Goal: Task Accomplishment & Management: Manage account settings

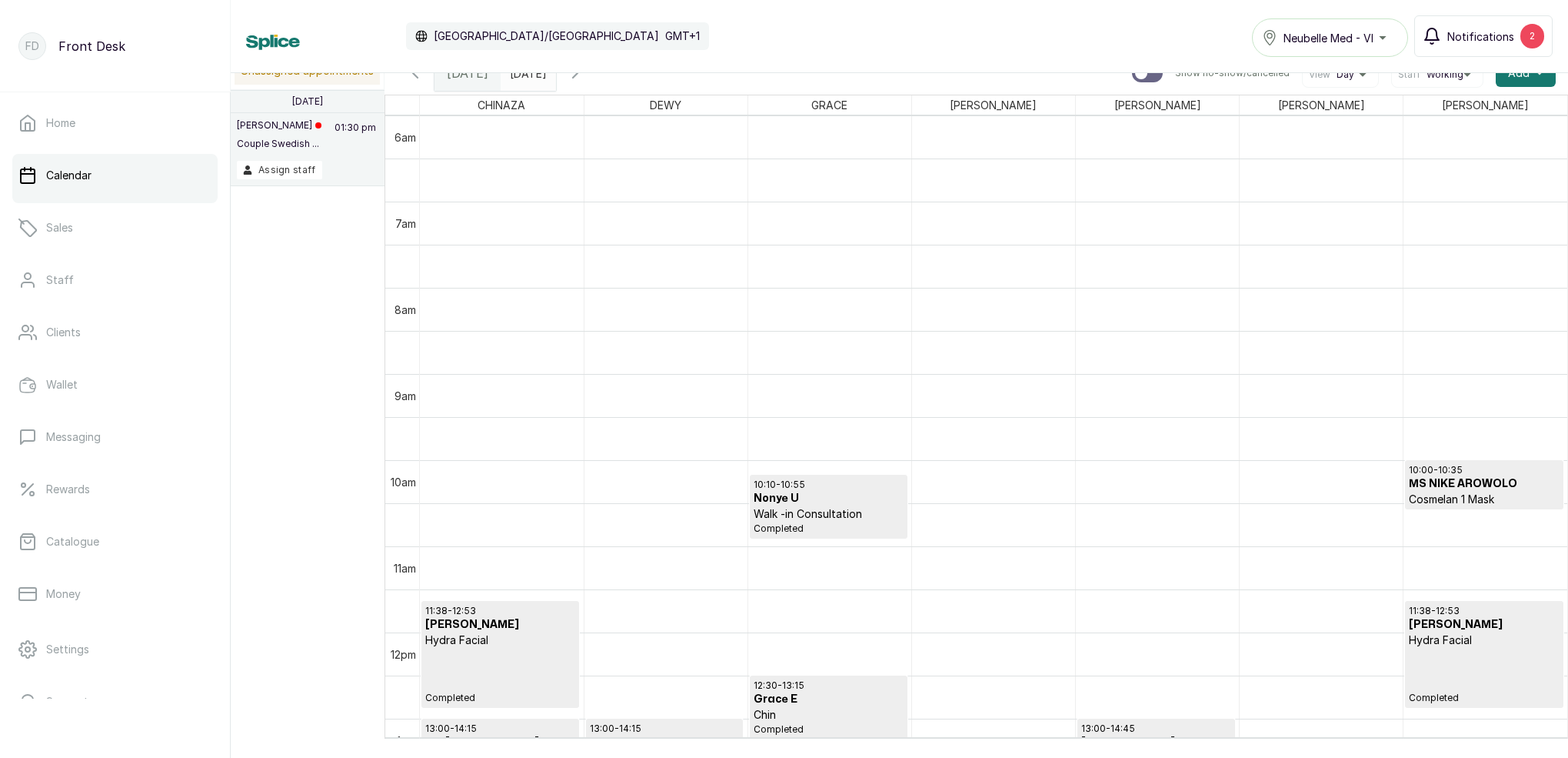
click at [1489, 24] on button "Notifications 2" at bounding box center [1484, 36] width 139 height 41
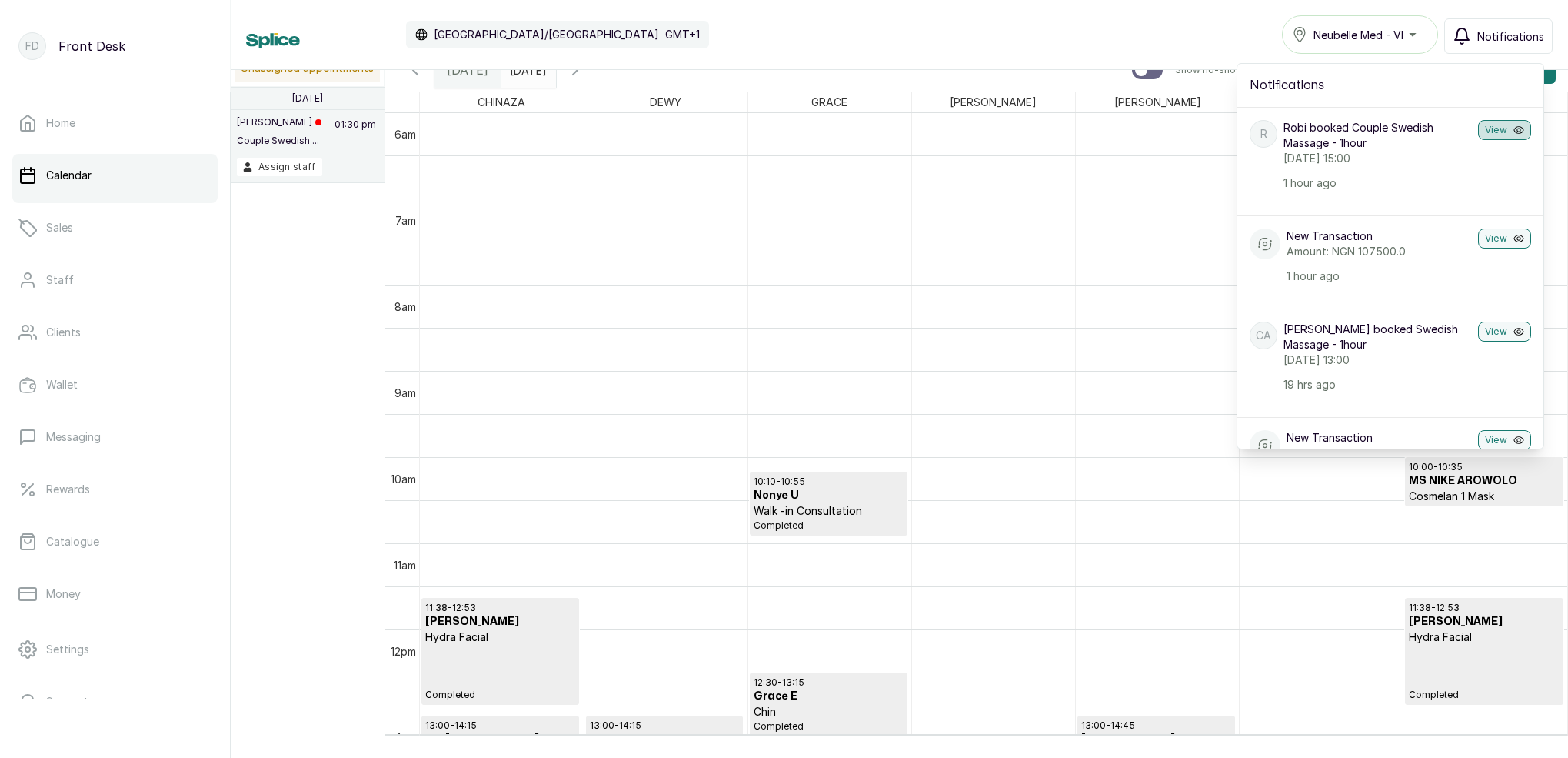
click at [1495, 132] on button "View" at bounding box center [1505, 130] width 53 height 20
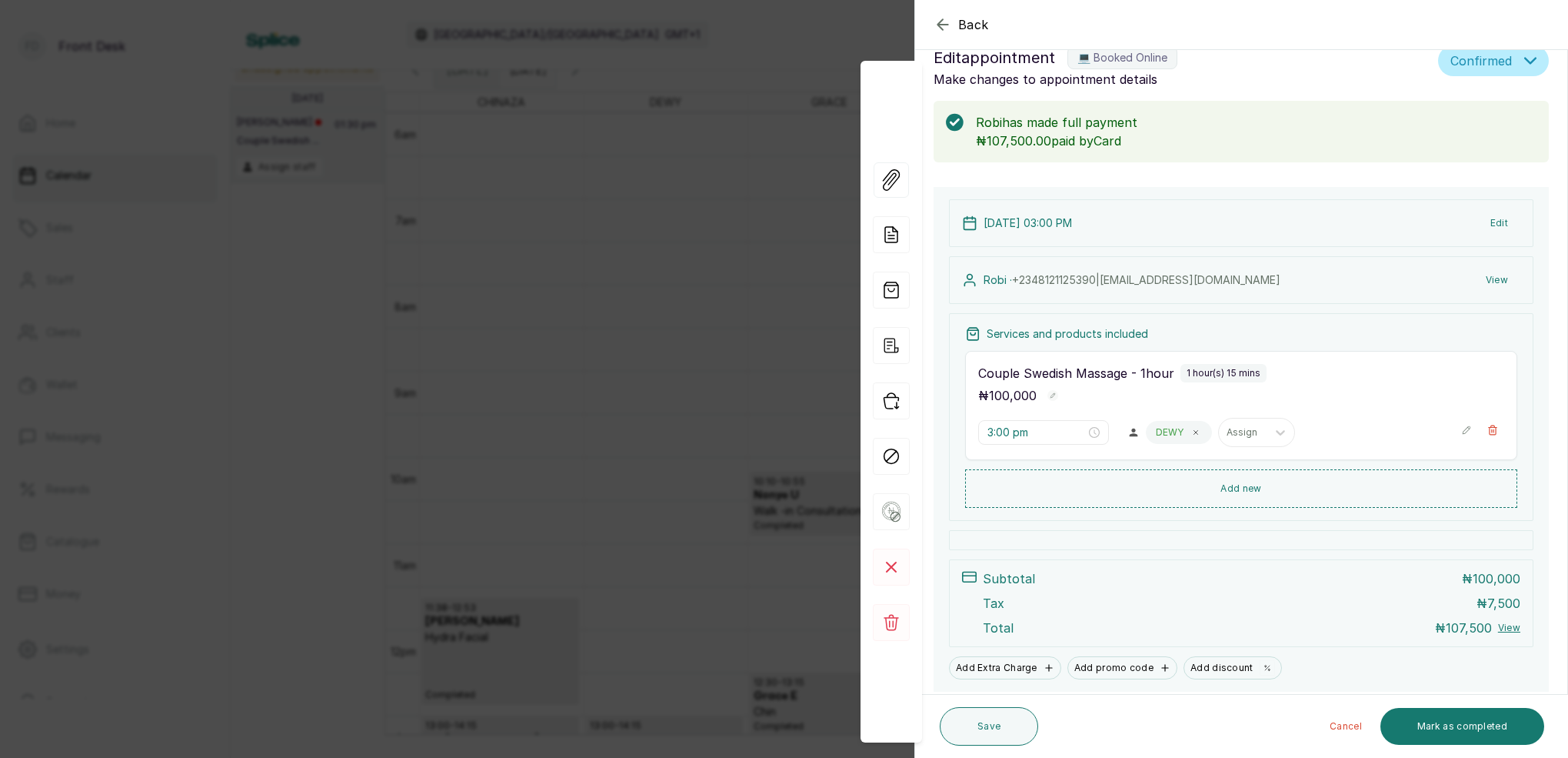
scroll to position [32, 0]
drag, startPoint x: 590, startPoint y: 106, endPoint x: 928, endPoint y: 35, distance: 345.4
click at [596, 104] on div "Back Appointment Details Edit appointment 💻 Booked Online Make changes to appoi…" at bounding box center [784, 379] width 1568 height 758
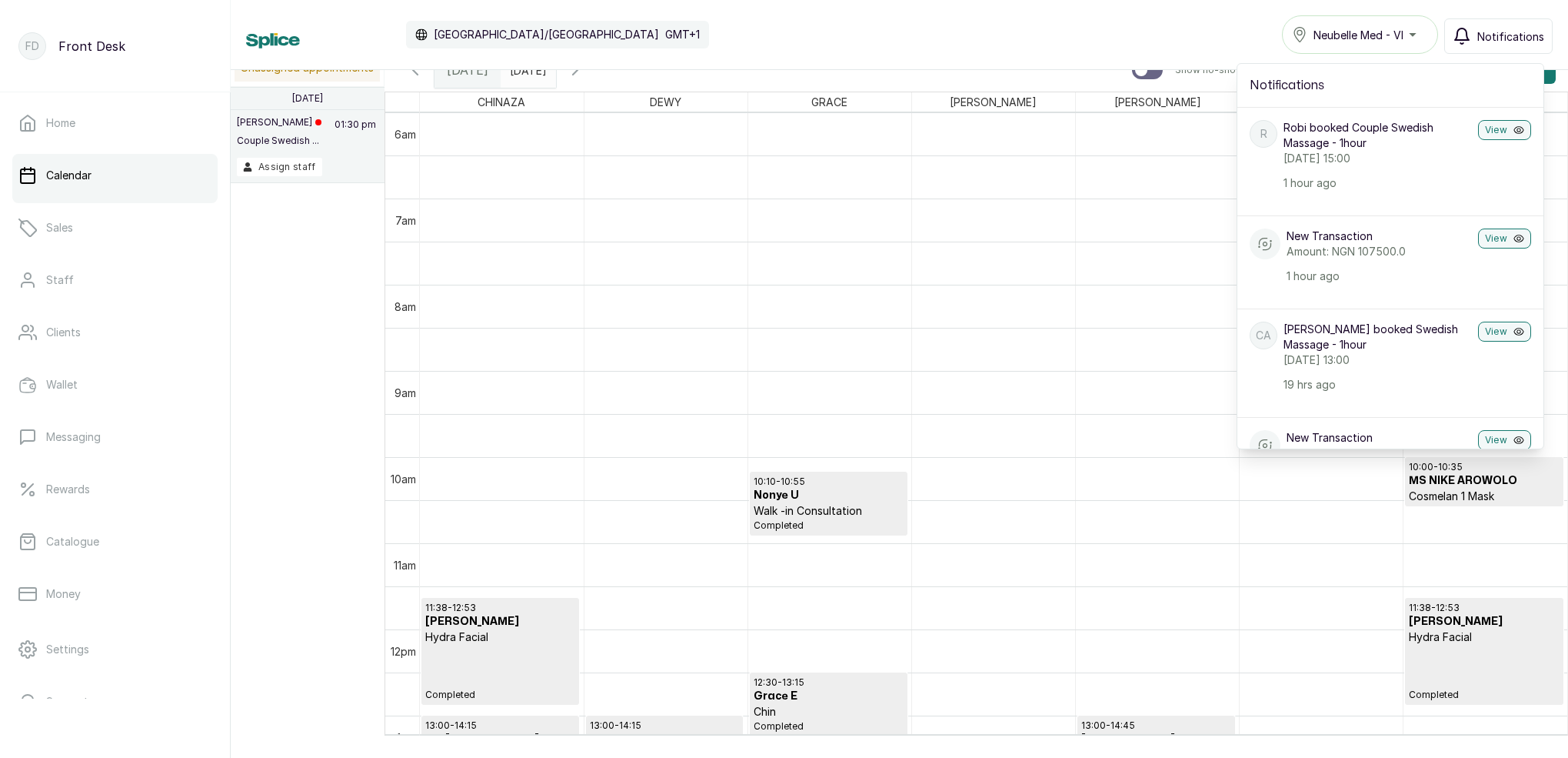
type input "dd/MM/yyyy"
click at [526, 70] on input "dd/MM/yyyy" at bounding box center [514, 66] width 25 height 27
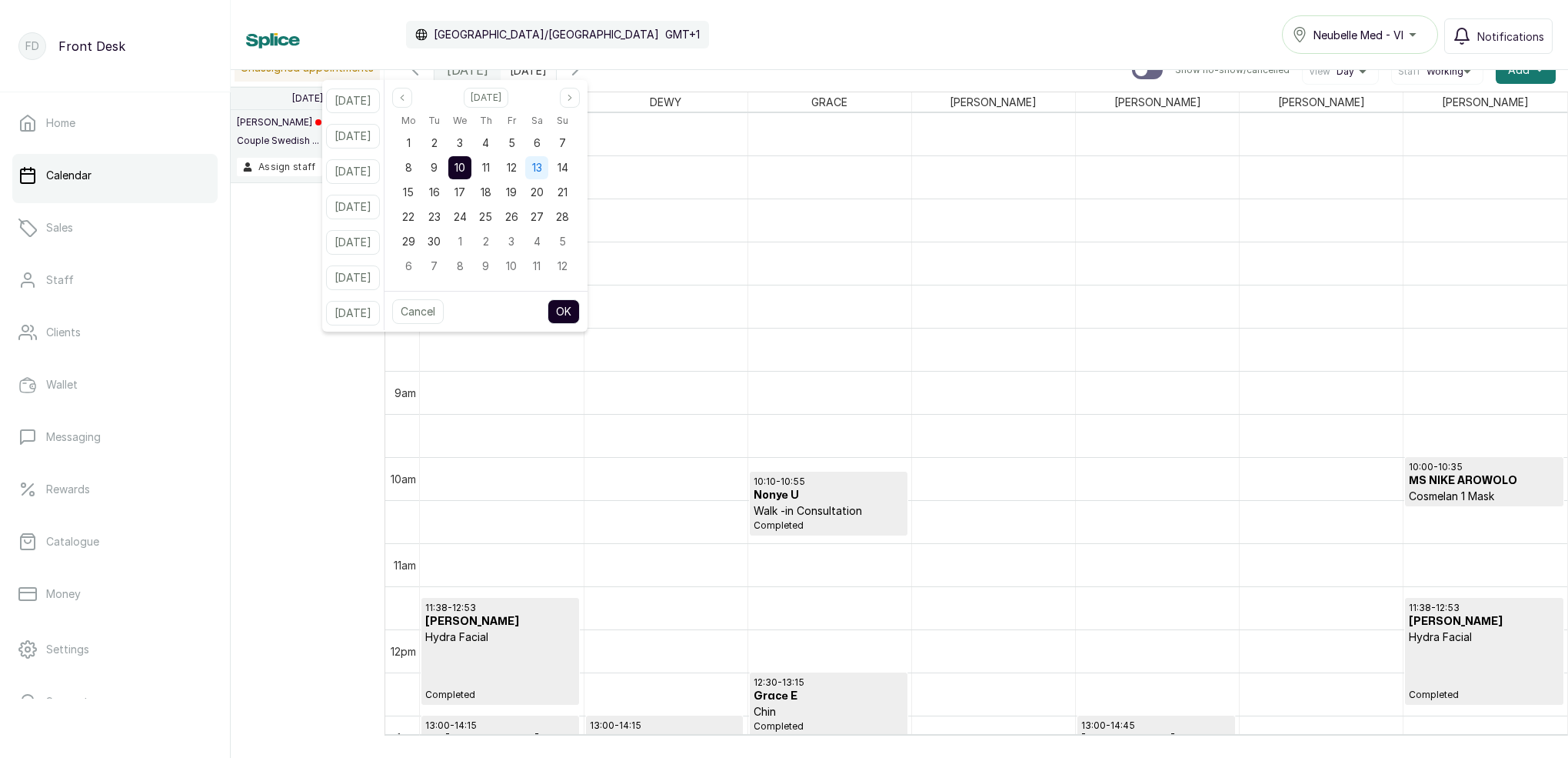
click at [542, 173] on span "13" at bounding box center [536, 167] width 10 height 13
click at [580, 314] on button "OK" at bounding box center [563, 311] width 32 height 25
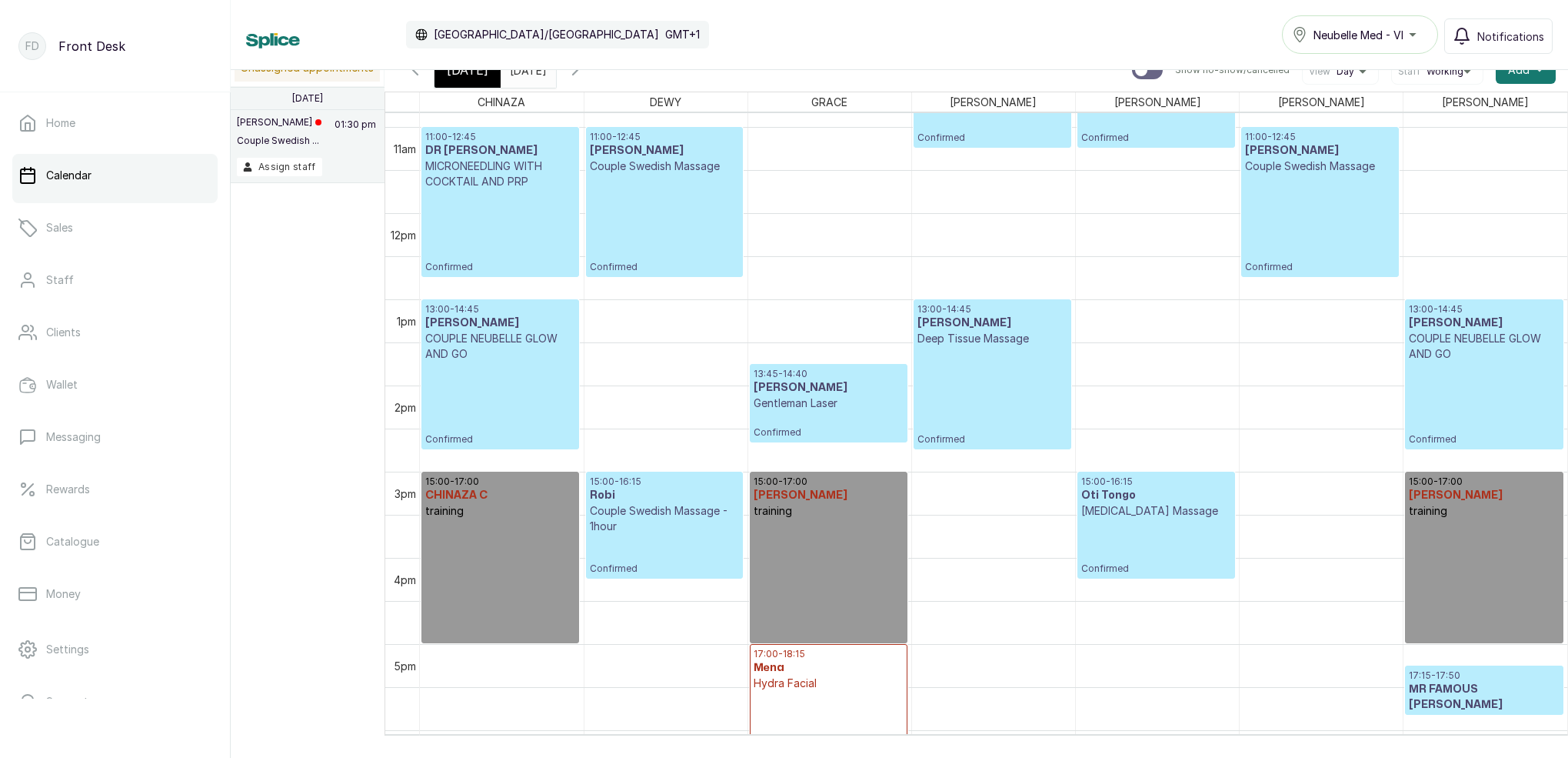
click at [634, 541] on div "15:00 - 16:15 Robi Couple Swedish Massage - 1hour Confirmed" at bounding box center [665, 525] width 150 height 100
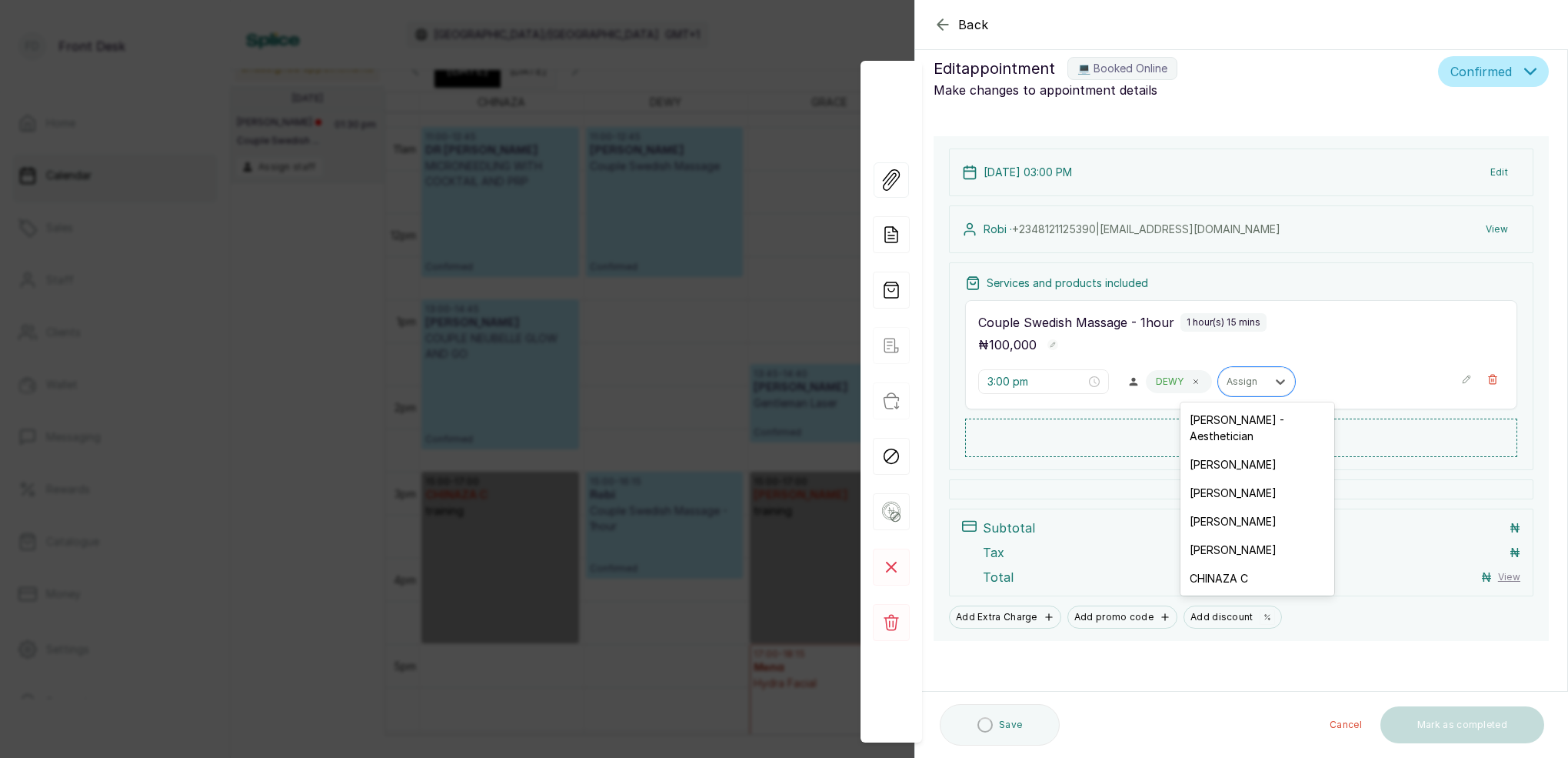
drag, startPoint x: 1244, startPoint y: 379, endPoint x: 1237, endPoint y: 399, distance: 21.2
click at [1244, 379] on div "Assign" at bounding box center [1243, 382] width 32 height 11
click at [1210, 452] on div "[PERSON_NAME]" at bounding box center [1257, 464] width 154 height 28
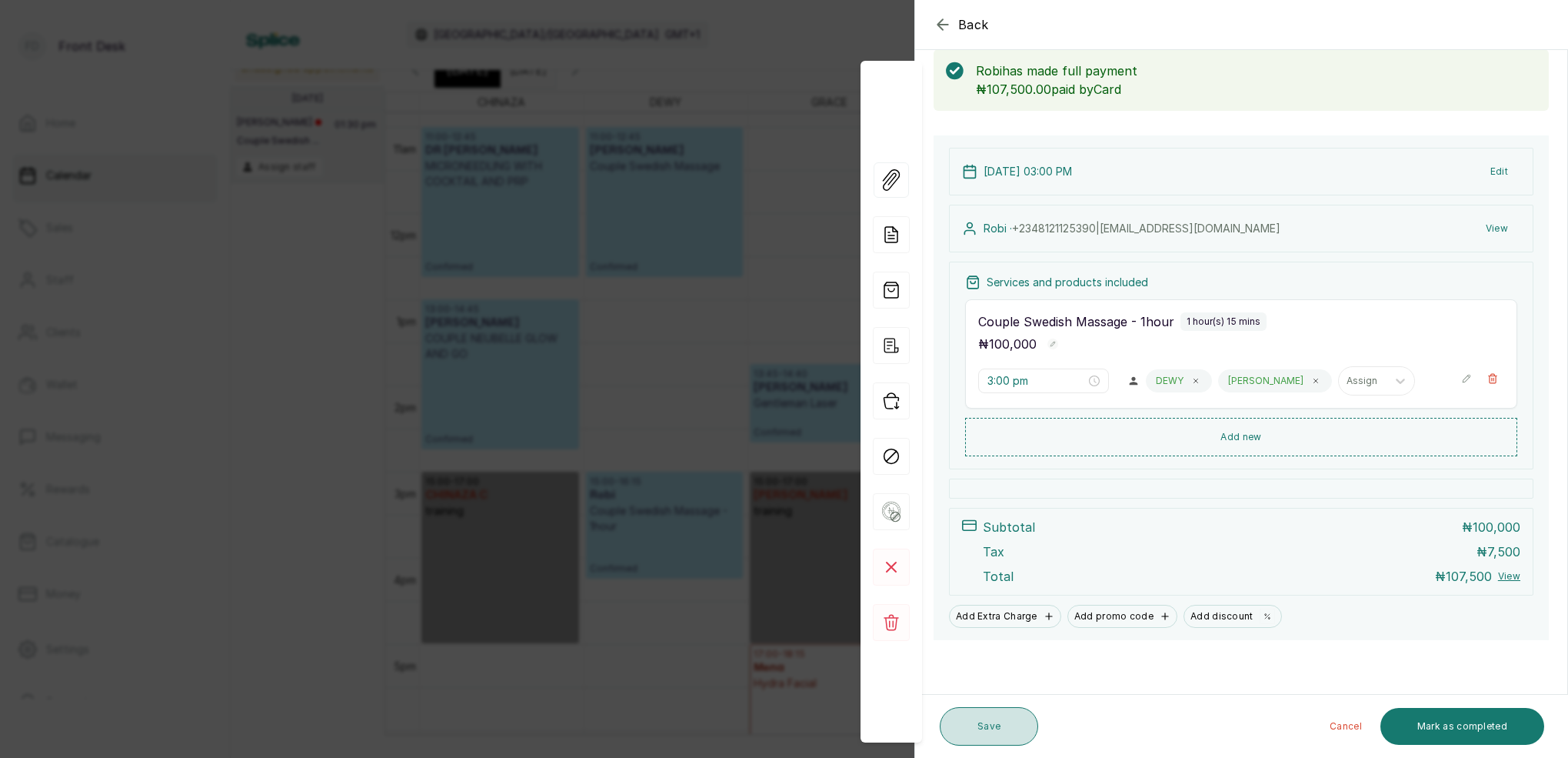
click at [1020, 729] on button "Save" at bounding box center [990, 727] width 99 height 38
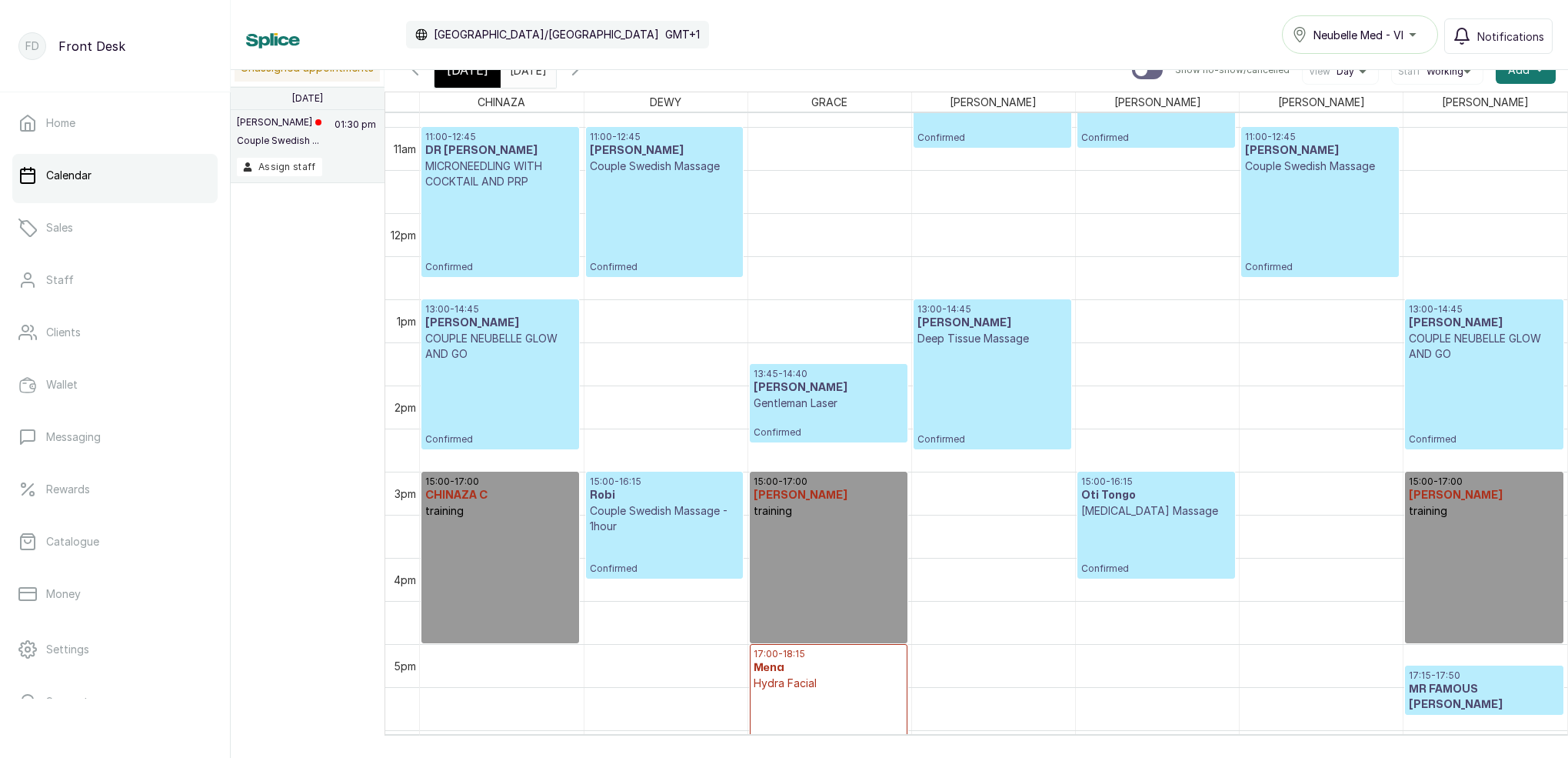
scroll to position [11, 0]
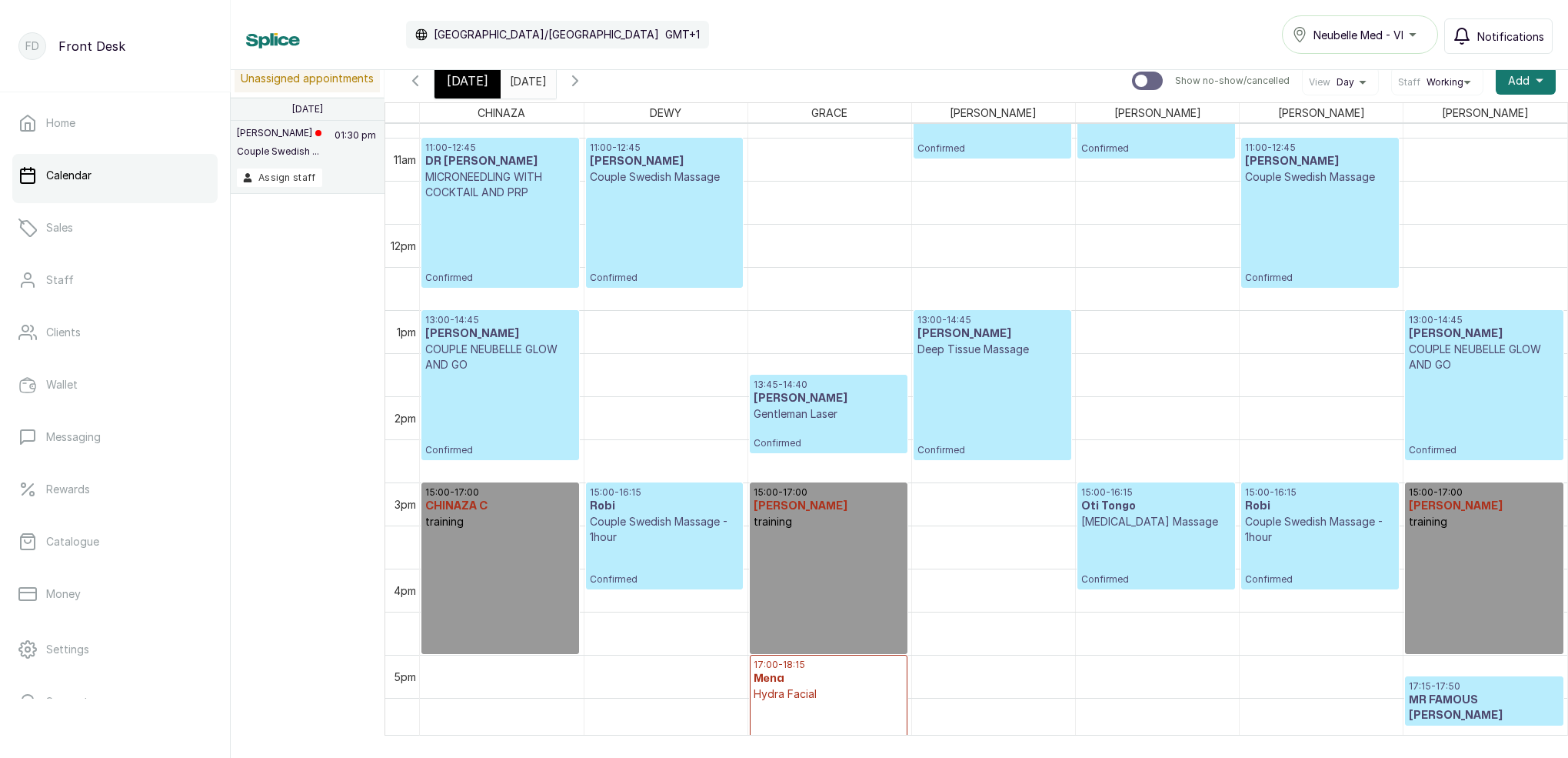
click at [1504, 41] on span "Notifications" at bounding box center [1510, 37] width 67 height 16
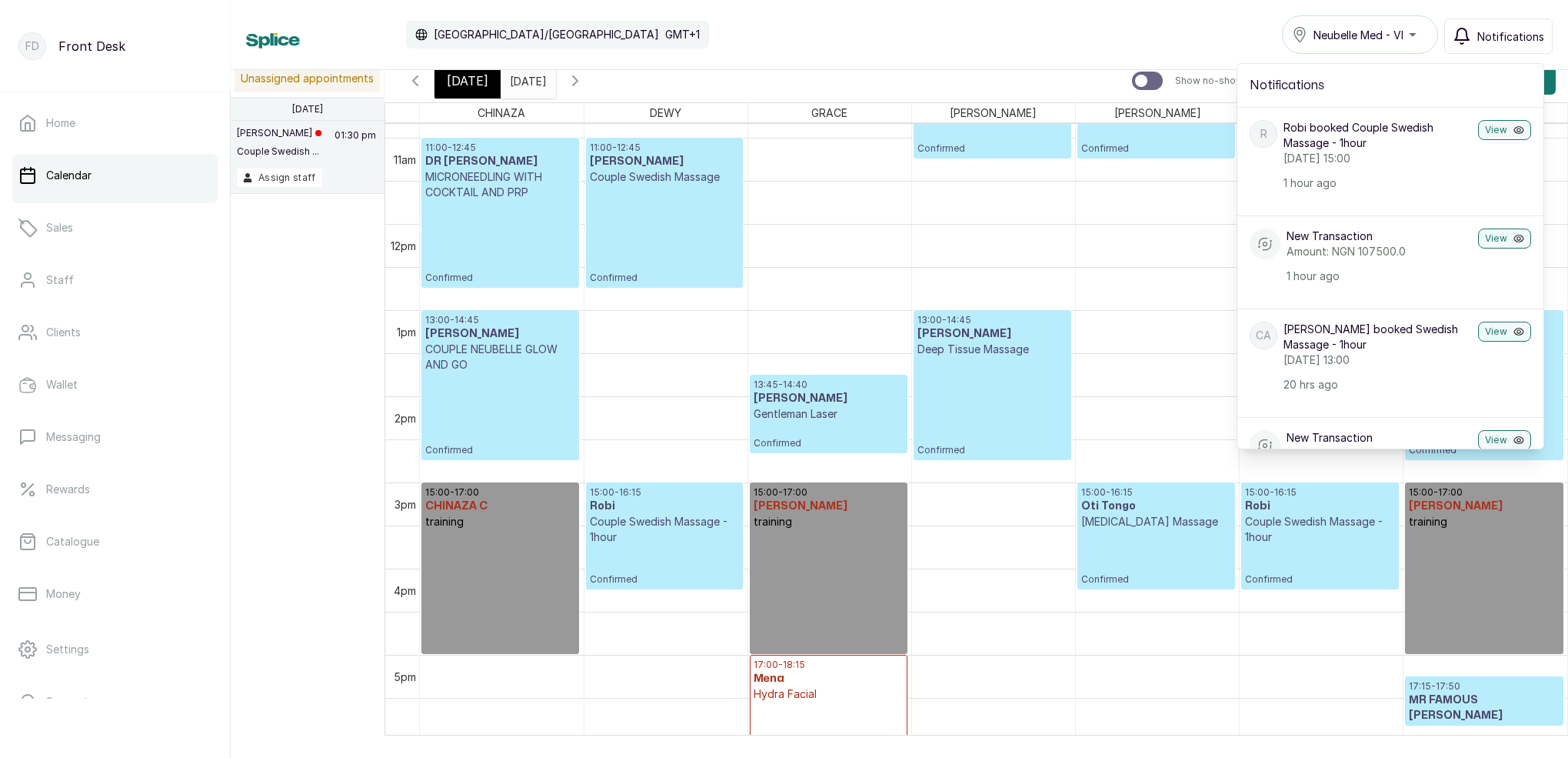
scroll to position [0, 0]
click at [1492, 40] on span "Notifications" at bounding box center [1510, 37] width 67 height 16
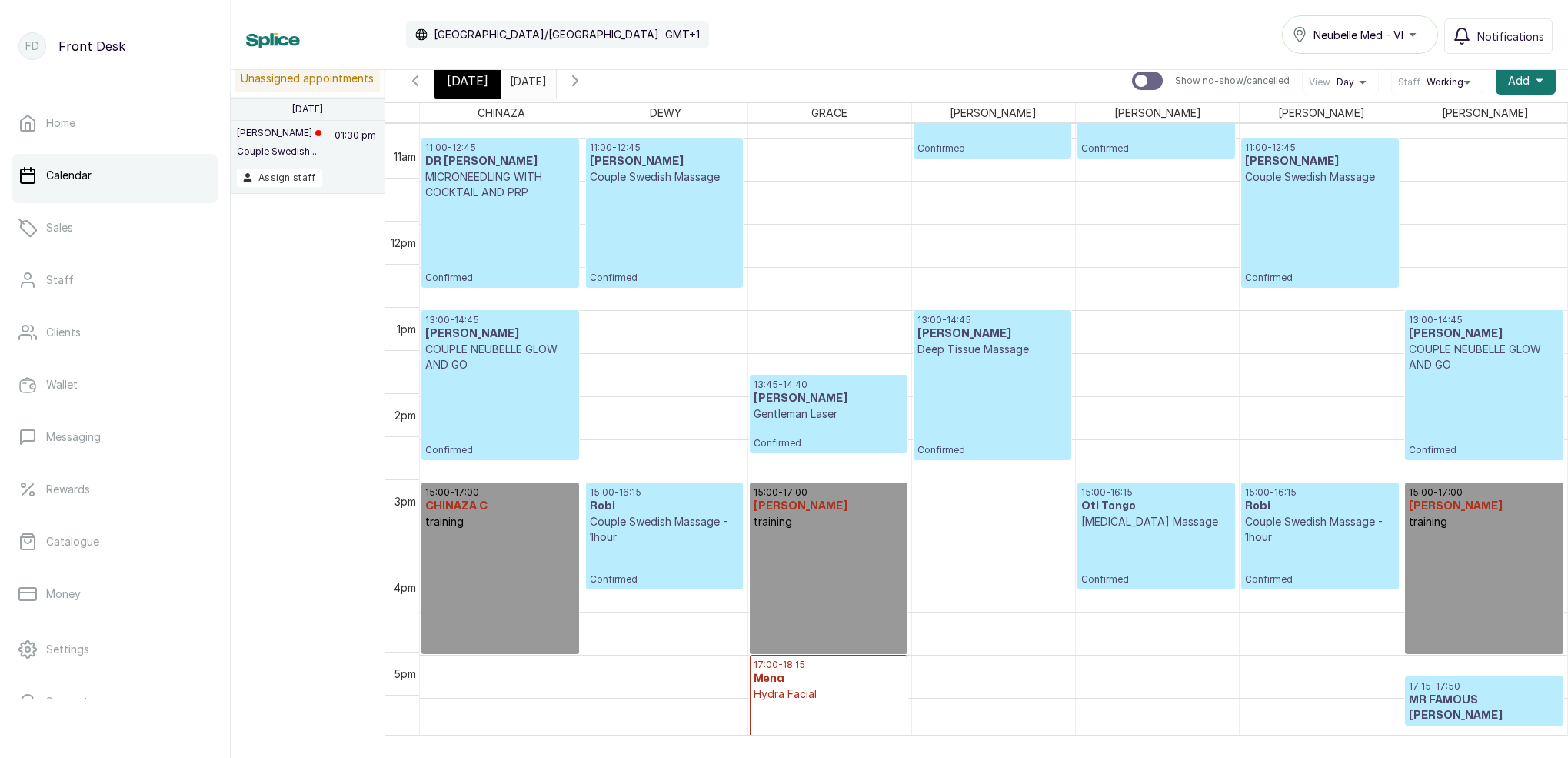
scroll to position [937, 0]
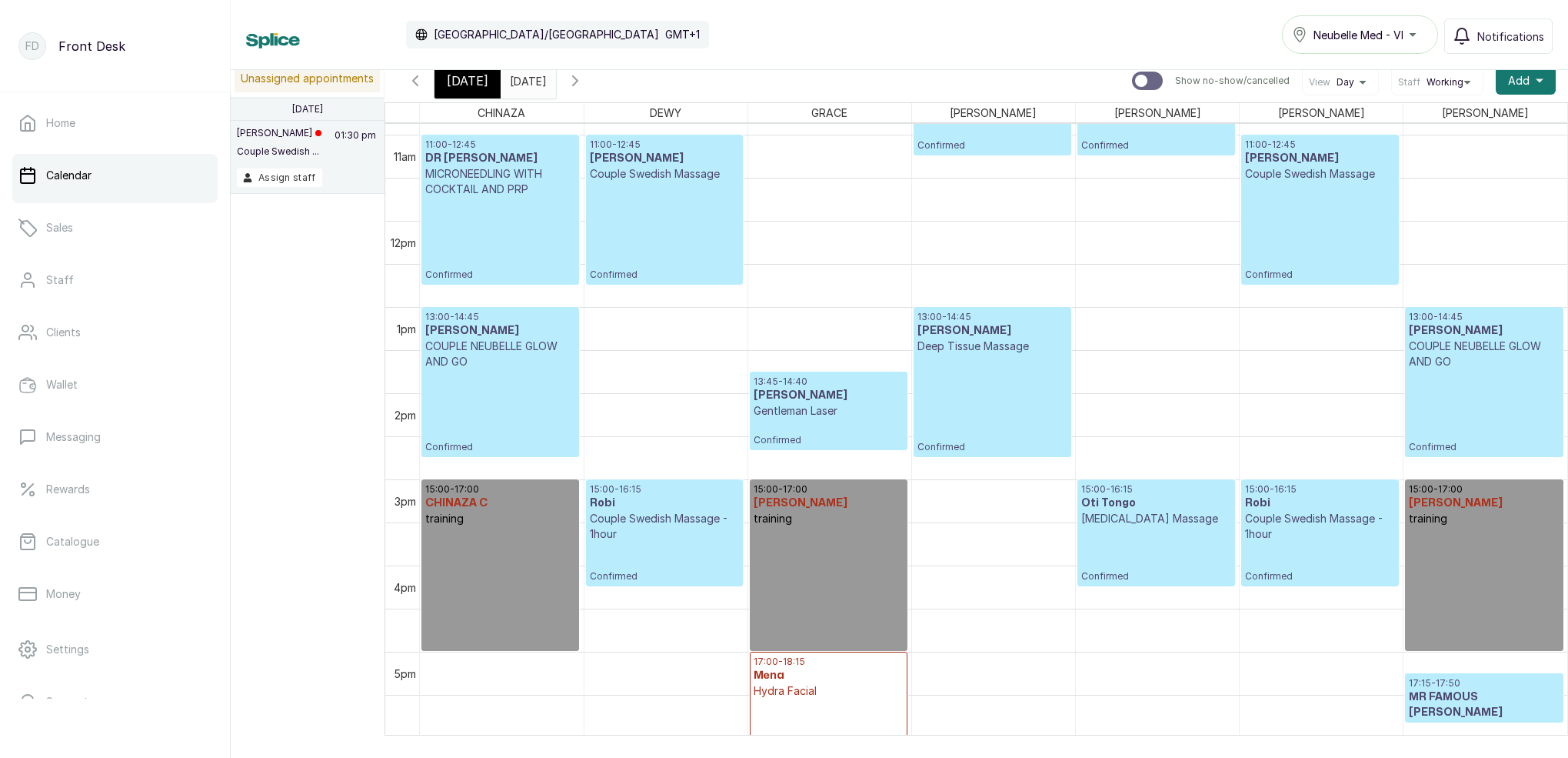
drag, startPoint x: 460, startPoint y: 74, endPoint x: 506, endPoint y: 87, distance: 47.8
click at [460, 74] on span "[DATE]" at bounding box center [467, 80] width 41 height 18
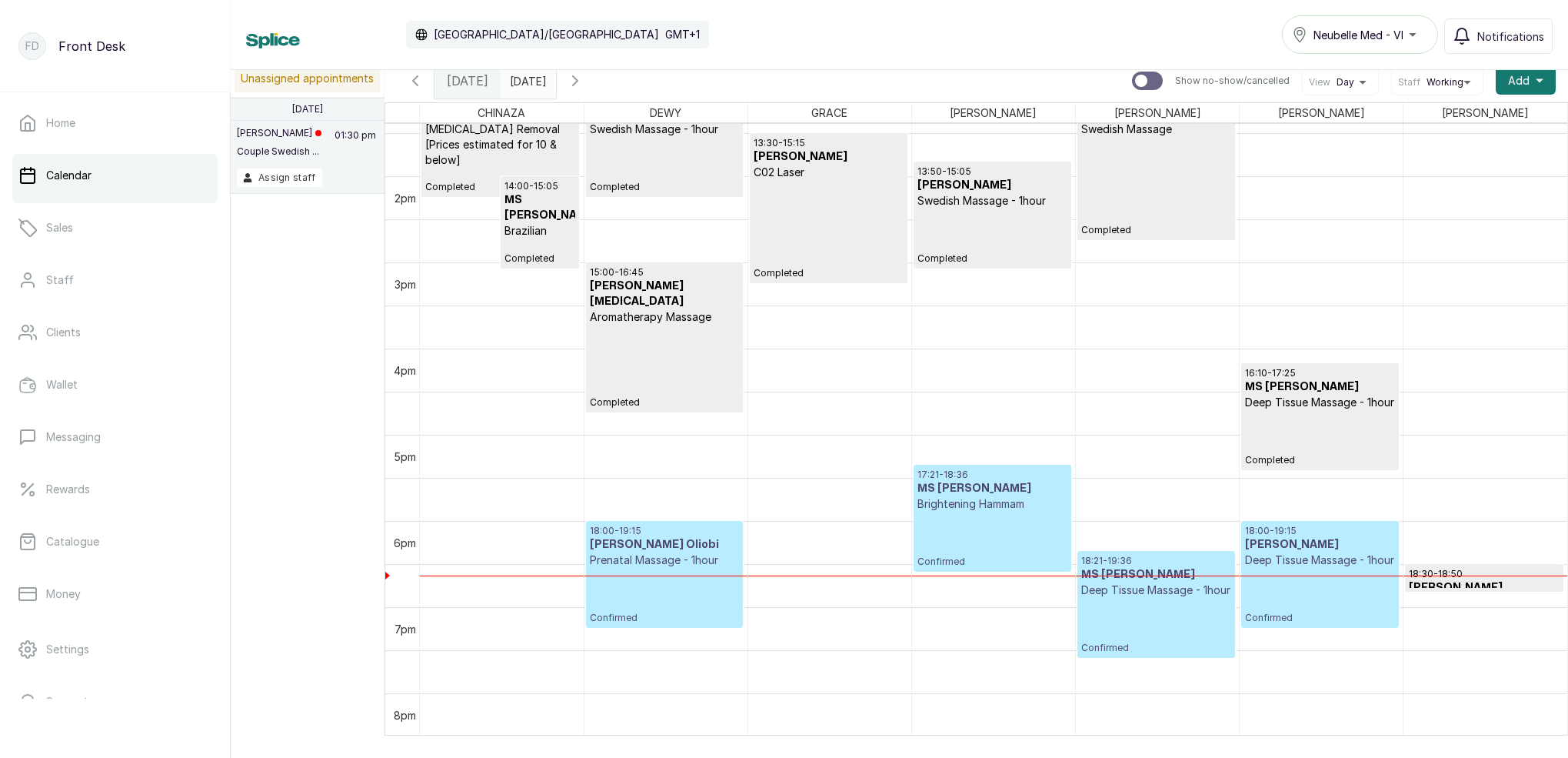
scroll to position [1173, 0]
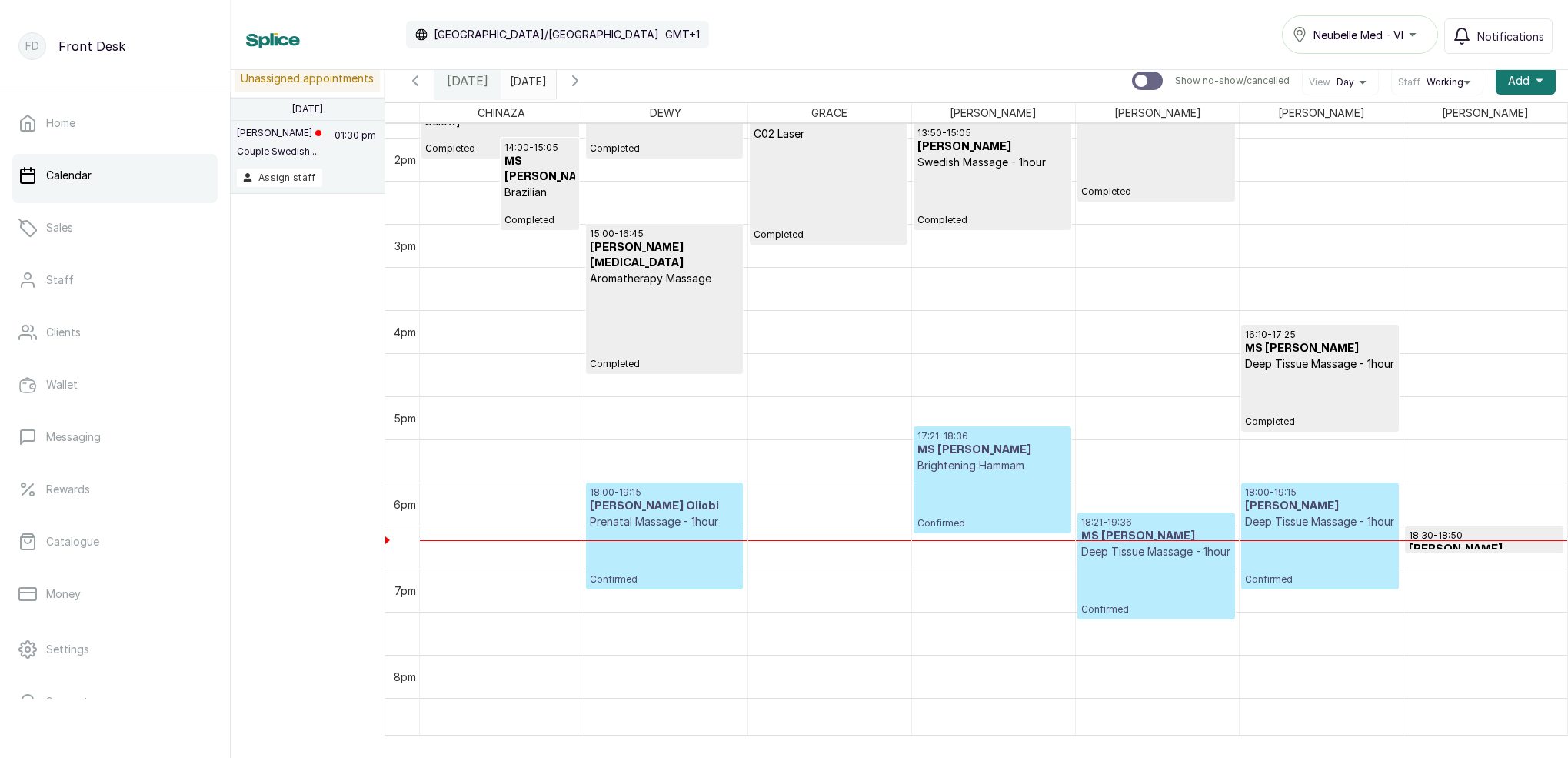
click at [1277, 529] on p "Deep Tissue Massage - 1hour" at bounding box center [1320, 521] width 150 height 16
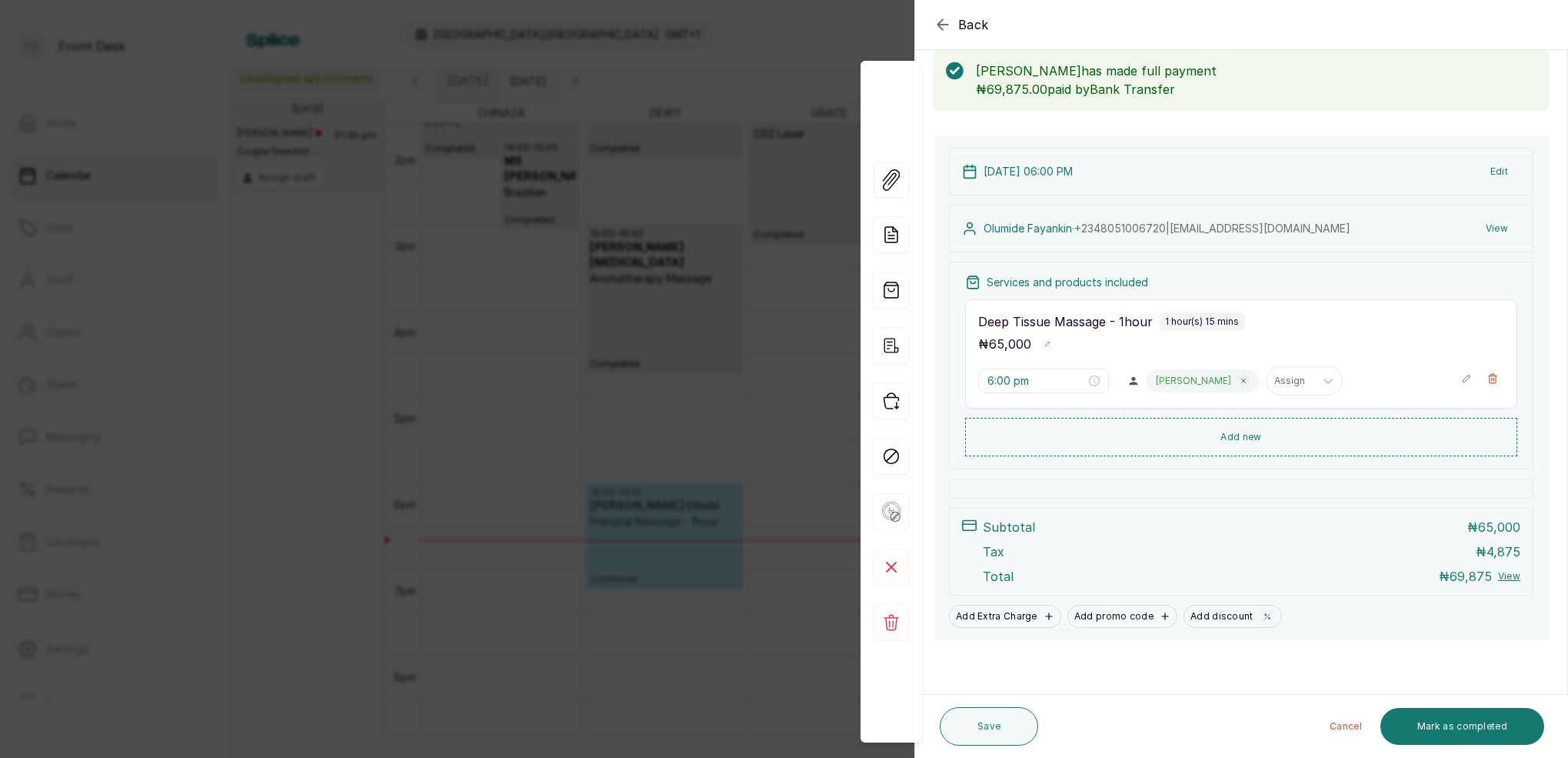
scroll to position [80, 0]
click at [1492, 724] on button "Mark as completed" at bounding box center [1462, 726] width 164 height 37
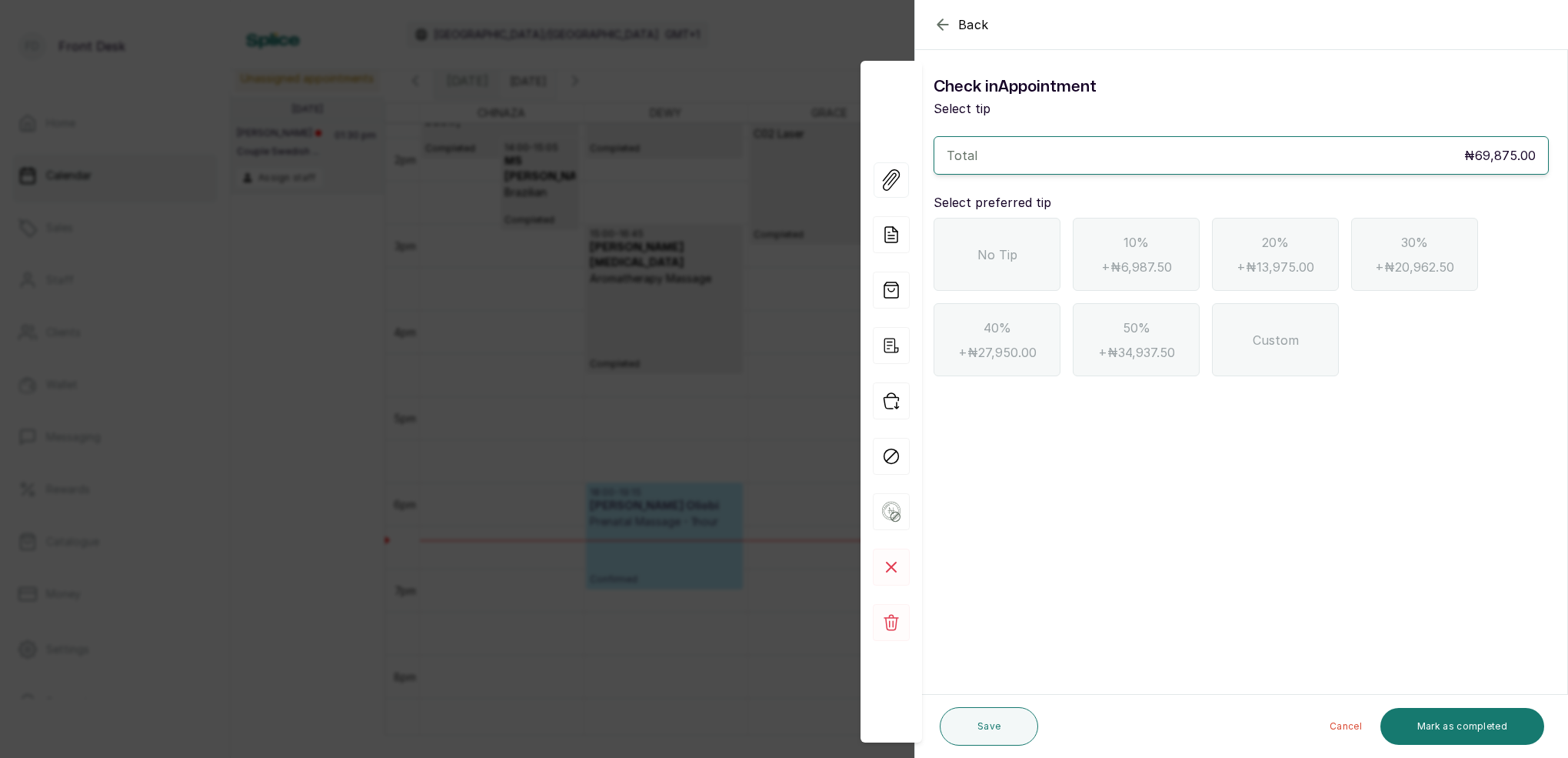
click at [1040, 252] on div "No Tip" at bounding box center [997, 254] width 127 height 73
click at [1454, 715] on button "Mark as completed" at bounding box center [1462, 726] width 164 height 37
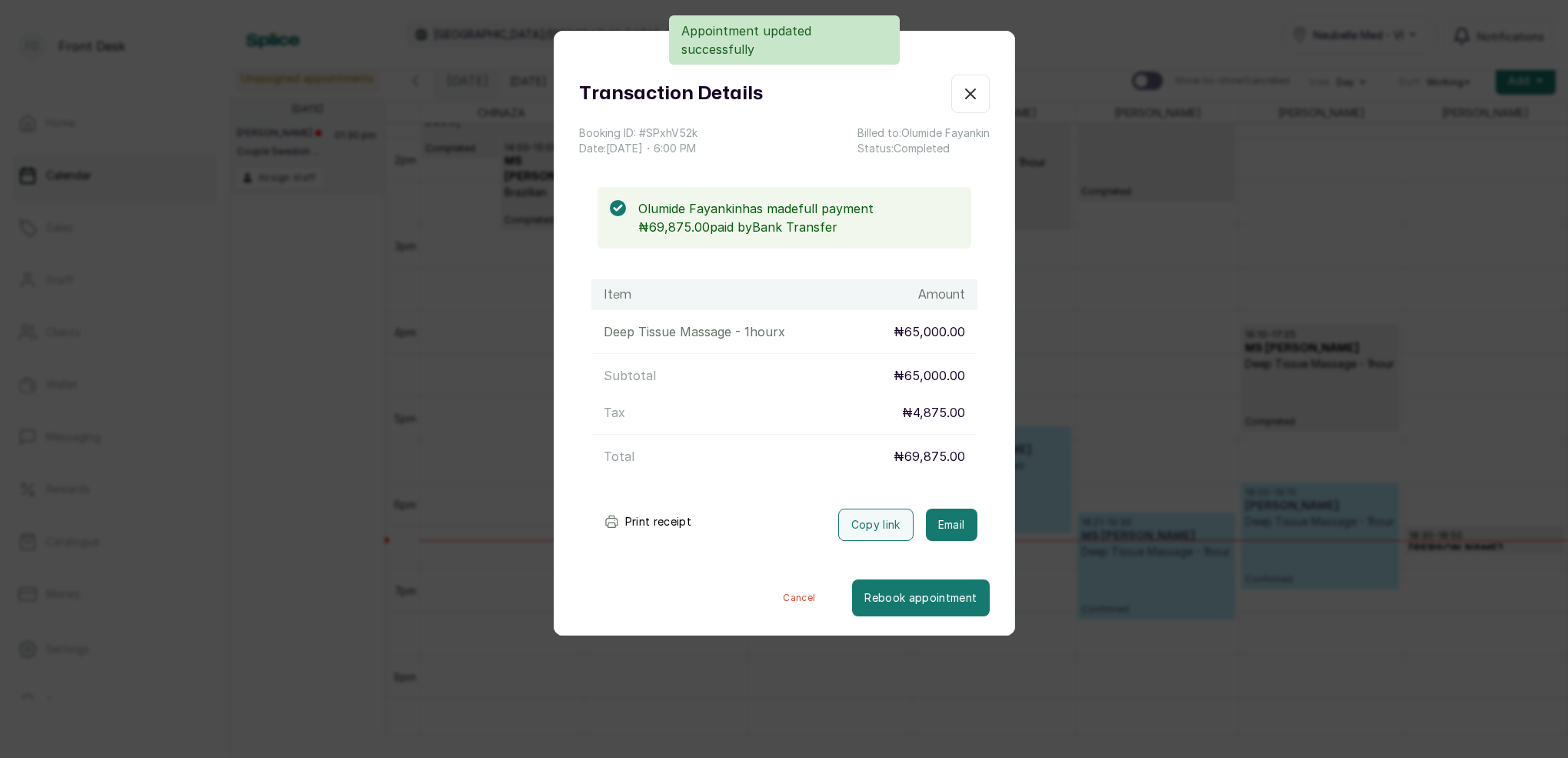
drag, startPoint x: 955, startPoint y: 525, endPoint x: 955, endPoint y: 498, distance: 27.0
click at [955, 524] on button "Email" at bounding box center [951, 524] width 51 height 32
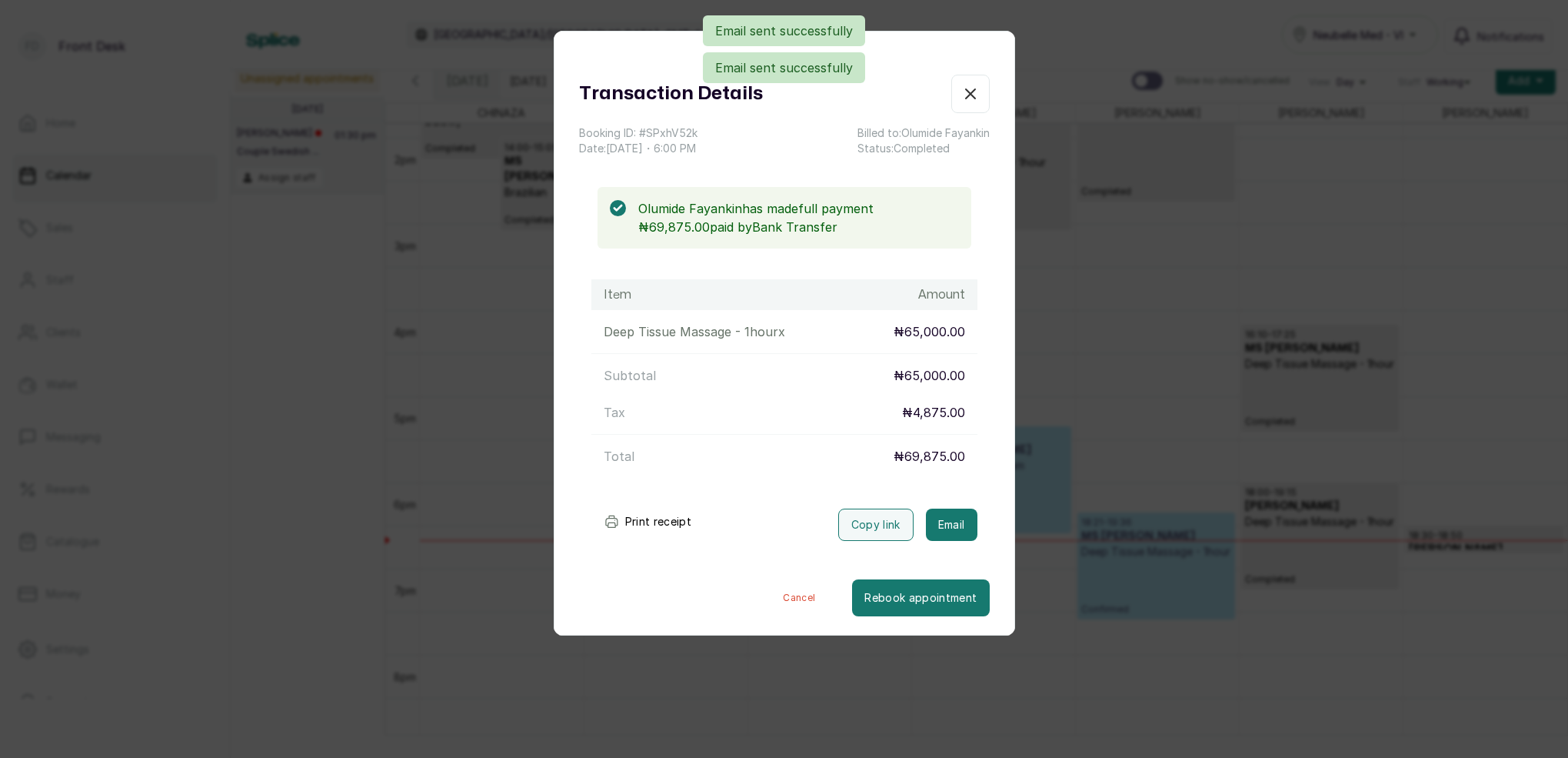
click at [977, 94] on icon "button" at bounding box center [970, 94] width 18 height 18
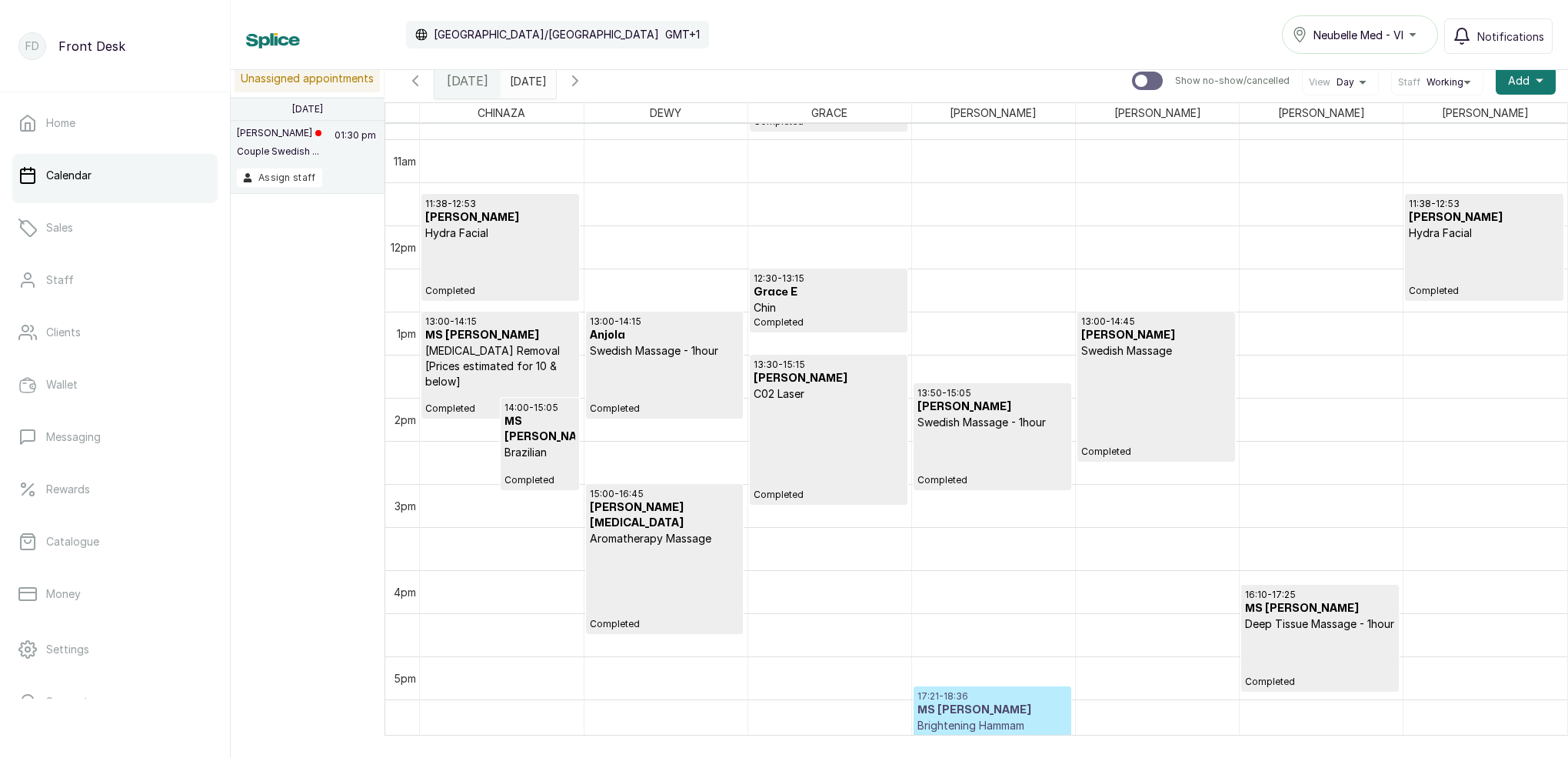
scroll to position [934, 0]
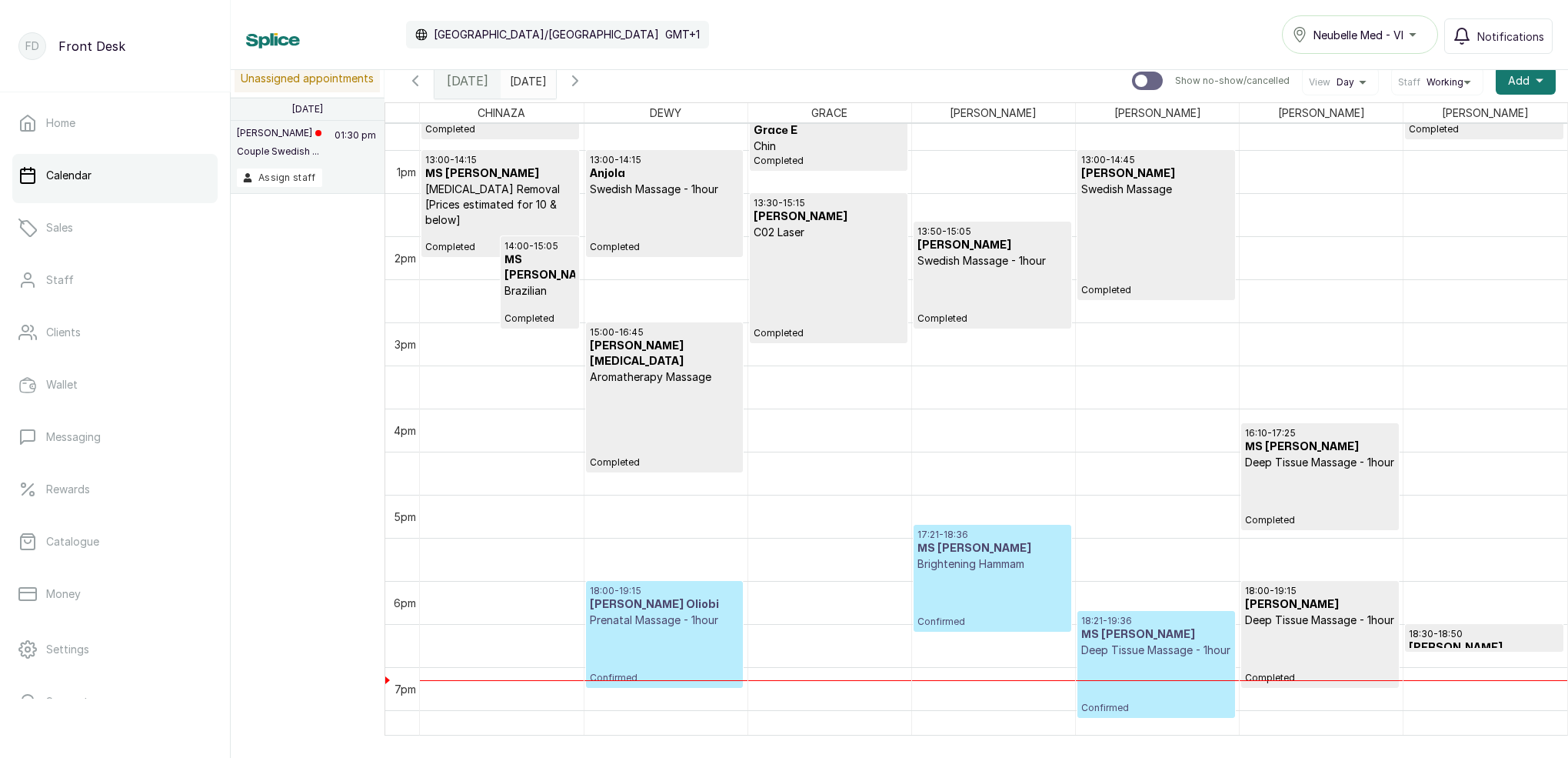
click at [667, 603] on h3 "[PERSON_NAME] Oliobi" at bounding box center [665, 604] width 150 height 16
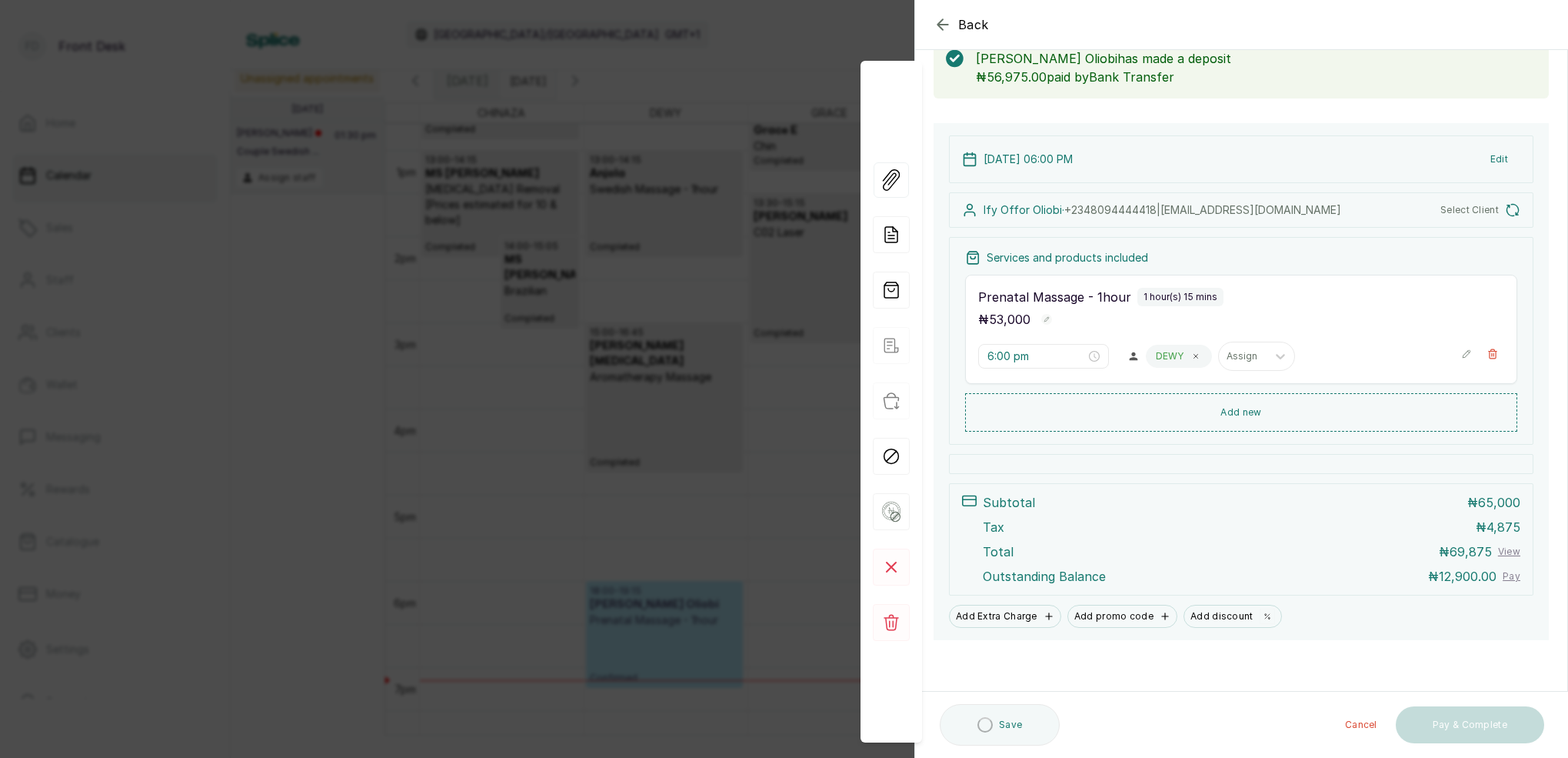
scroll to position [69, 0]
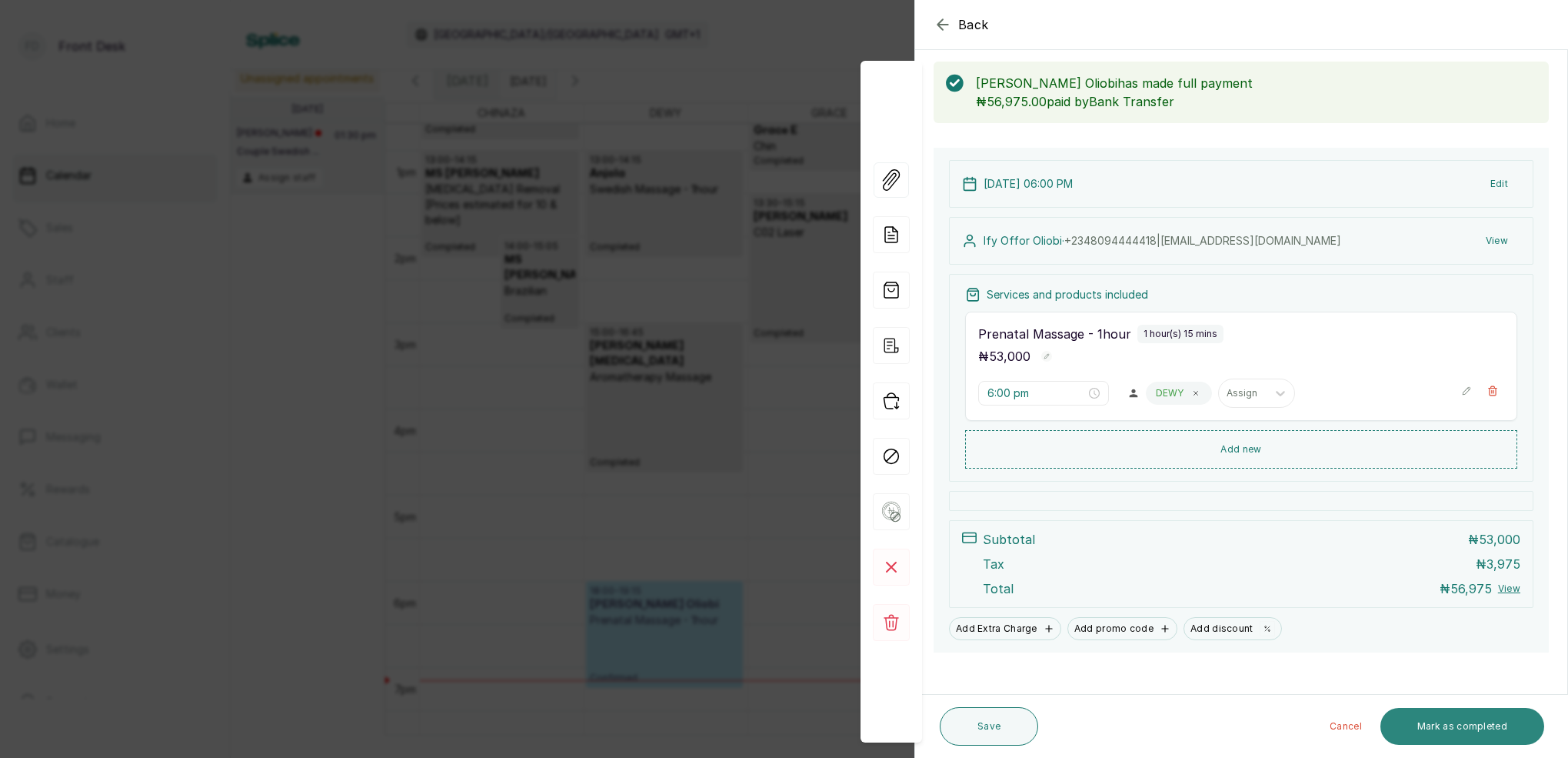
click at [1482, 720] on button "Mark as completed" at bounding box center [1462, 726] width 164 height 37
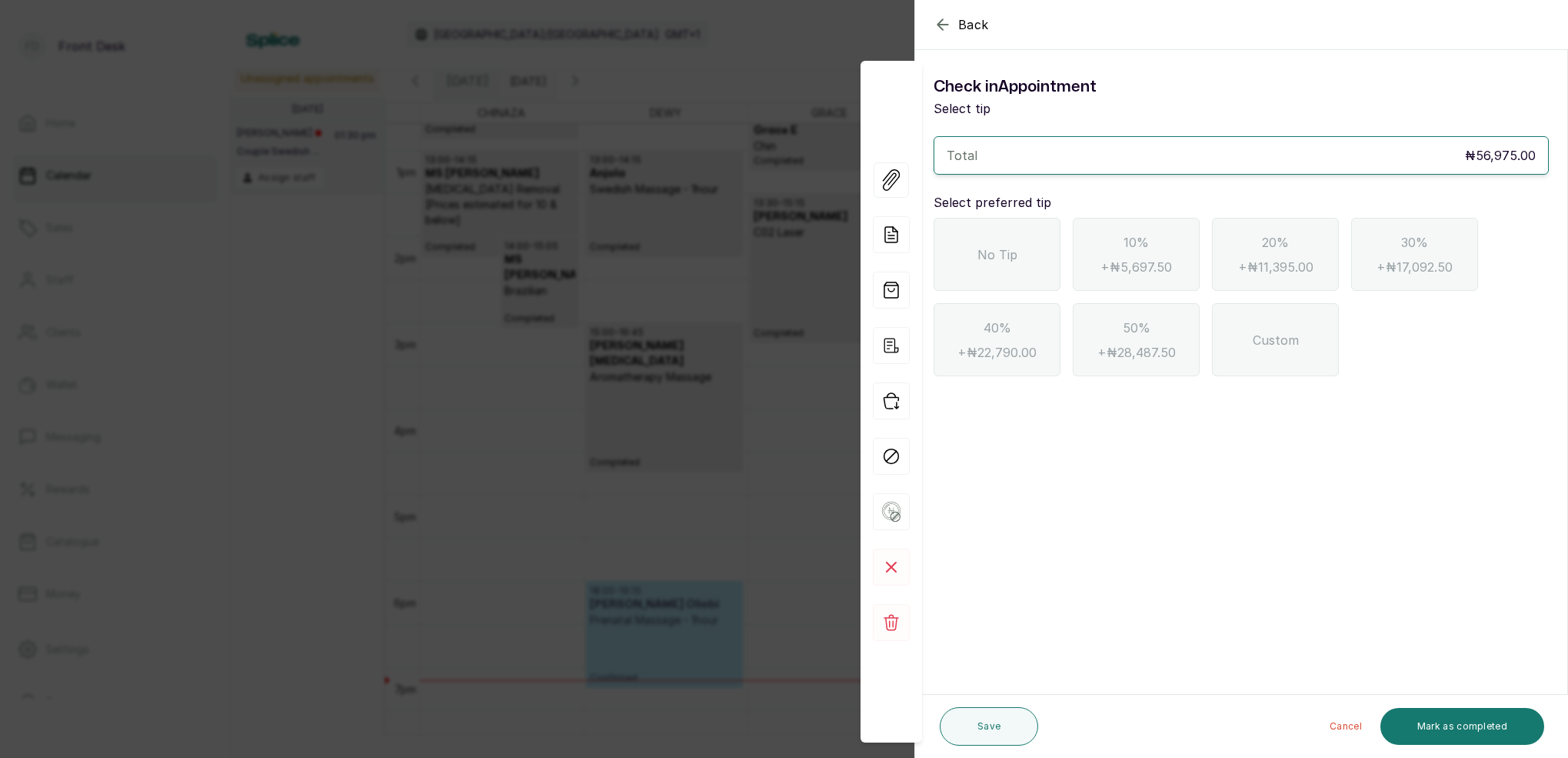
drag, startPoint x: 1012, startPoint y: 268, endPoint x: 1043, endPoint y: 281, distance: 33.6
click at [1012, 267] on div "No Tip" at bounding box center [997, 254] width 127 height 73
click at [1432, 726] on button "Mark as completed" at bounding box center [1462, 726] width 164 height 37
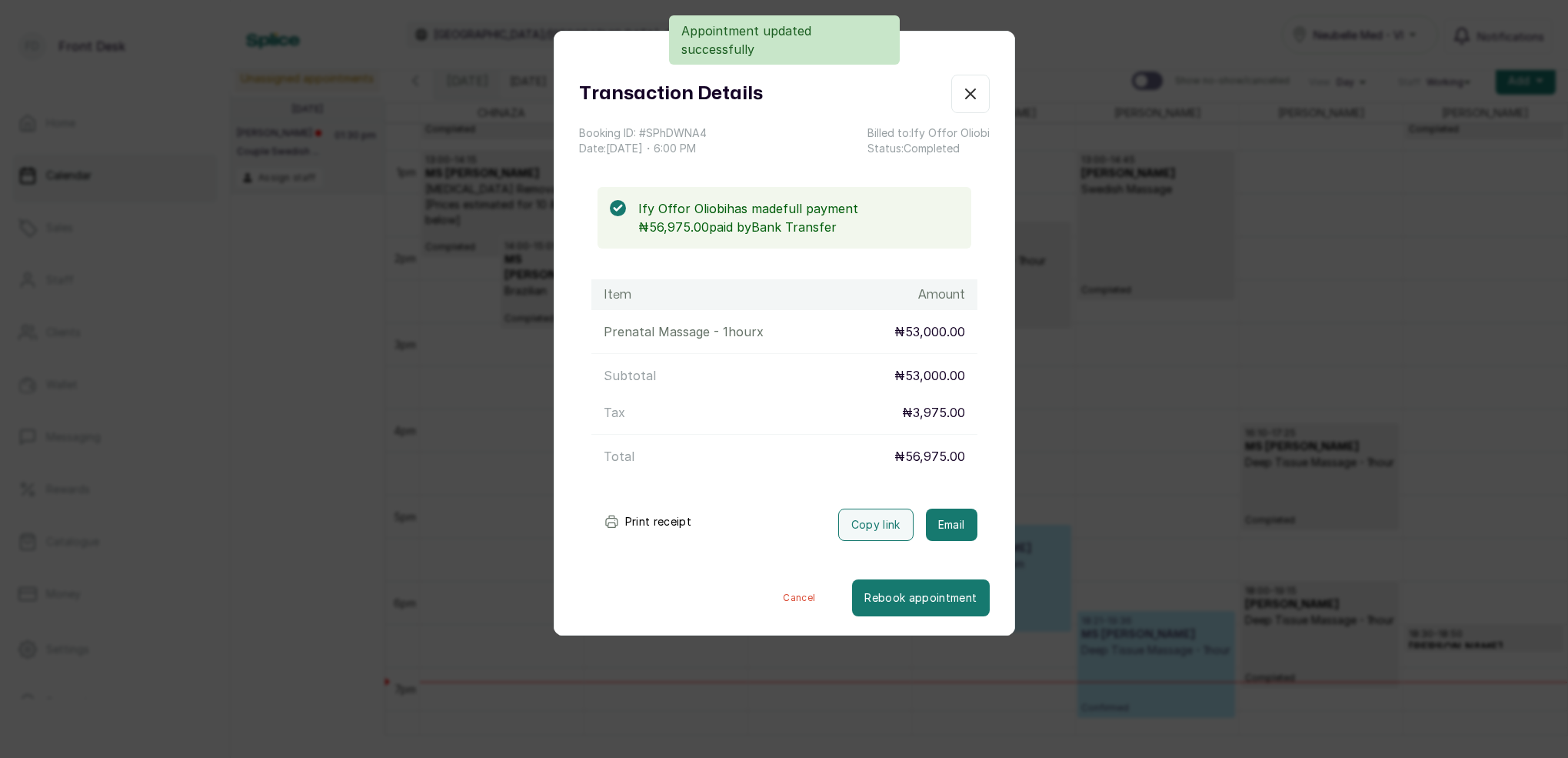
click at [948, 518] on button "Email" at bounding box center [951, 524] width 51 height 32
click at [975, 95] on icon "button" at bounding box center [970, 94] width 18 height 18
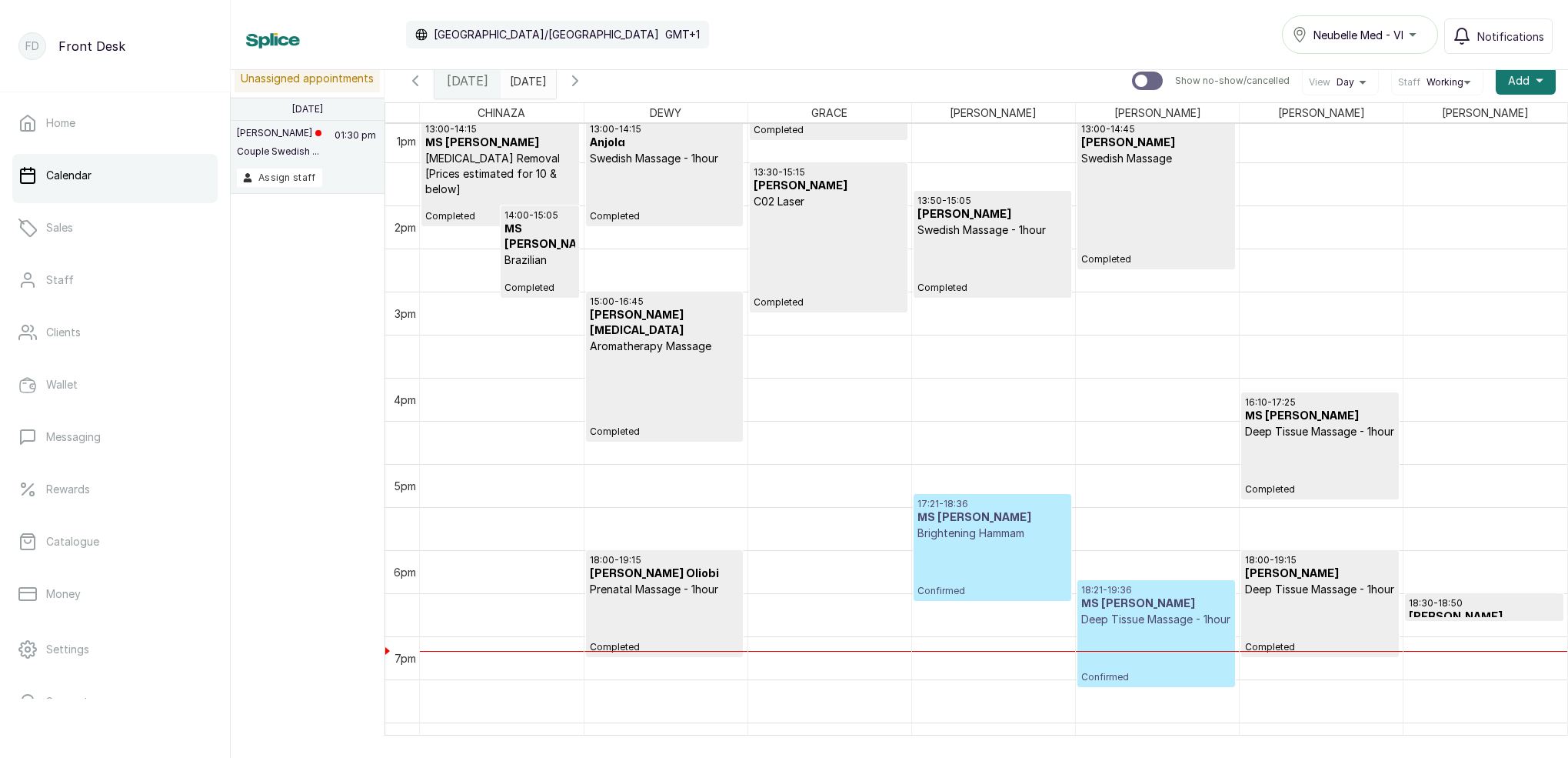
scroll to position [1155, 0]
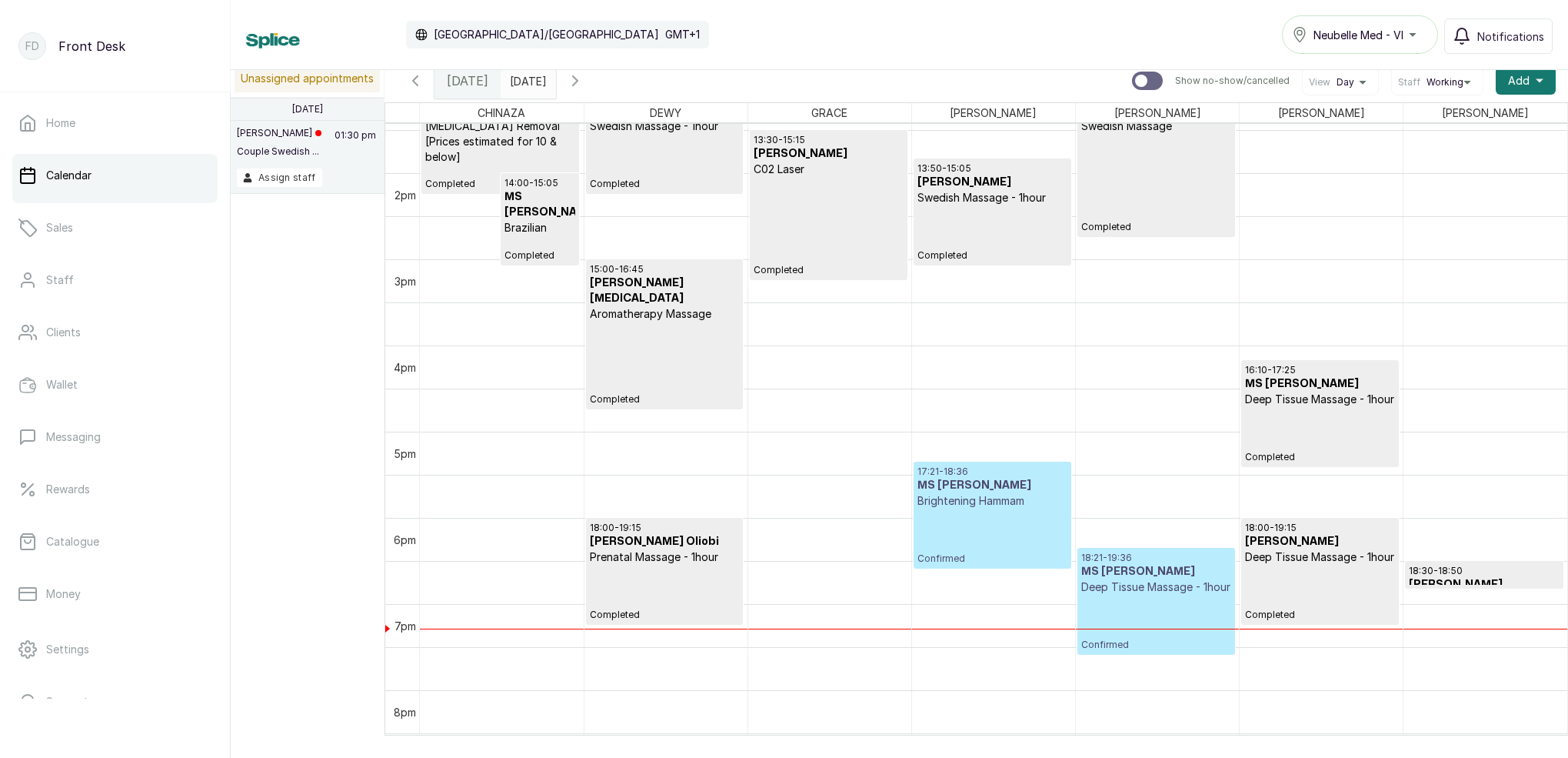
click at [1139, 595] on p "Deep Tissue Massage - 1hour" at bounding box center [1157, 587] width 150 height 16
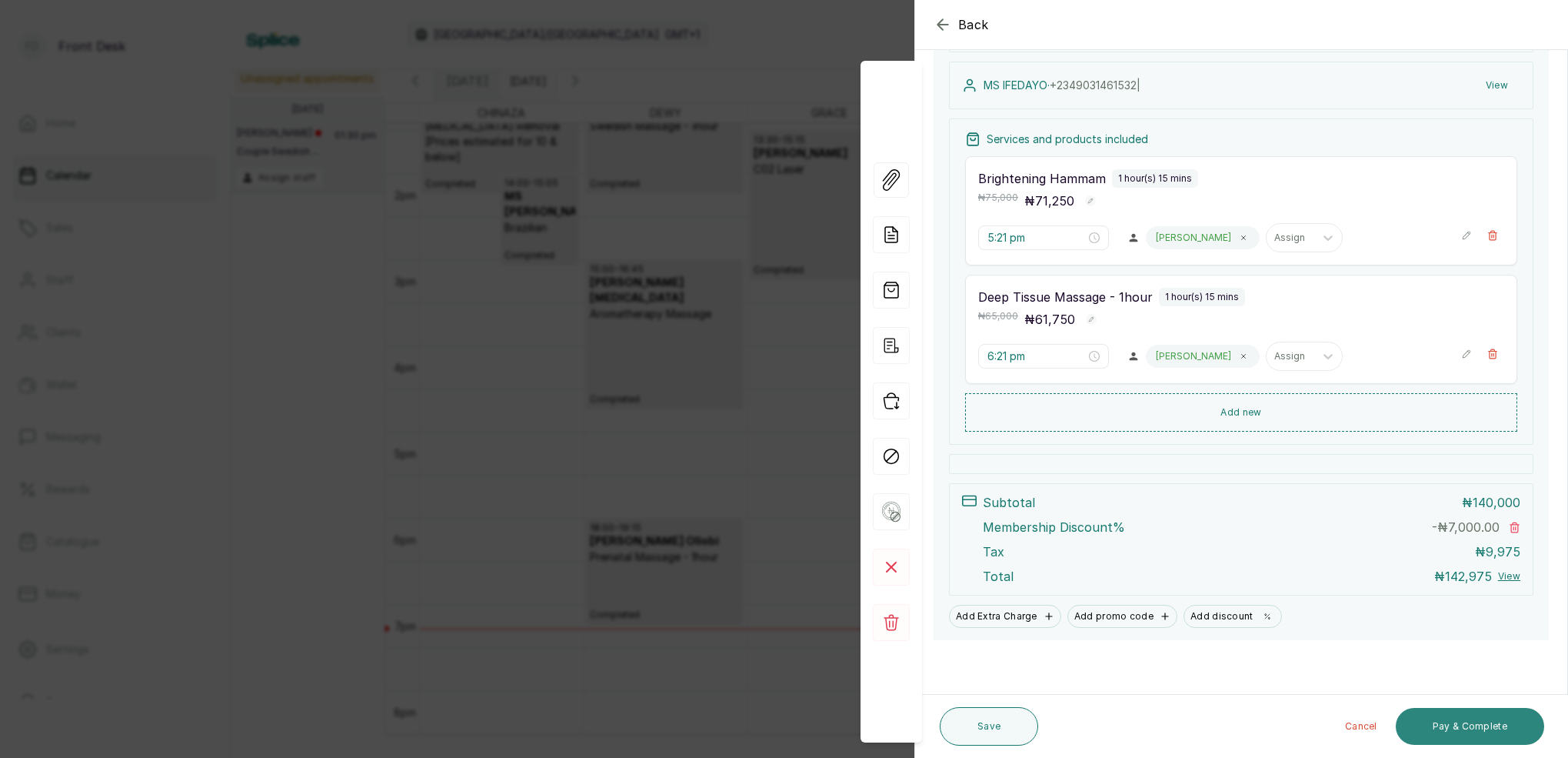
scroll to position [218, 0]
drag, startPoint x: 1489, startPoint y: 717, endPoint x: 1497, endPoint y: 688, distance: 30.1
click at [1489, 714] on button "Pay & Complete" at bounding box center [1470, 726] width 148 height 37
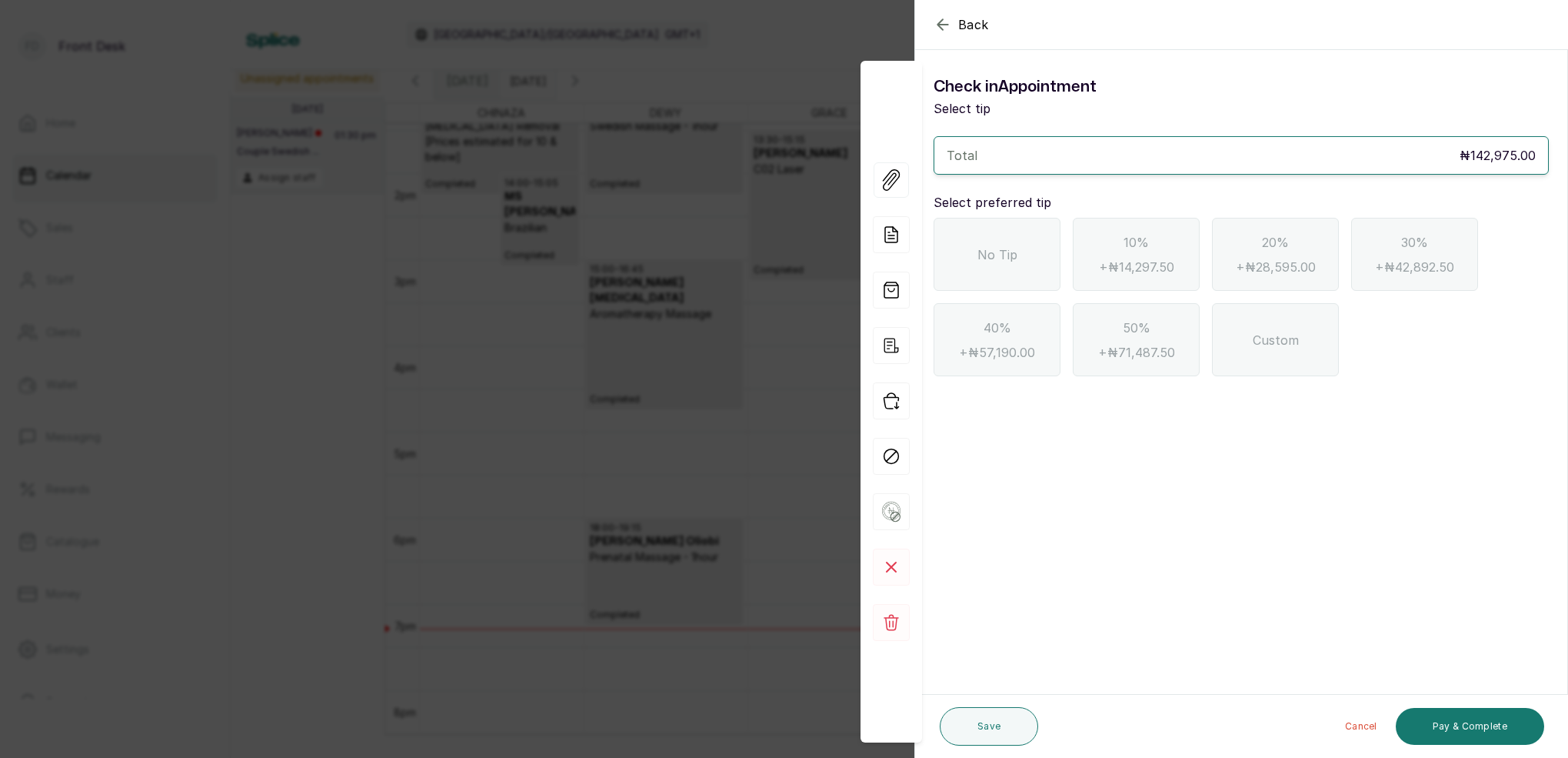
click at [1017, 242] on div "No Tip" at bounding box center [997, 254] width 127 height 73
click at [938, 27] on icon "button" at bounding box center [943, 25] width 18 height 18
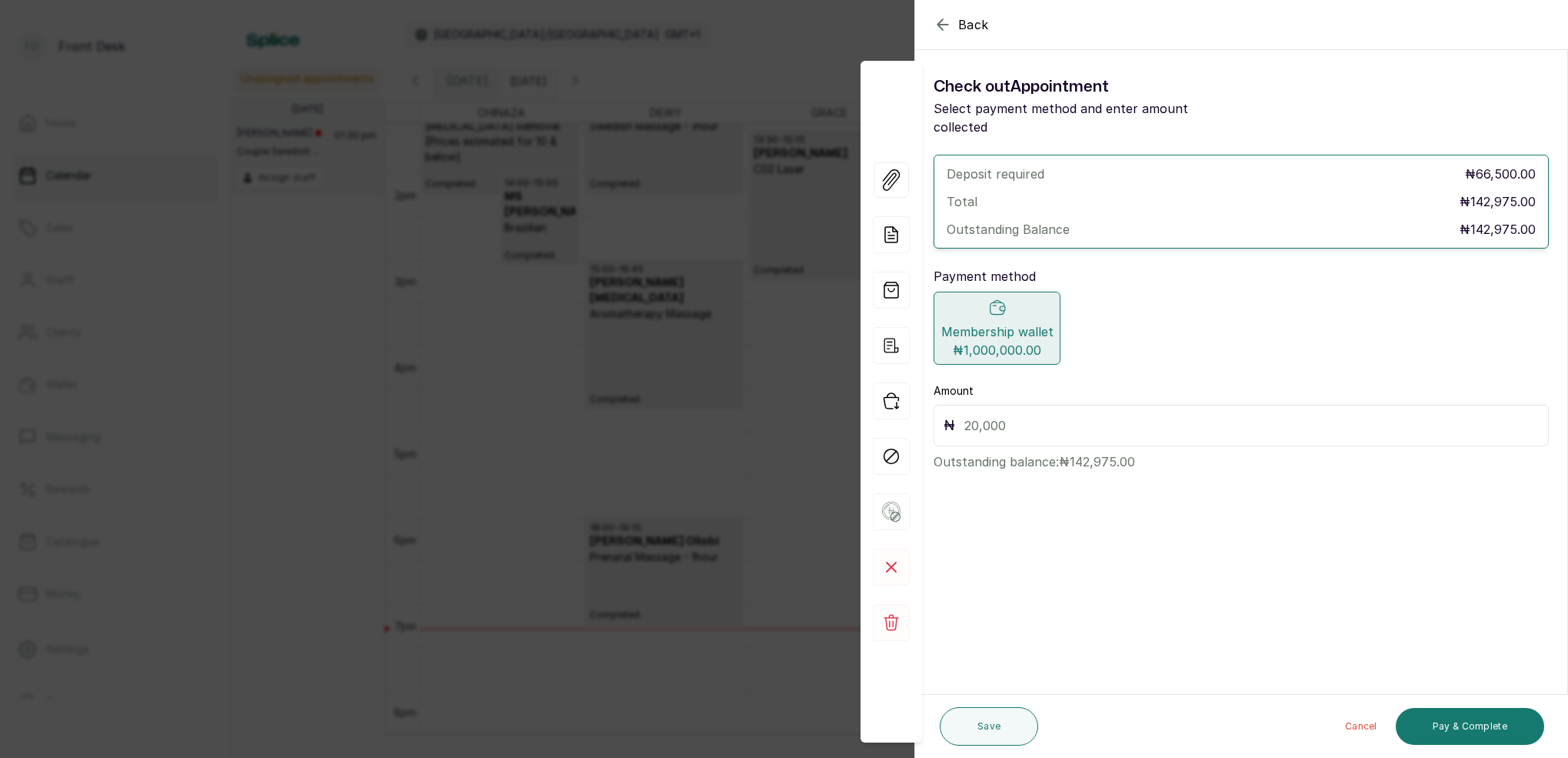
click at [1023, 415] on input "text" at bounding box center [1252, 426] width 575 height 22
click at [795, 45] on div "Back Appointment Details Check out Appointment Select payment method and enter …" at bounding box center [784, 379] width 1568 height 758
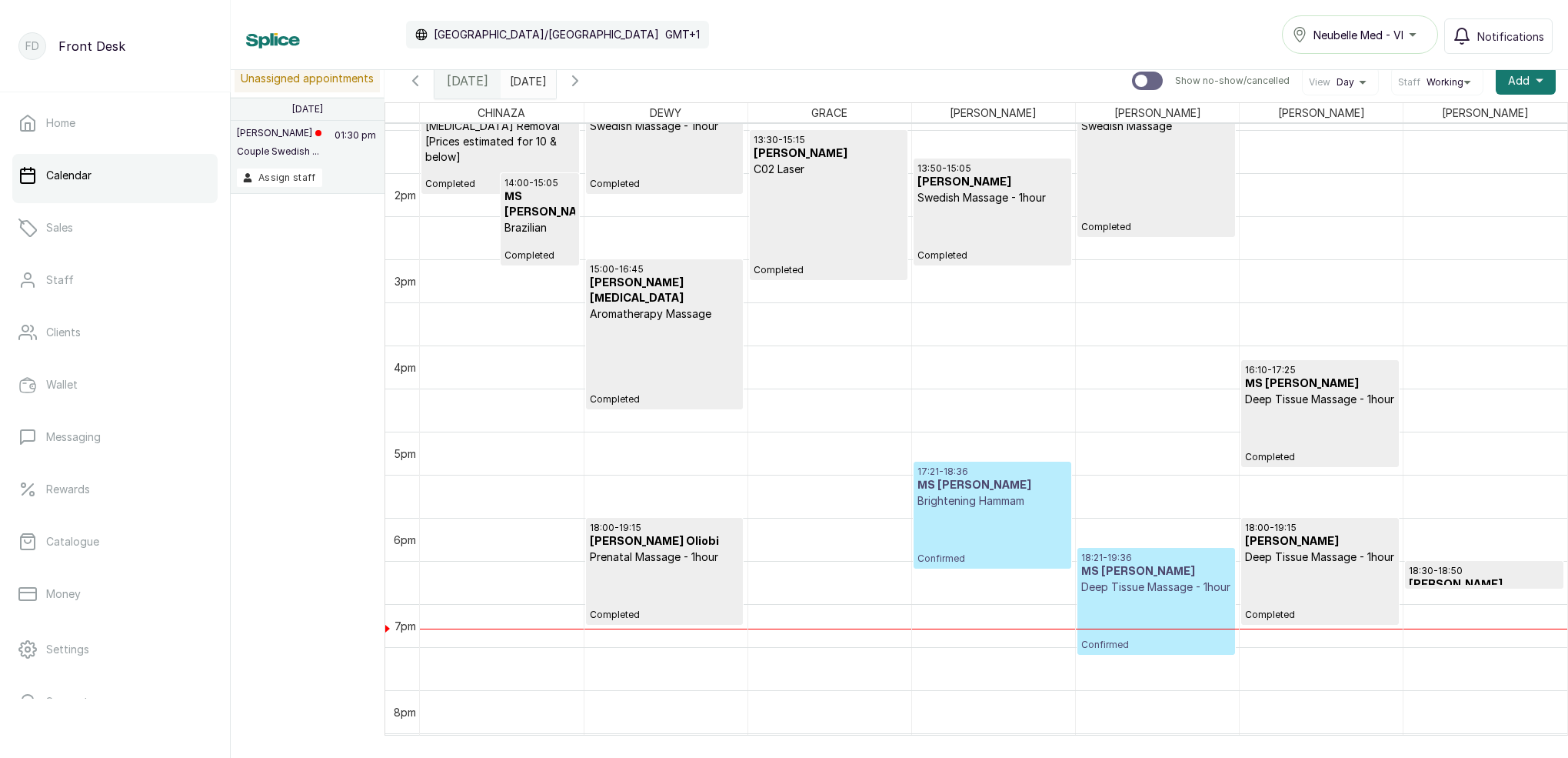
click at [1158, 569] on h3 "MS [PERSON_NAME]" at bounding box center [1157, 571] width 150 height 16
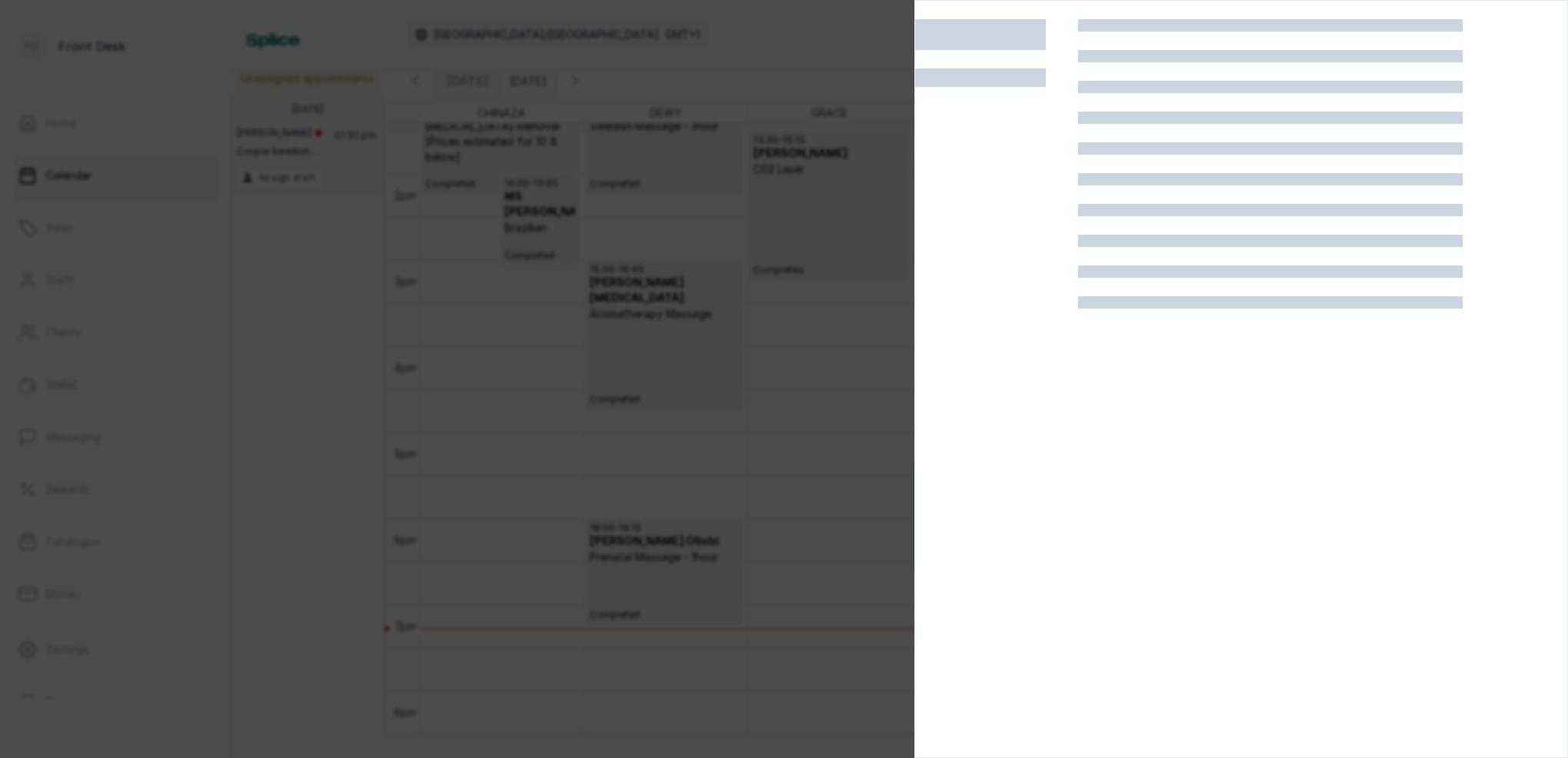
click at [756, 158] on div at bounding box center [784, 379] width 1568 height 758
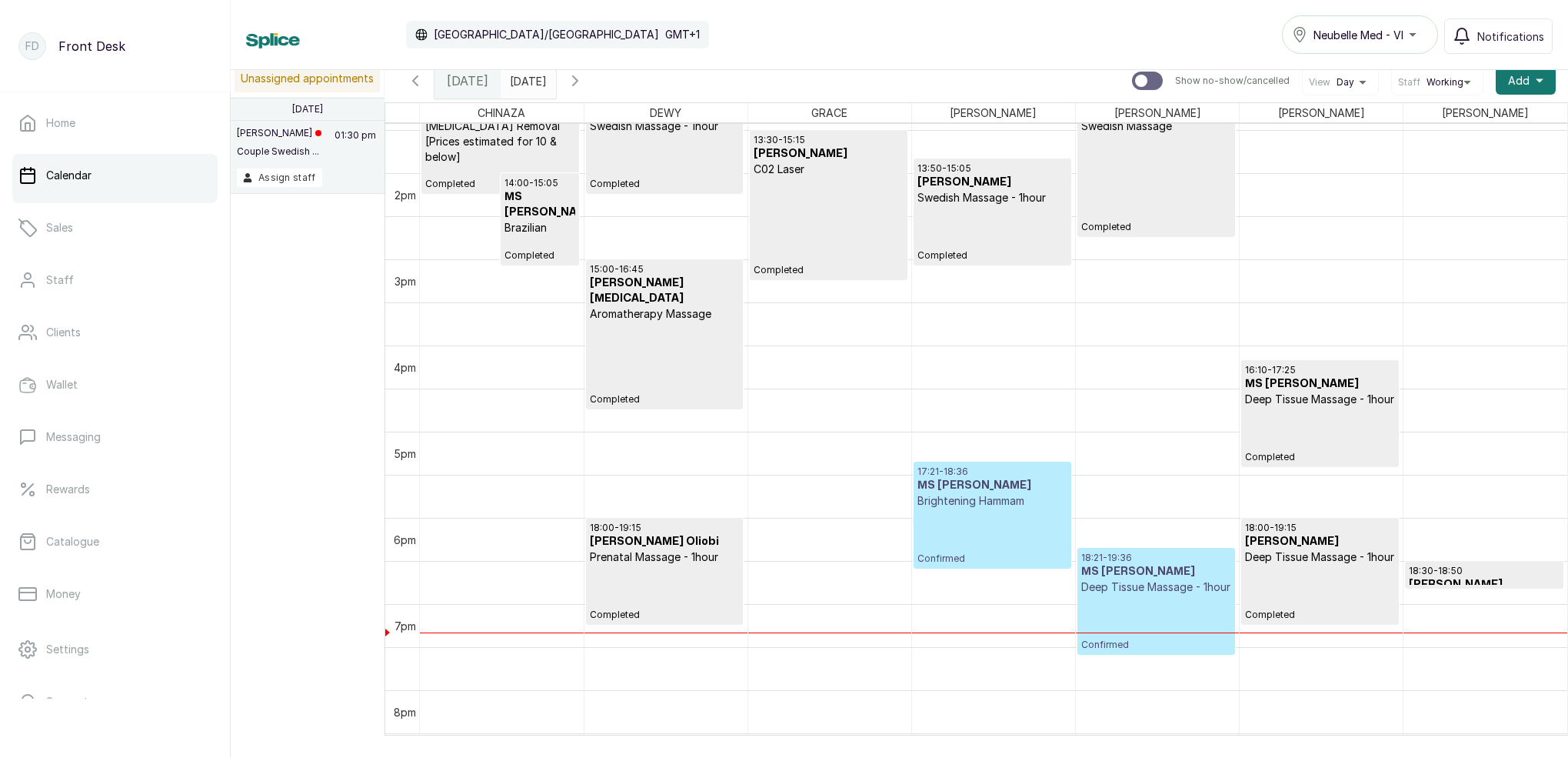
click at [526, 86] on input "[DATE]" at bounding box center [514, 77] width 25 height 27
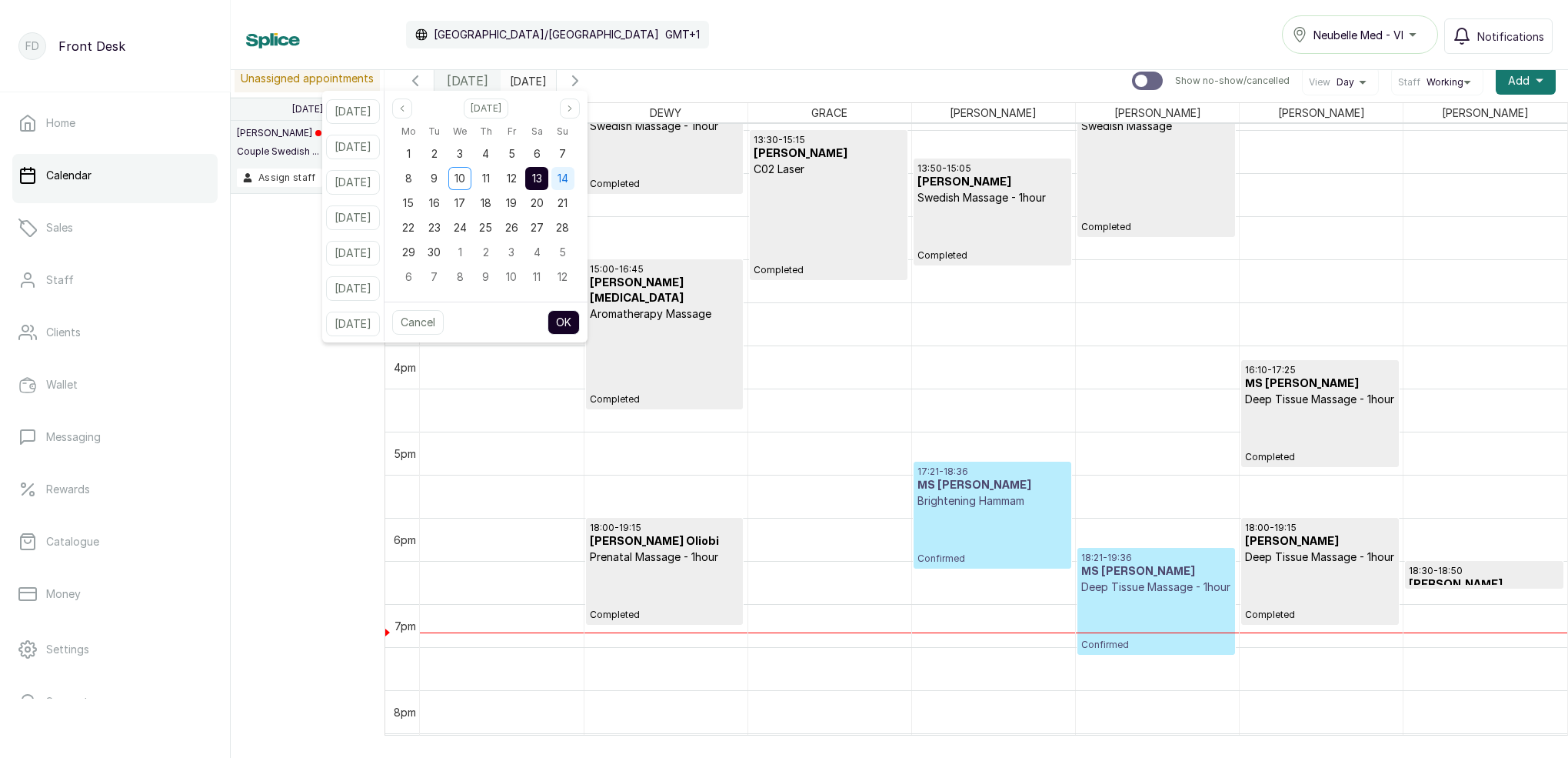
click at [575, 173] on div "14" at bounding box center [563, 178] width 23 height 23
click at [578, 324] on button "OK" at bounding box center [563, 322] width 32 height 25
type input "[DATE]"
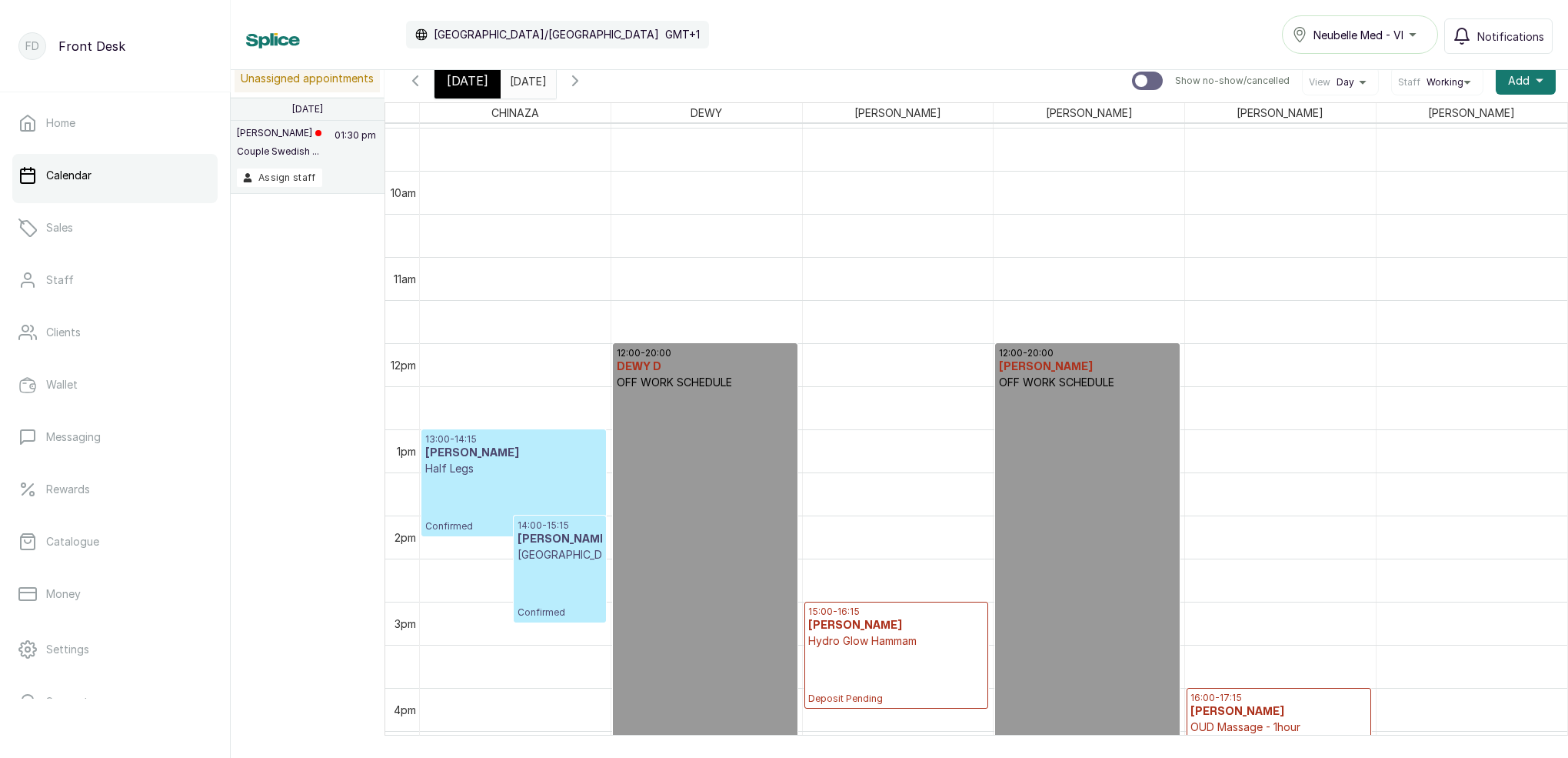
scroll to position [818, 0]
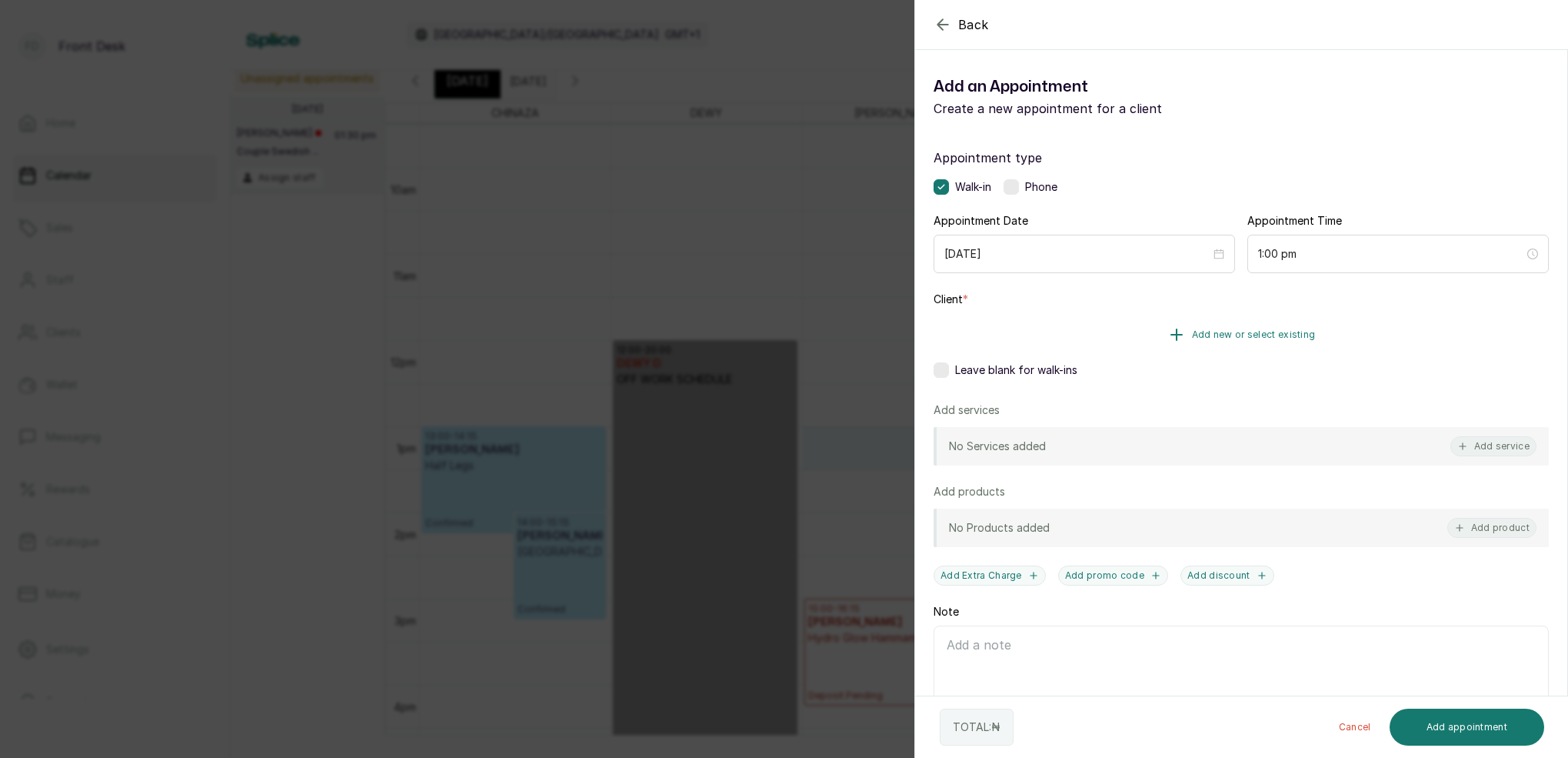
click at [1286, 342] on button "Add new or select existing" at bounding box center [1241, 335] width 615 height 43
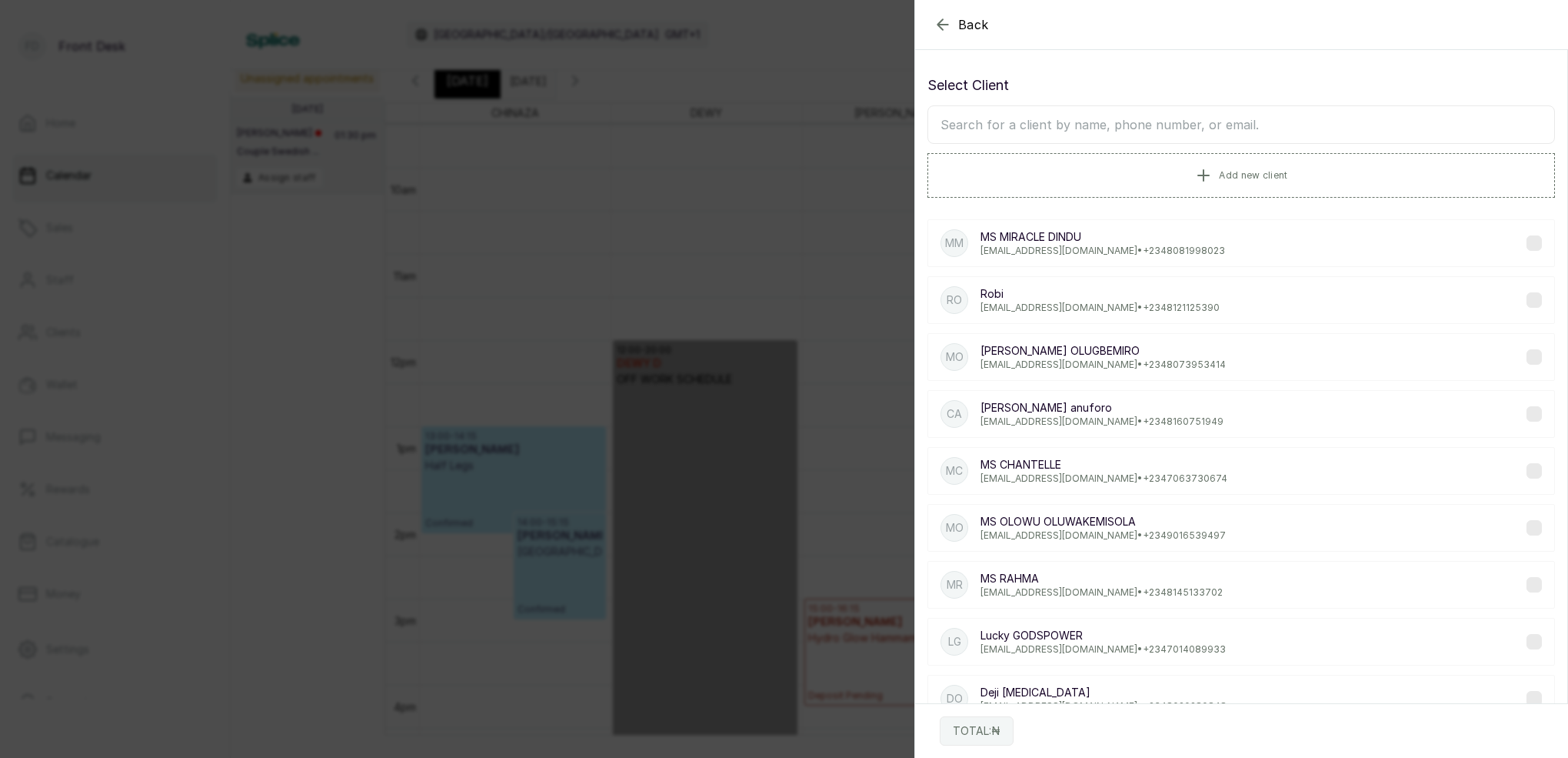
click at [1189, 122] on input "text" at bounding box center [1241, 124] width 628 height 38
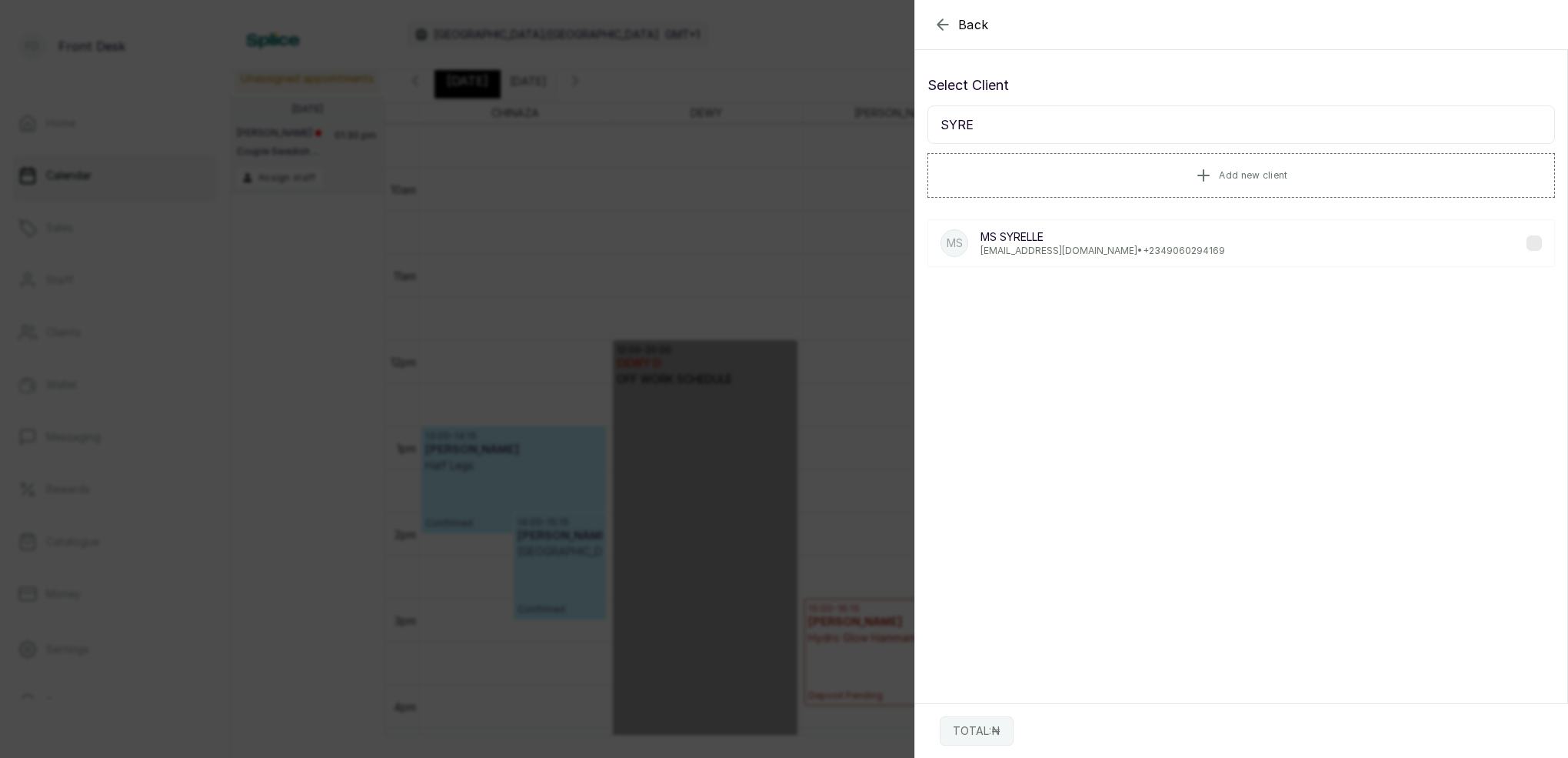
type input "SYRE"
click at [1036, 246] on p "[EMAIL_ADDRESS][DOMAIN_NAME] • [PHONE_NUMBER]" at bounding box center [1103, 251] width 245 height 12
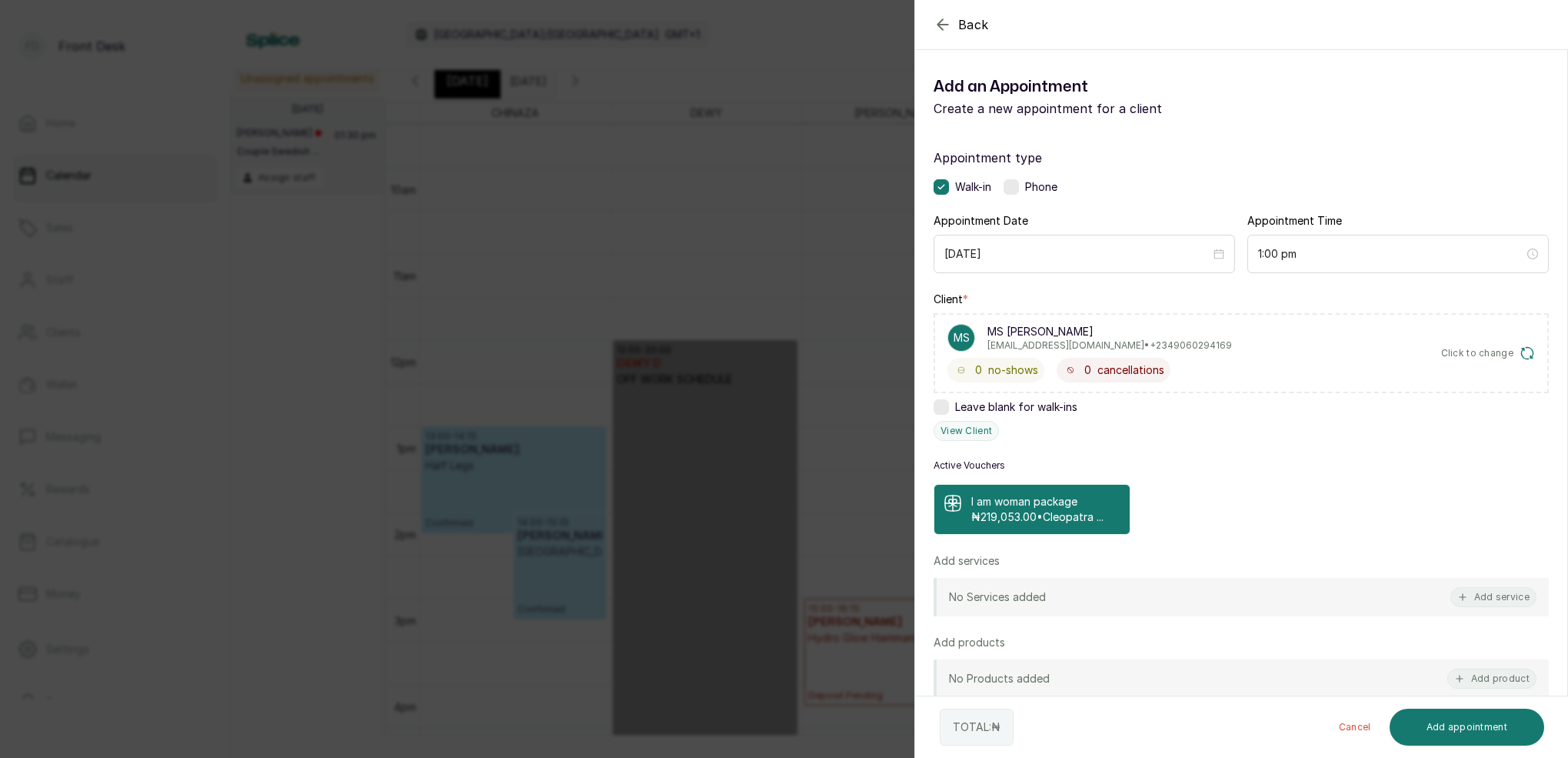
click at [1079, 502] on p "I am woman package" at bounding box center [1037, 501] width 132 height 16
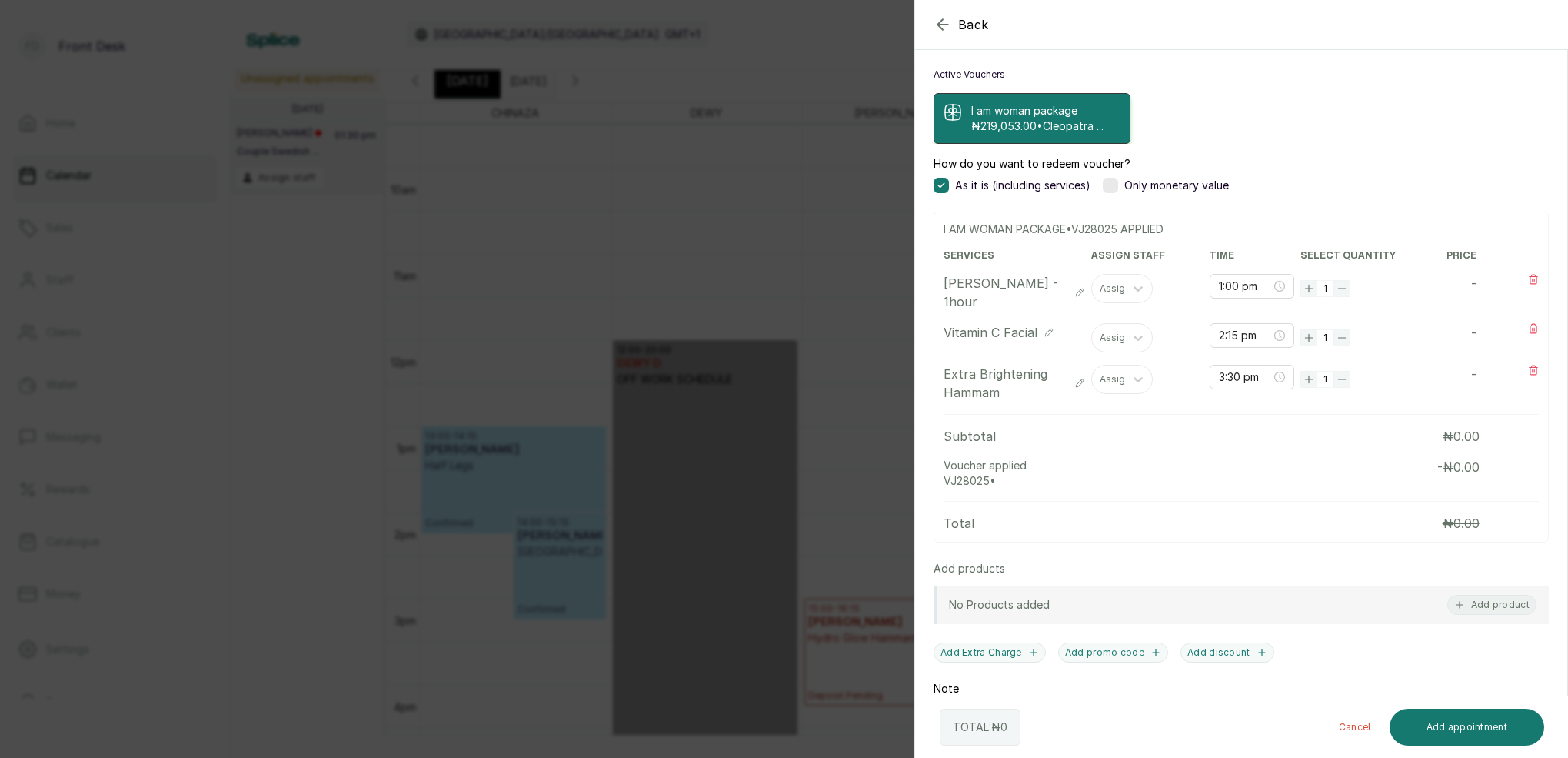
scroll to position [449, 0]
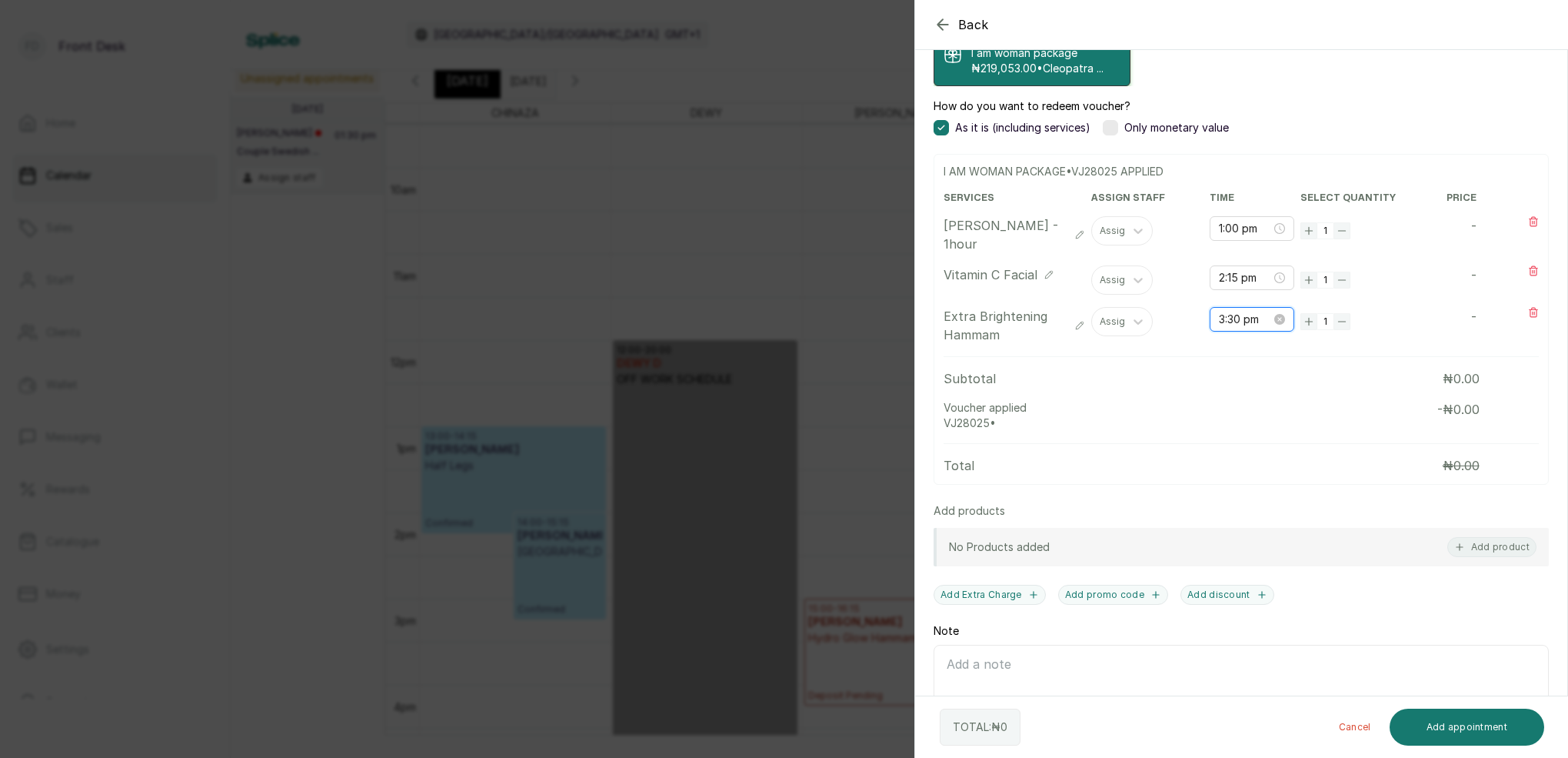
click at [1249, 320] on input "3:30 pm" at bounding box center [1245, 319] width 52 height 17
click at [1233, 367] on div "01" at bounding box center [1231, 372] width 37 height 22
type input "1:00 pm"
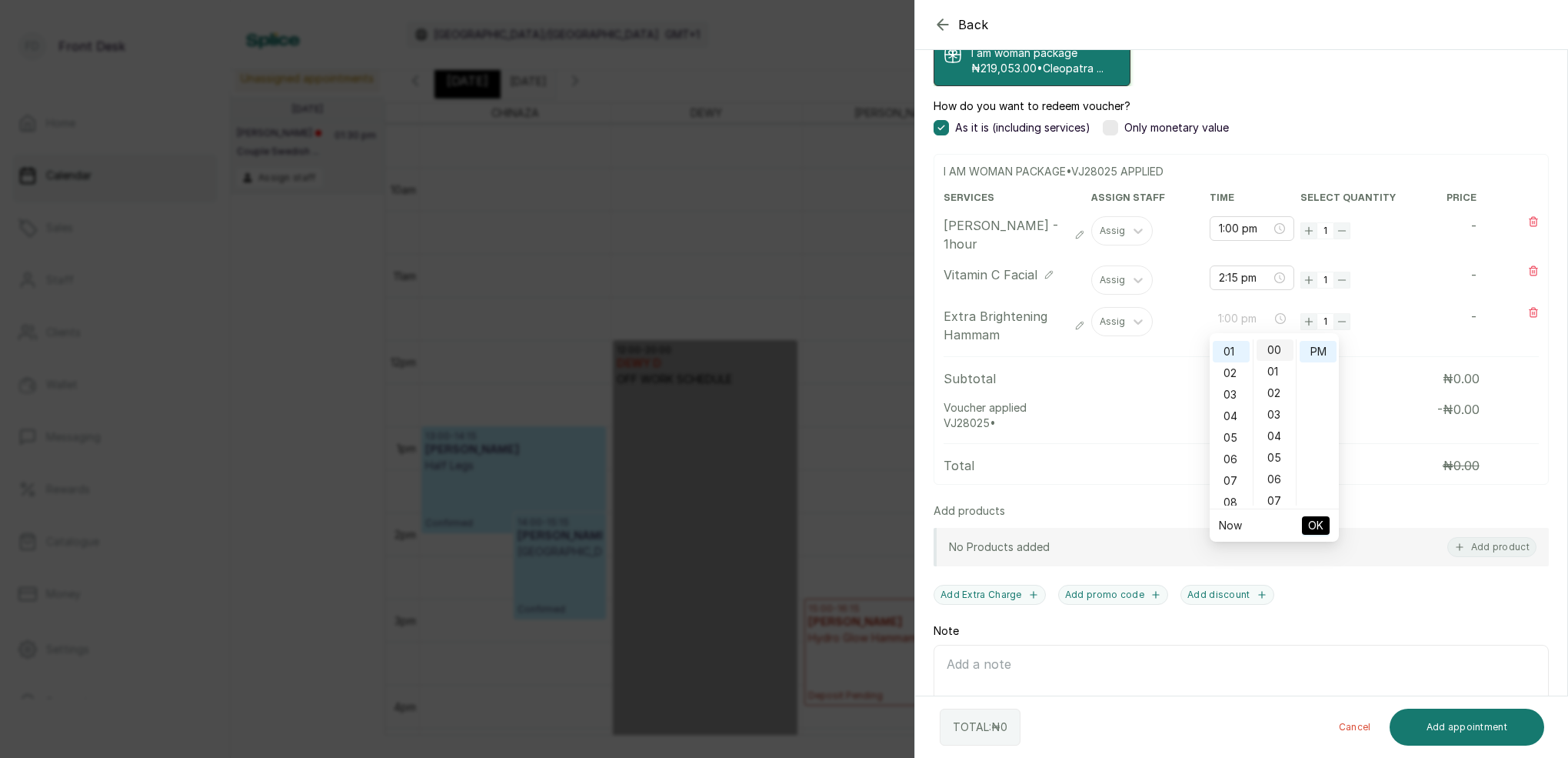
scroll to position [0, 0]
click at [1272, 346] on div "00" at bounding box center [1275, 350] width 37 height 22
drag, startPoint x: 1329, startPoint y: 348, endPoint x: 1341, endPoint y: 369, distance: 24.2
click at [1329, 348] on div "PM" at bounding box center [1319, 352] width 37 height 22
drag, startPoint x: 1319, startPoint y: 528, endPoint x: 1319, endPoint y: 518, distance: 10.0
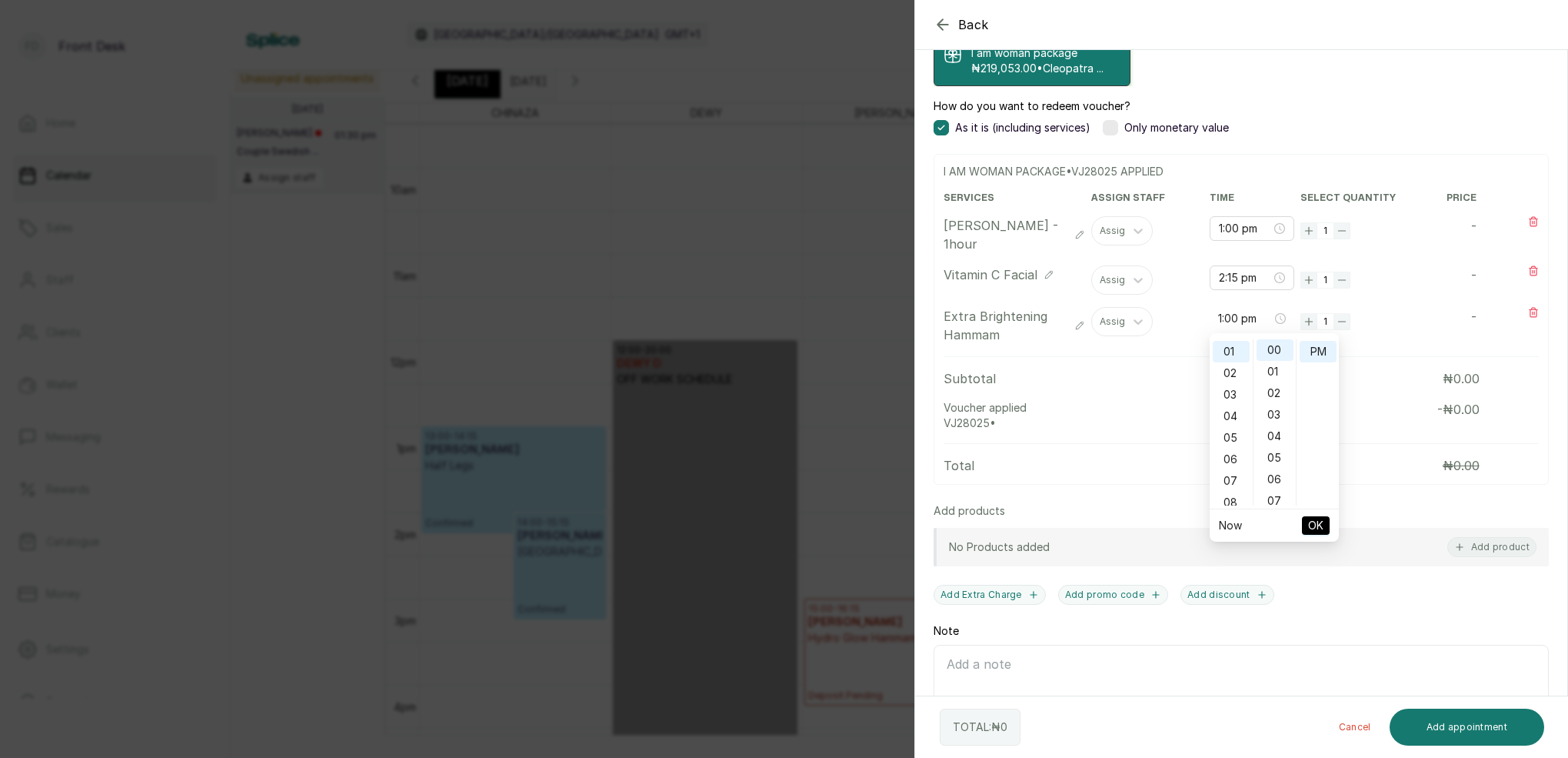
click at [1319, 528] on span "OK" at bounding box center [1316, 526] width 16 height 29
click at [1235, 226] on input "1:00 pm" at bounding box center [1245, 228] width 54 height 17
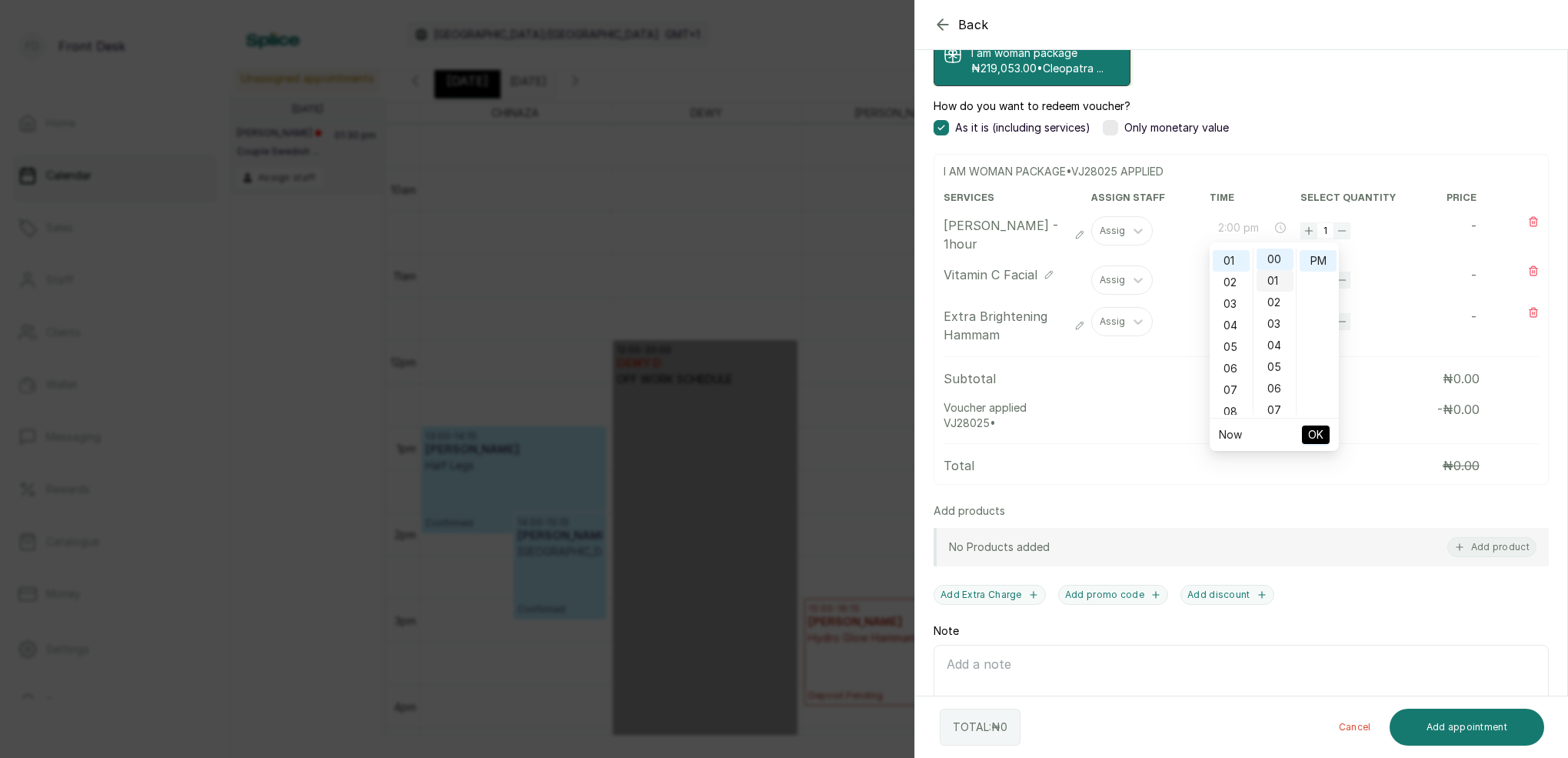
drag, startPoint x: 1234, startPoint y: 283, endPoint x: 1286, endPoint y: 284, distance: 52.0
click at [1234, 283] on div "02" at bounding box center [1231, 283] width 37 height 22
click at [1278, 261] on div "00" at bounding box center [1275, 260] width 37 height 22
type input "2:00 pm"
drag, startPoint x: 1312, startPoint y: 257, endPoint x: 1319, endPoint y: 309, distance: 52.5
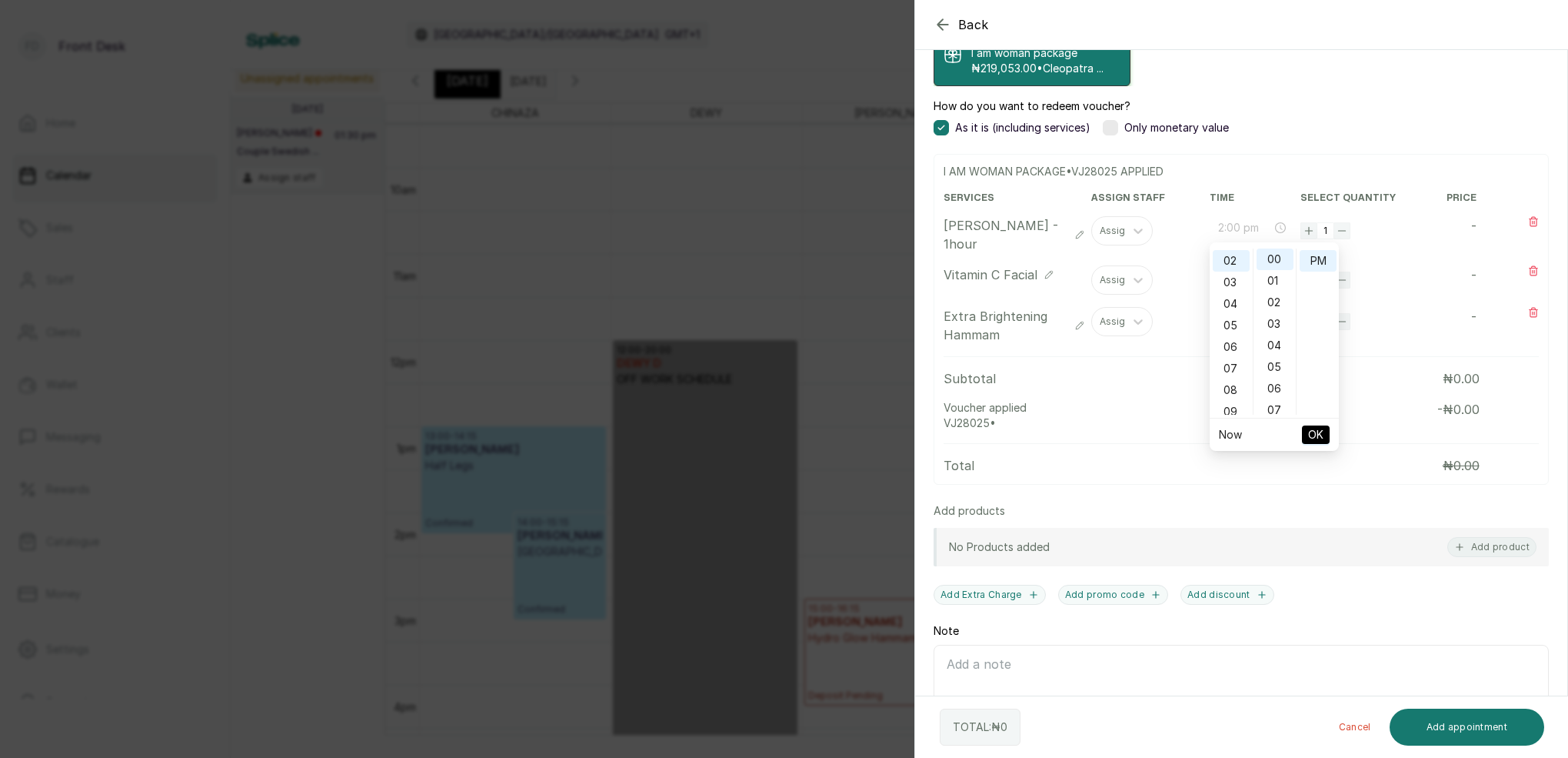
click at [1312, 257] on div "PM" at bounding box center [1319, 262] width 37 height 22
drag, startPoint x: 1320, startPoint y: 434, endPoint x: 1321, endPoint y: 412, distance: 22.0
click at [1320, 433] on span "OK" at bounding box center [1316, 435] width 16 height 29
click at [1123, 230] on div "Assign" at bounding box center [1116, 231] width 31 height 11
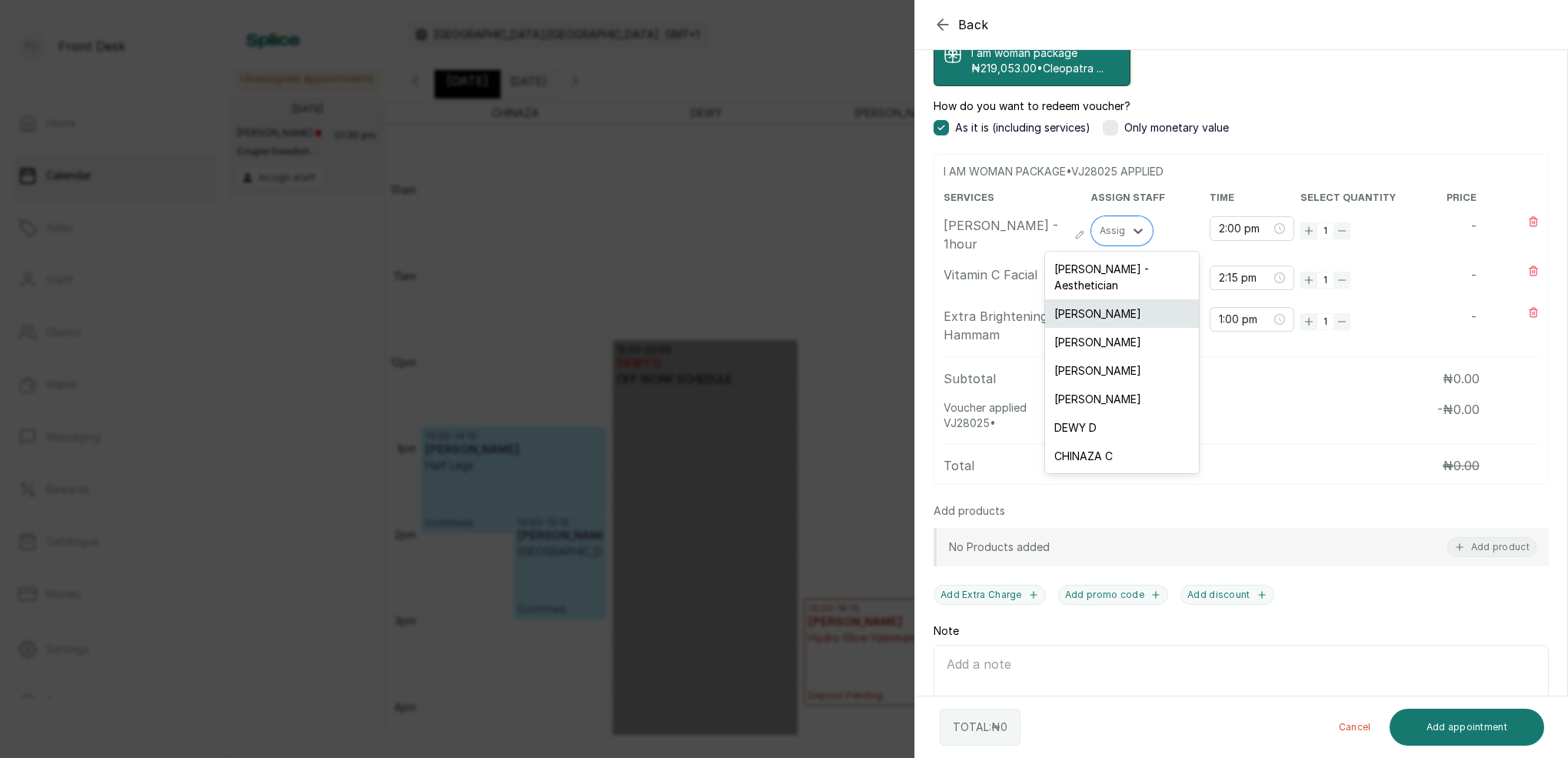
click at [1111, 301] on div "[PERSON_NAME]" at bounding box center [1122, 313] width 154 height 28
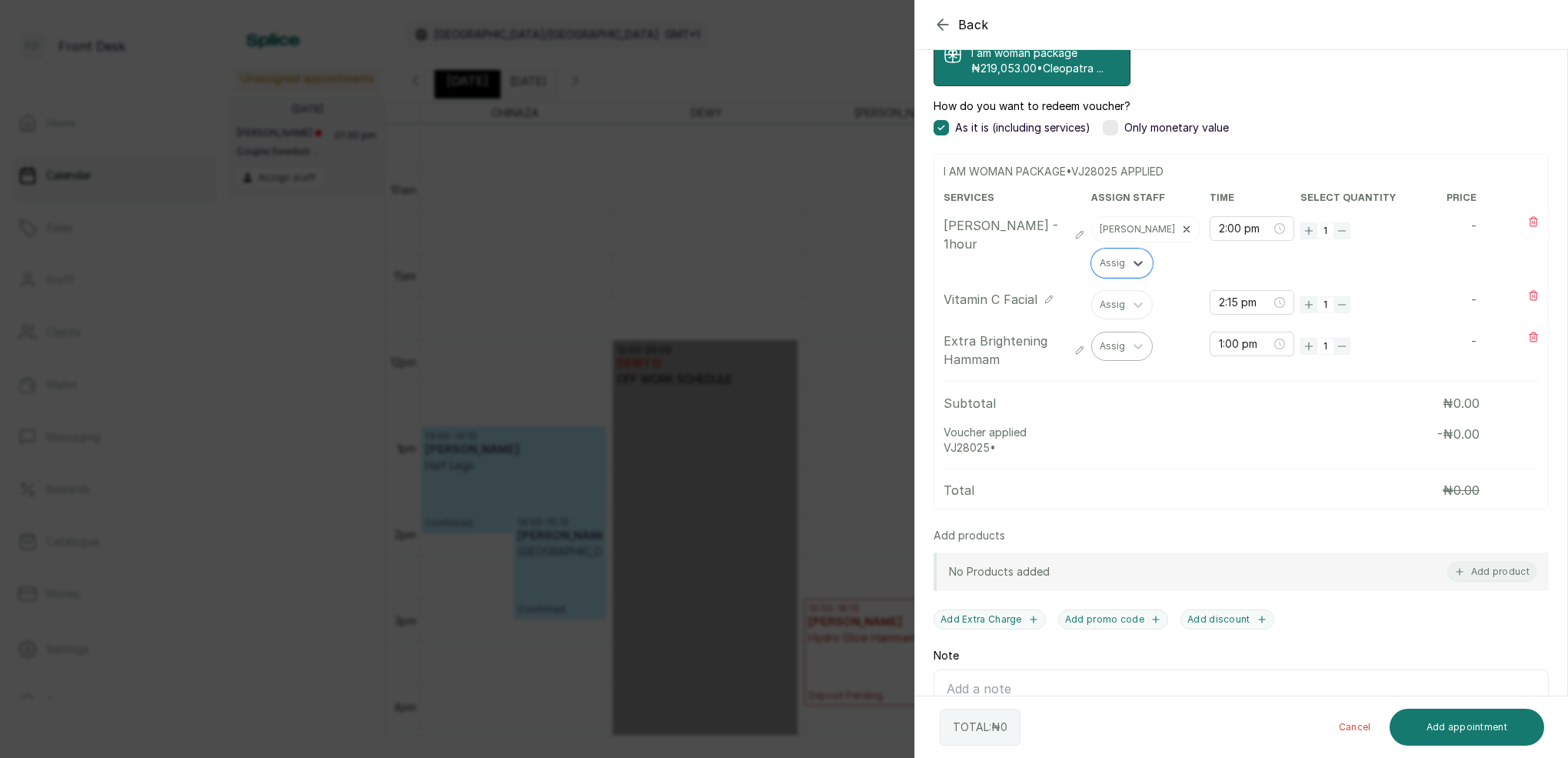
click at [1122, 346] on div "Assign" at bounding box center [1116, 347] width 31 height 11
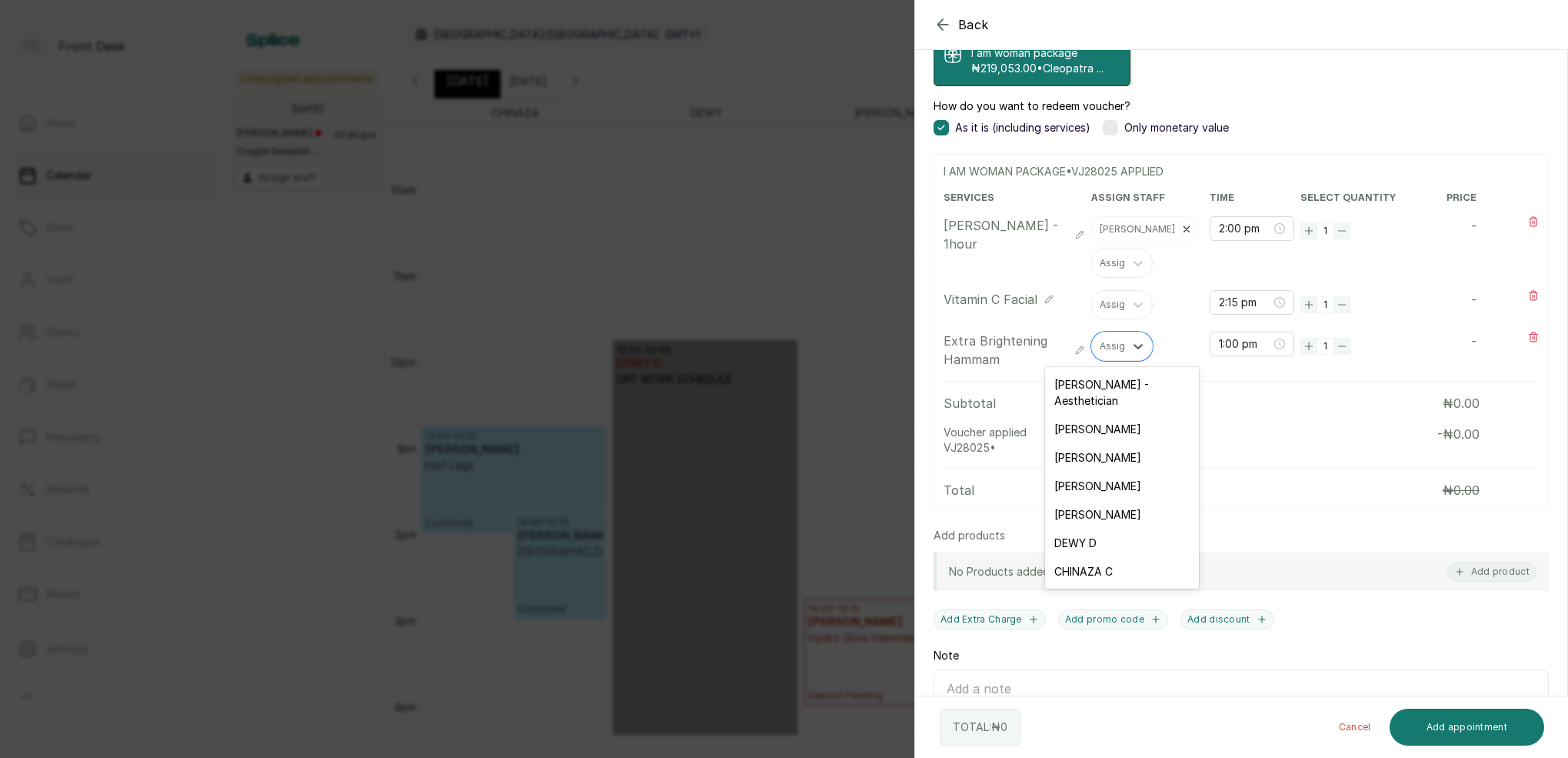
click at [1114, 472] on div "[PERSON_NAME]" at bounding box center [1122, 486] width 154 height 28
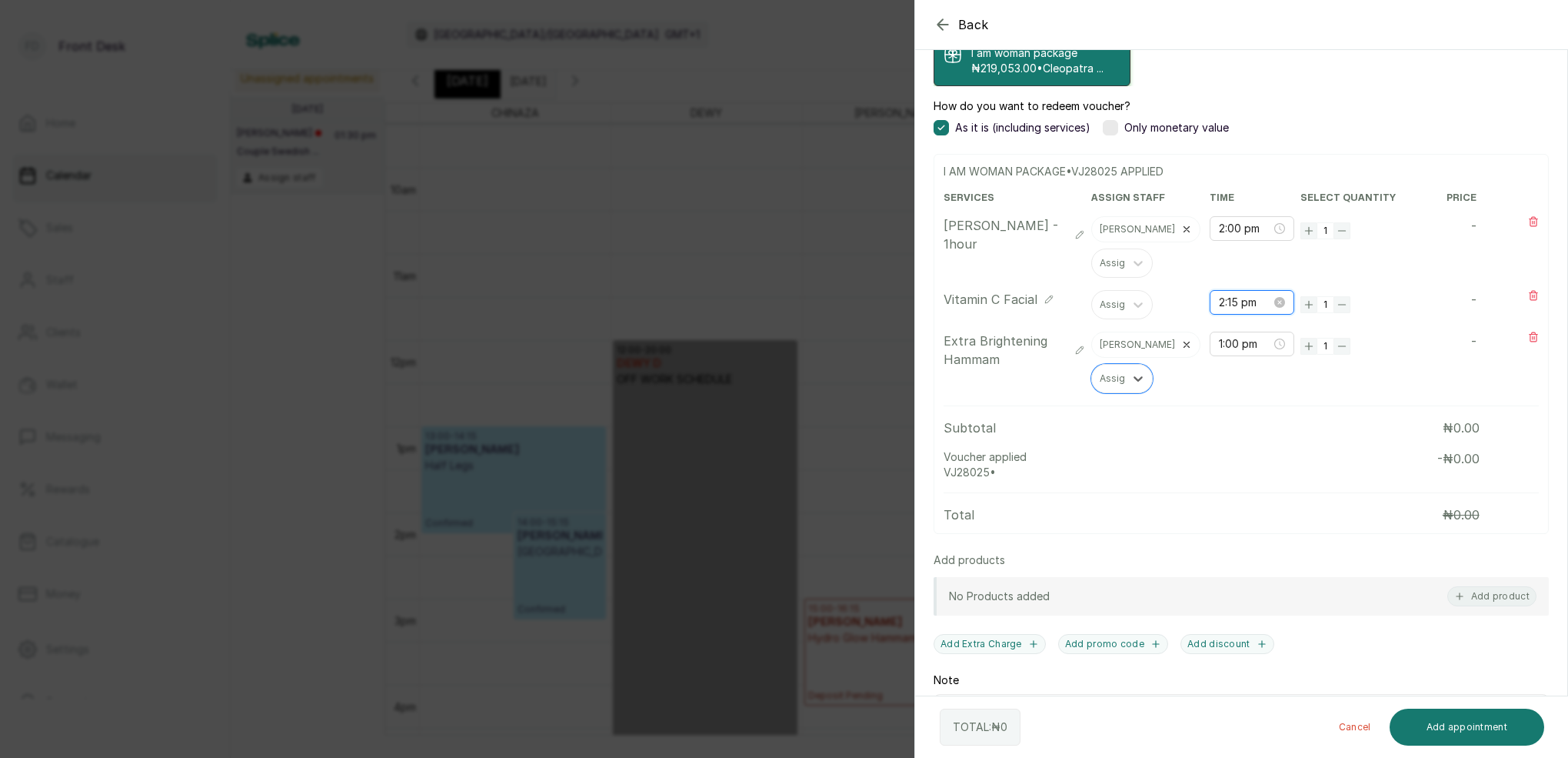
click at [1233, 301] on input "2:15 pm" at bounding box center [1245, 303] width 52 height 17
drag, startPoint x: 1227, startPoint y: 350, endPoint x: 1237, endPoint y: 351, distance: 10.0
click at [1227, 350] on div "03" at bounding box center [1231, 357] width 37 height 22
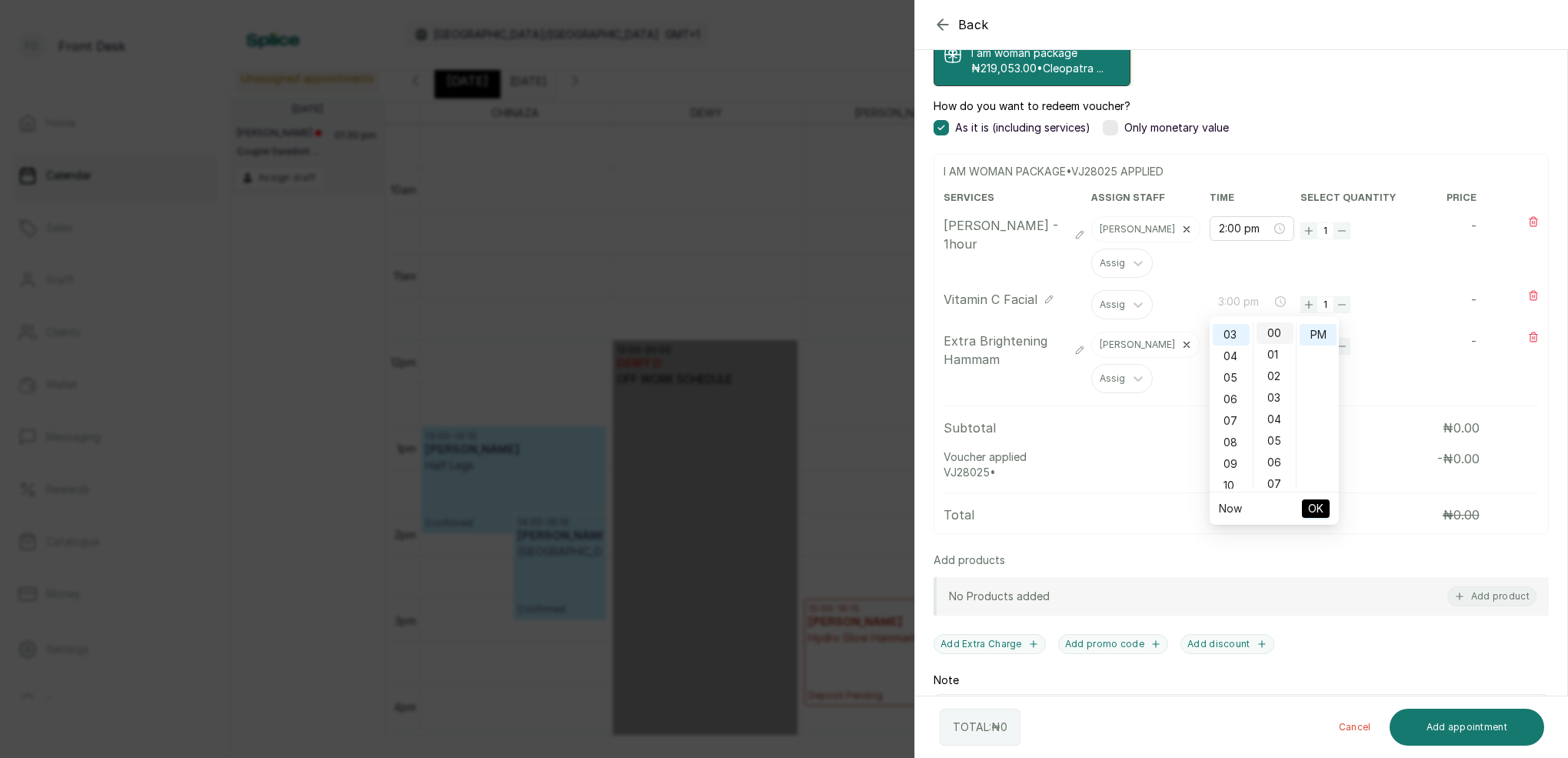
click at [1276, 333] on div "00" at bounding box center [1275, 334] width 37 height 22
click at [1311, 337] on div "PM" at bounding box center [1319, 335] width 37 height 22
click at [1330, 496] on ul "Now OK" at bounding box center [1274, 508] width 129 height 32
type input "3:00 pm"
click at [1315, 508] on span "OK" at bounding box center [1316, 508] width 16 height 29
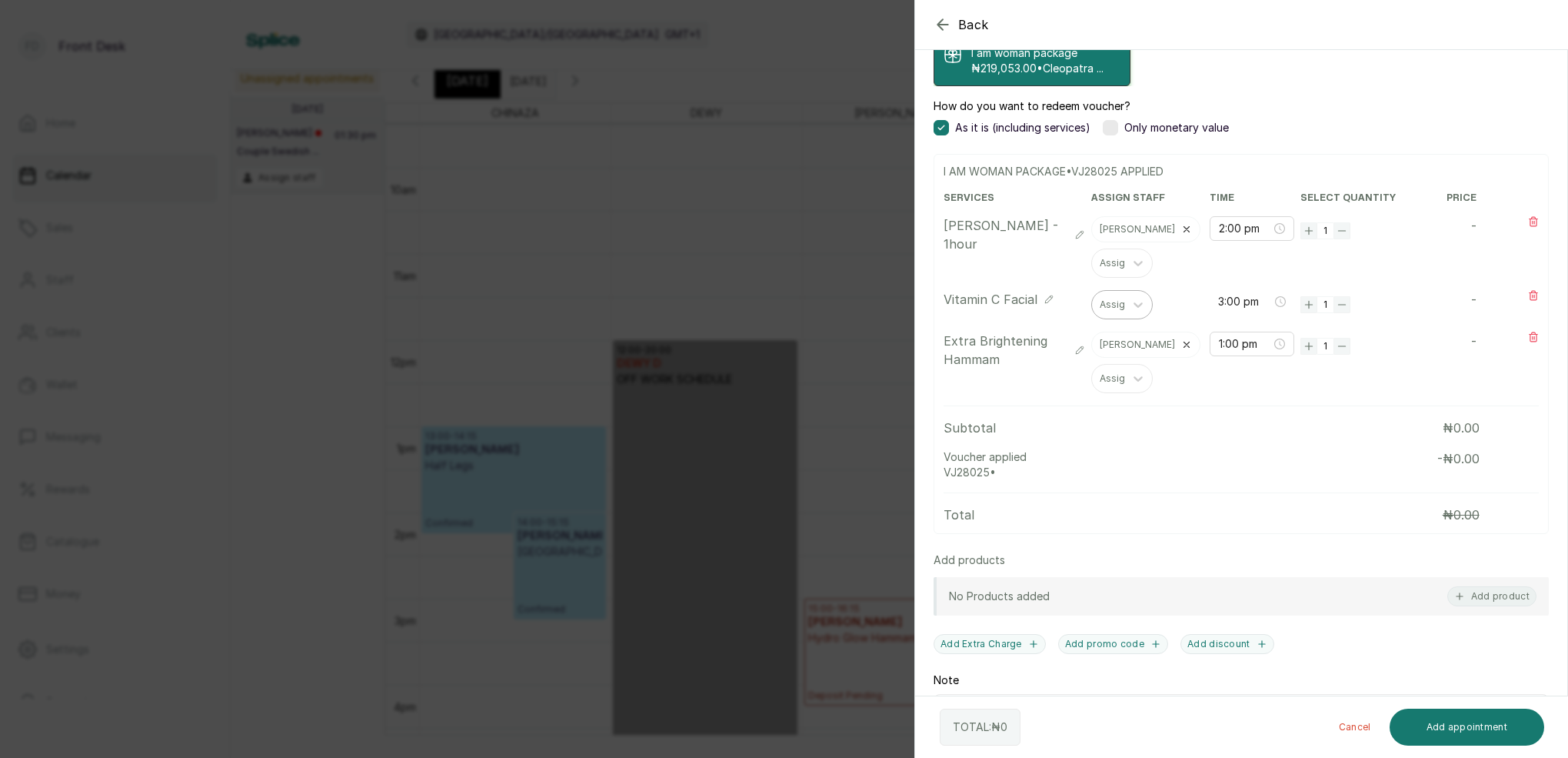
click at [1122, 303] on div "Assign" at bounding box center [1116, 304] width 31 height 11
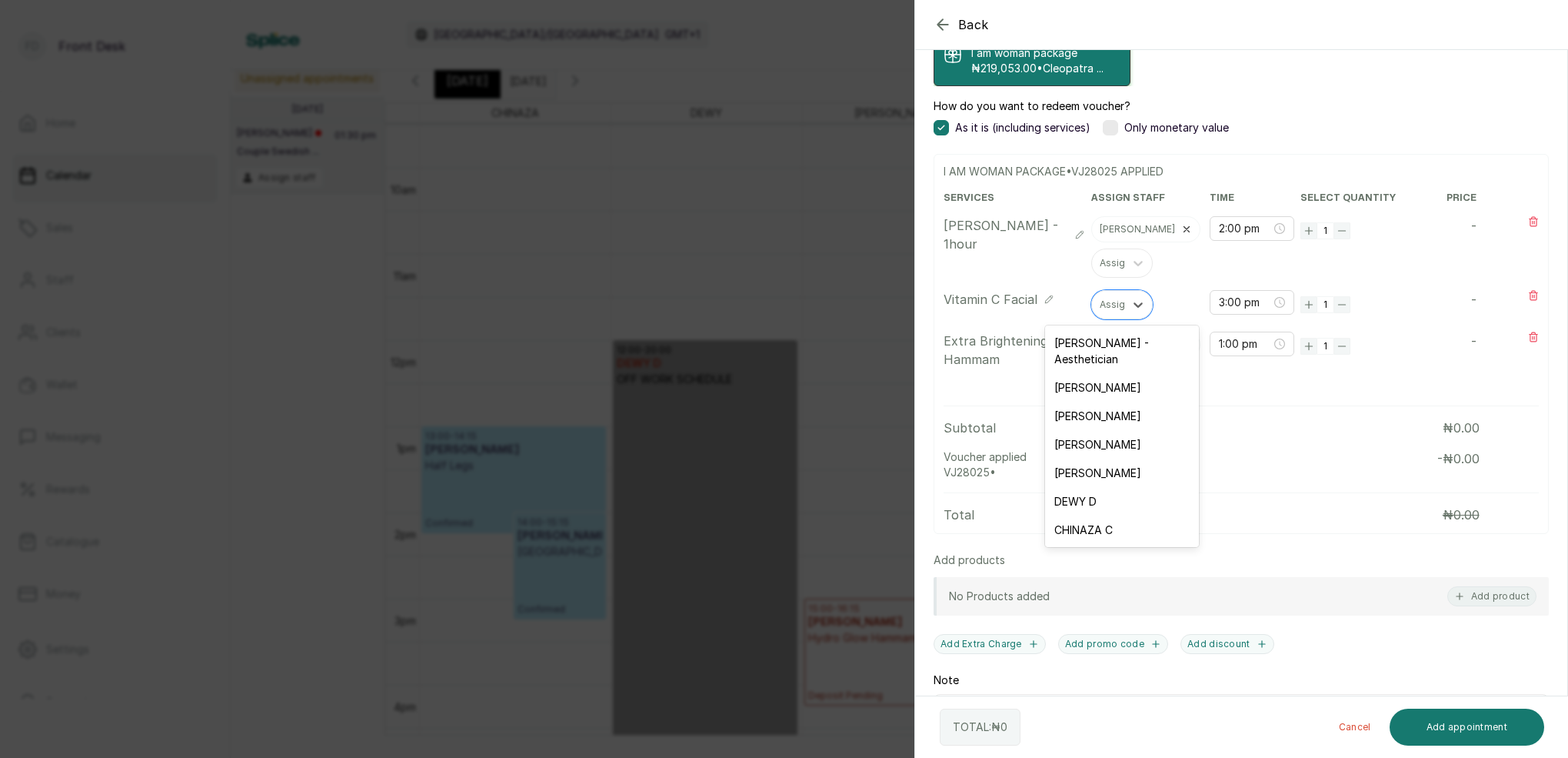
drag, startPoint x: 1101, startPoint y: 351, endPoint x: 1086, endPoint y: 352, distance: 15.0
click at [1101, 351] on div "[PERSON_NAME] - Aesthetician" at bounding box center [1122, 350] width 154 height 45
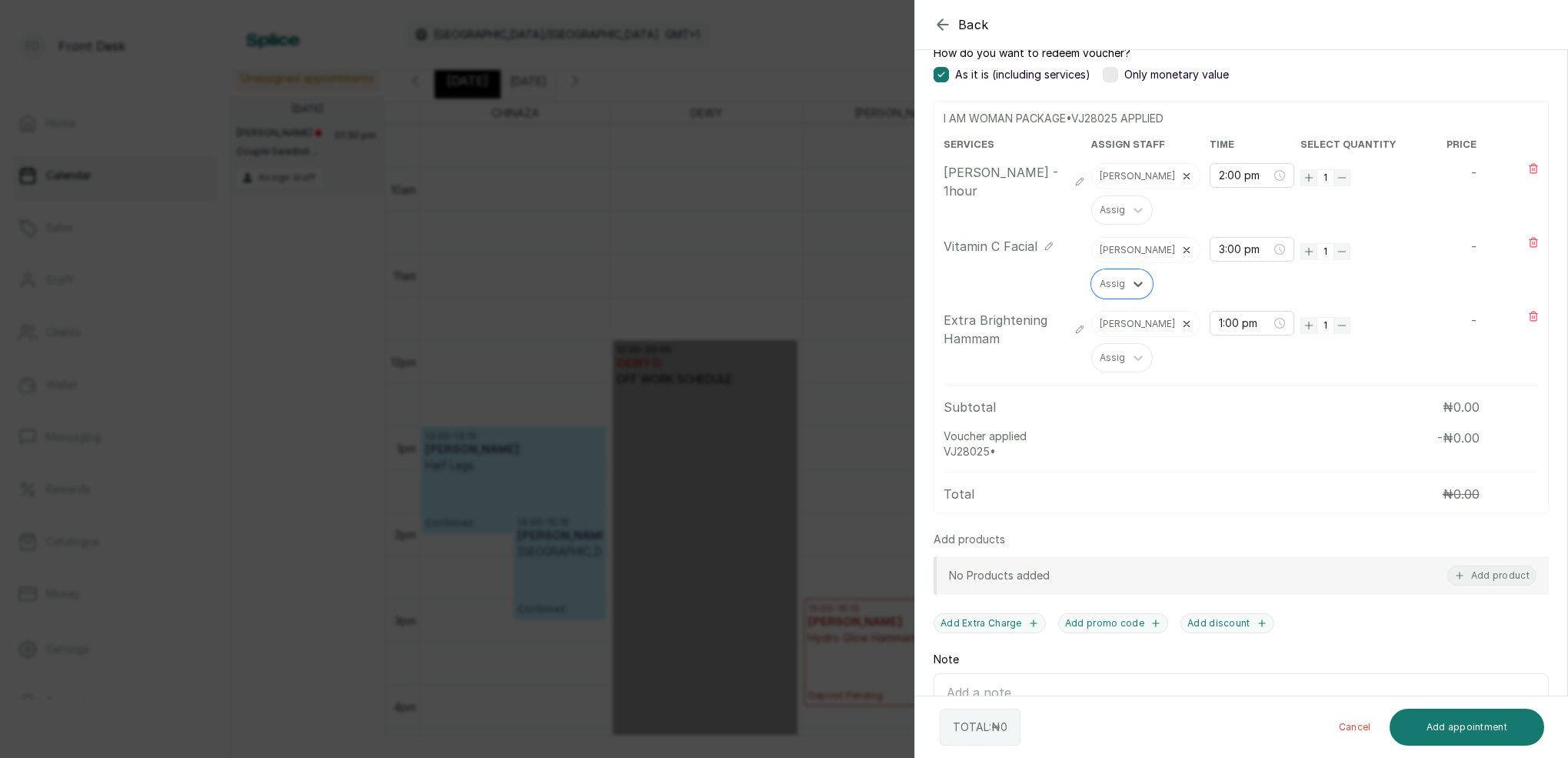
scroll to position [503, 0]
click at [1460, 727] on button "Add appointment" at bounding box center [1467, 727] width 155 height 37
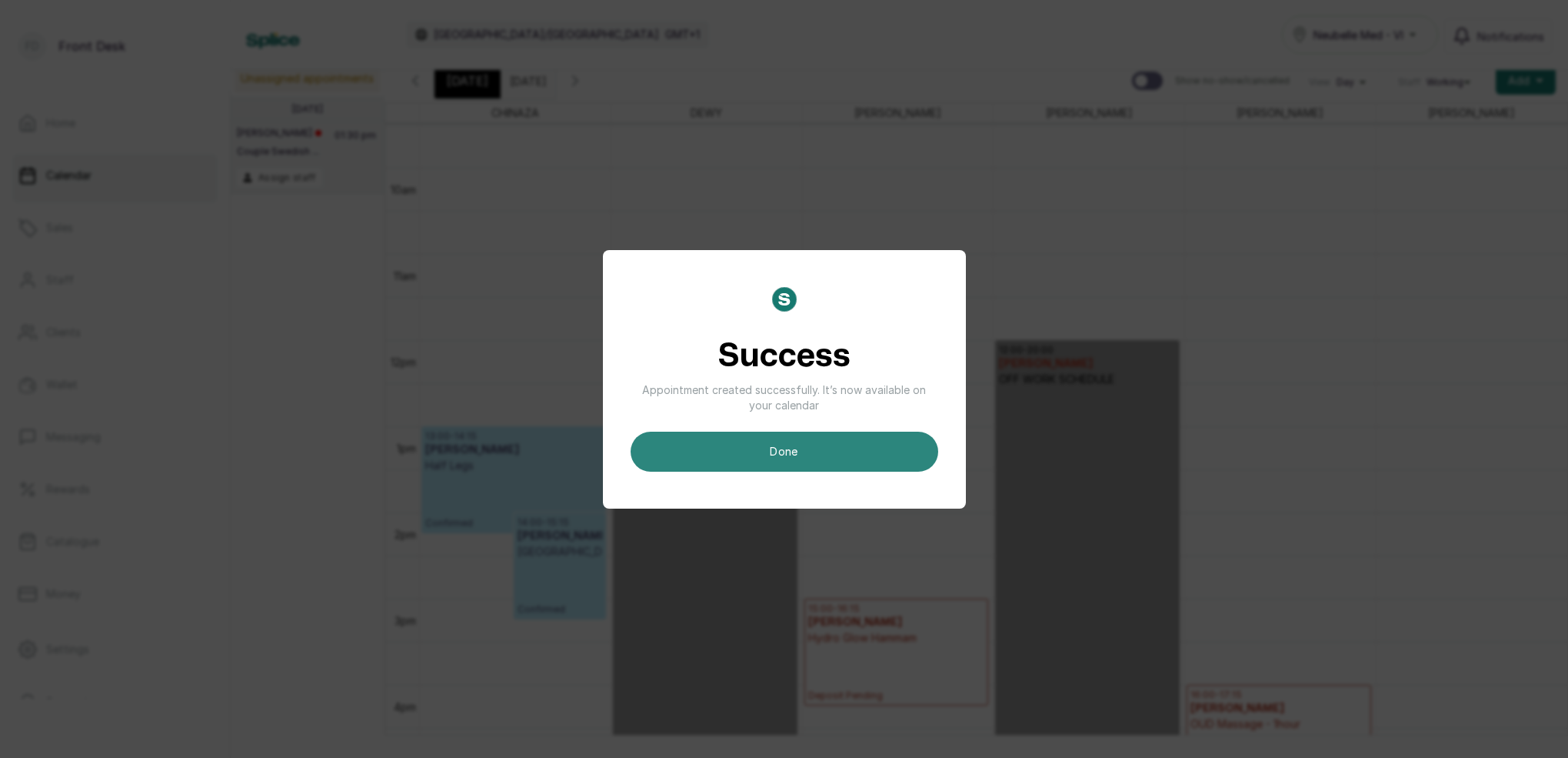
click at [842, 466] on button "done" at bounding box center [784, 452] width 308 height 40
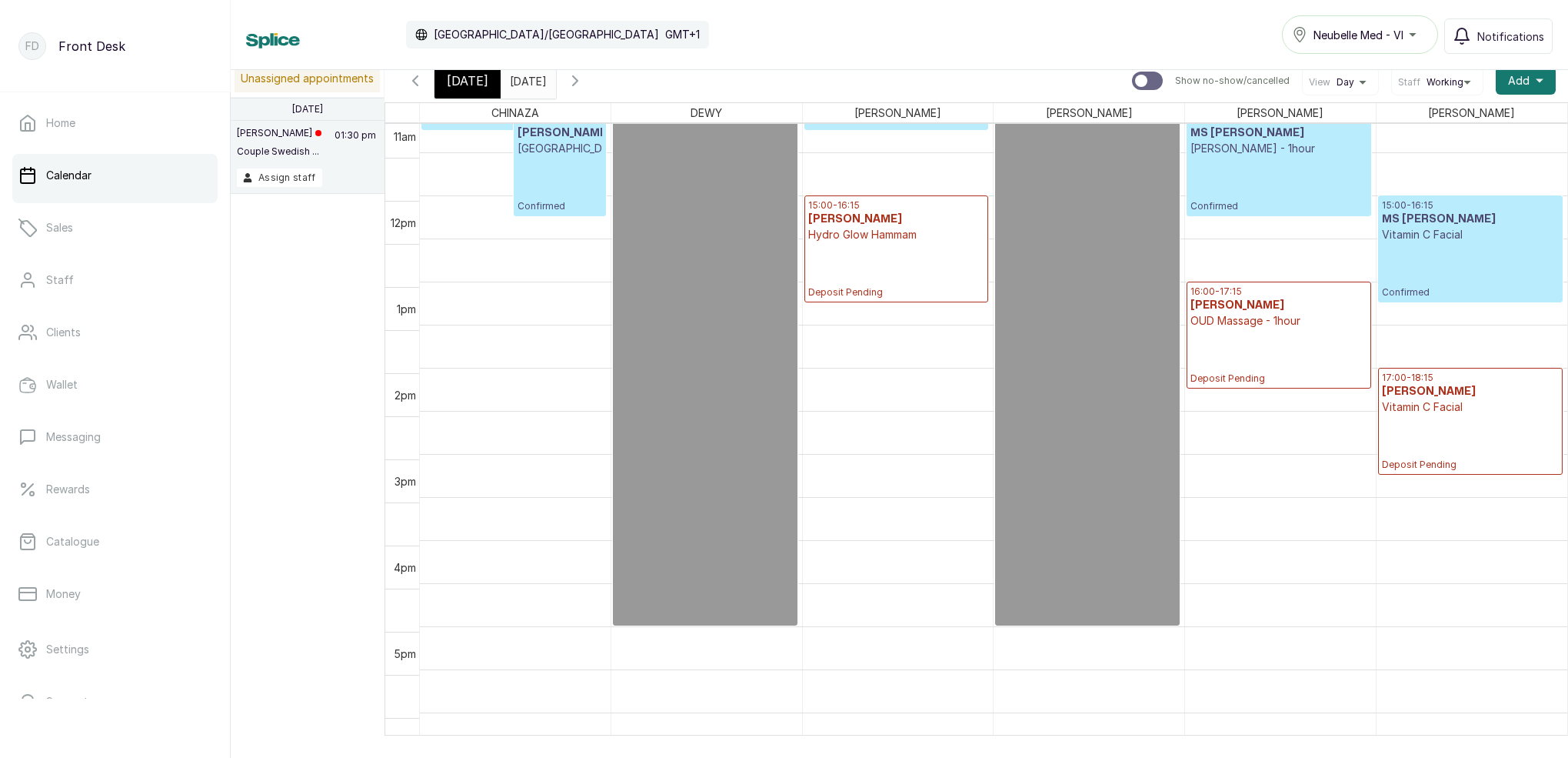
scroll to position [547, 0]
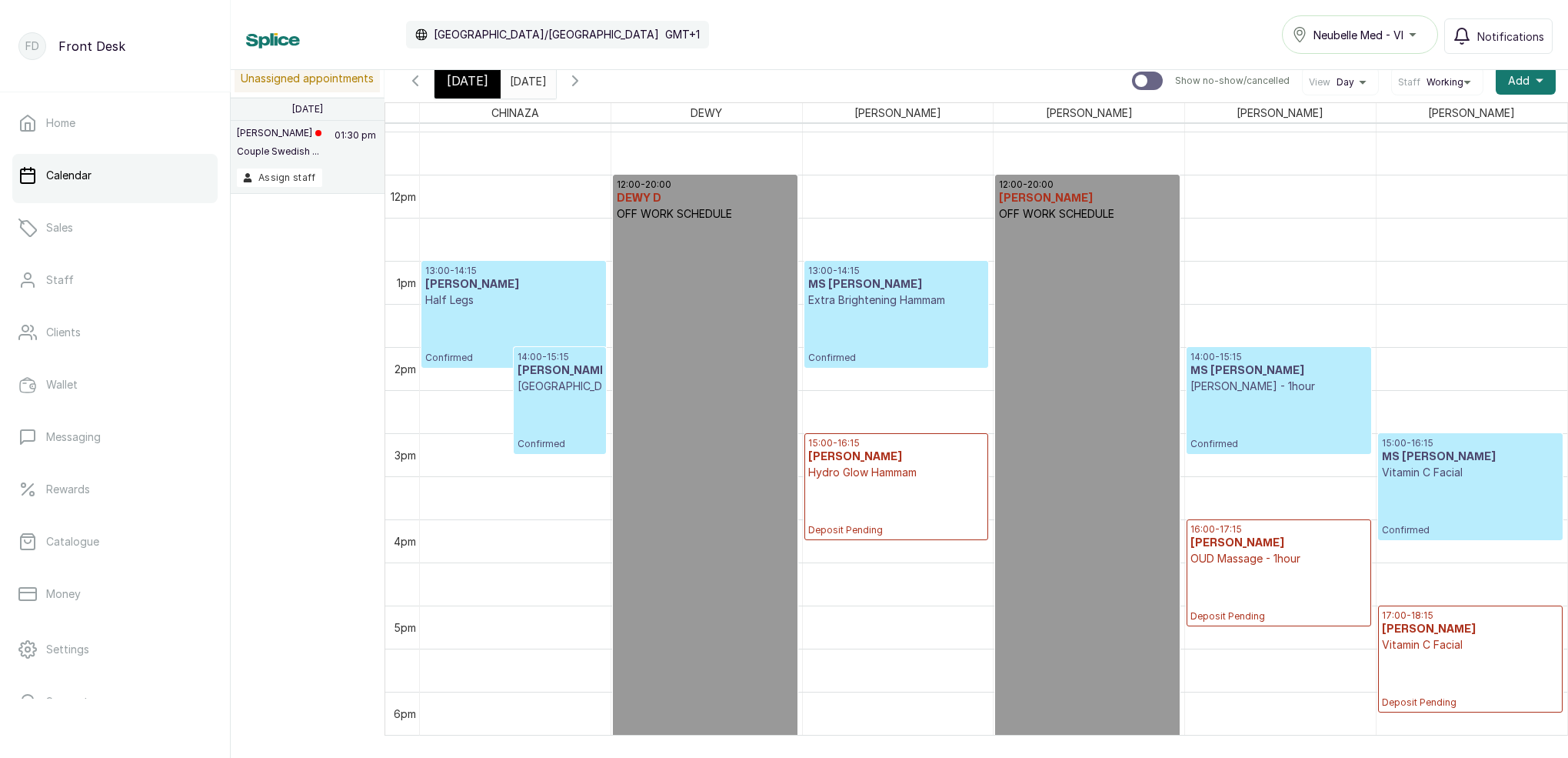
click at [474, 85] on span "[DATE]" at bounding box center [467, 80] width 41 height 18
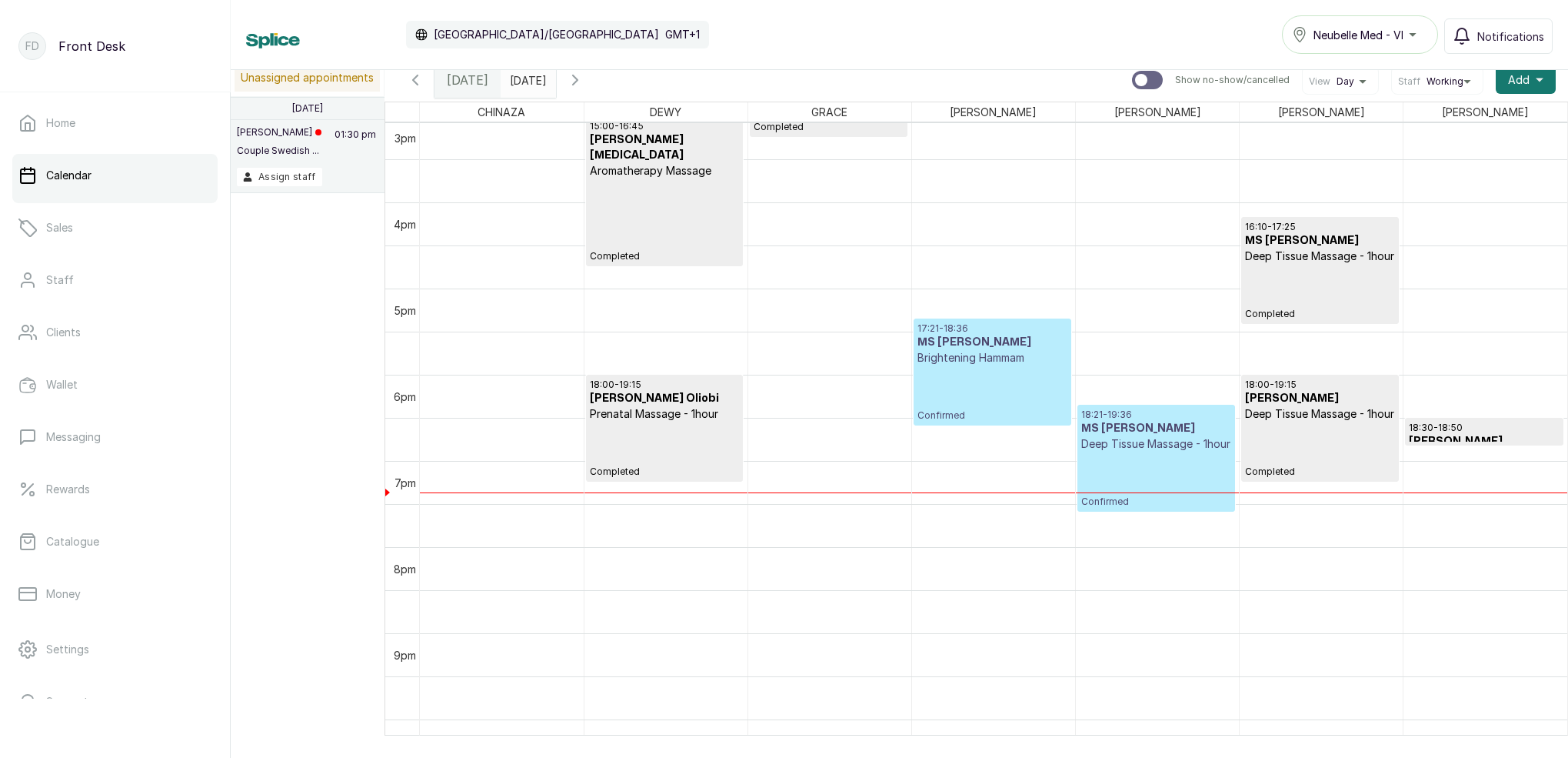
click at [556, 81] on span at bounding box center [541, 76] width 29 height 27
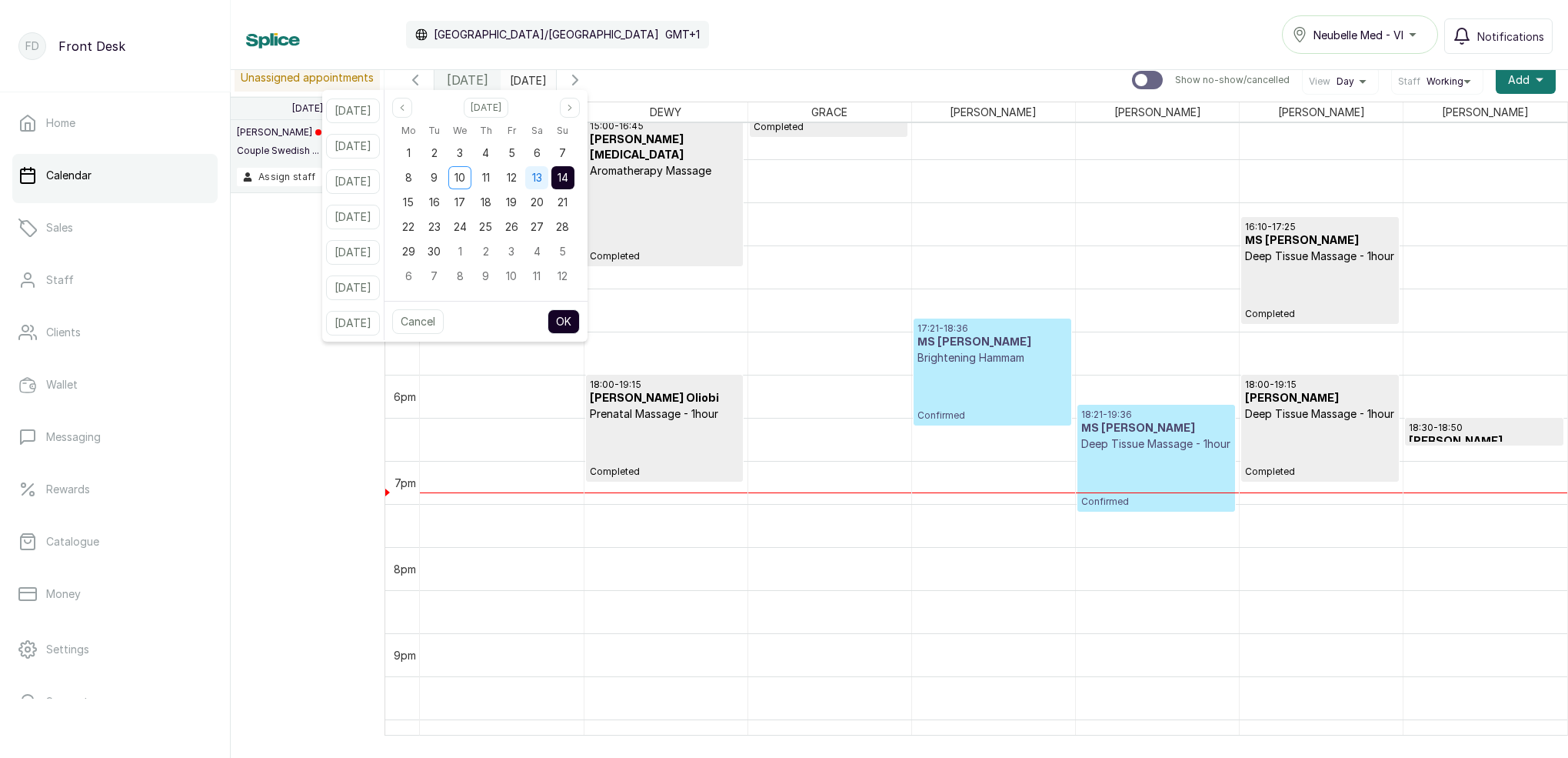
click at [542, 176] on span "13" at bounding box center [536, 177] width 10 height 13
drag, startPoint x: 580, startPoint y: 173, endPoint x: 584, endPoint y: 182, distance: 9.8
click at [568, 173] on span "14" at bounding box center [563, 177] width 11 height 13
click at [580, 318] on button "OK" at bounding box center [563, 321] width 32 height 25
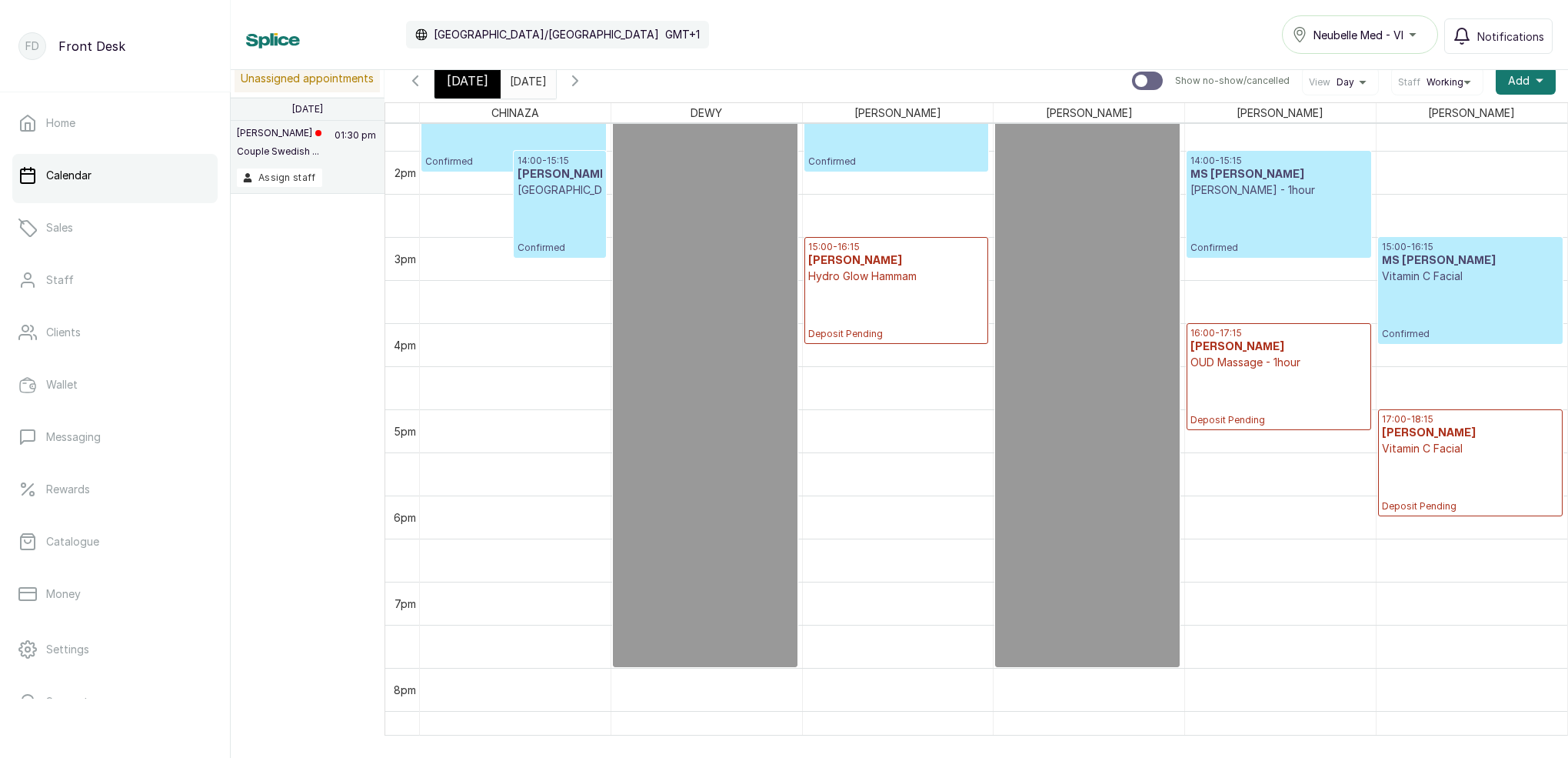
click at [1306, 411] on div "16:00 - 17:15 MS OBA OUD Massage - 1hour Deposit Pending" at bounding box center [1278, 377] width 176 height 100
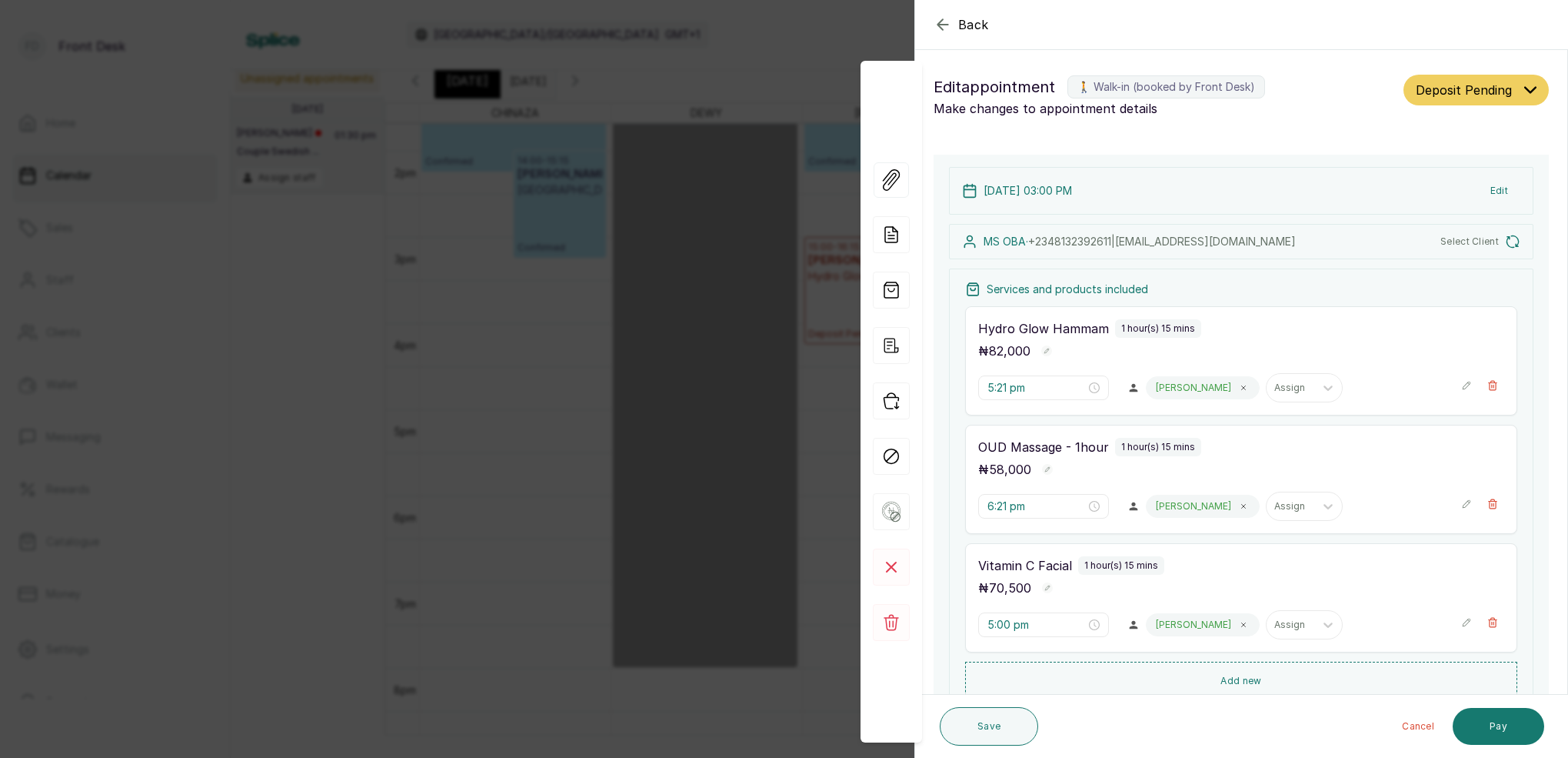
type input "3:00 pm"
type input "4:00 pm"
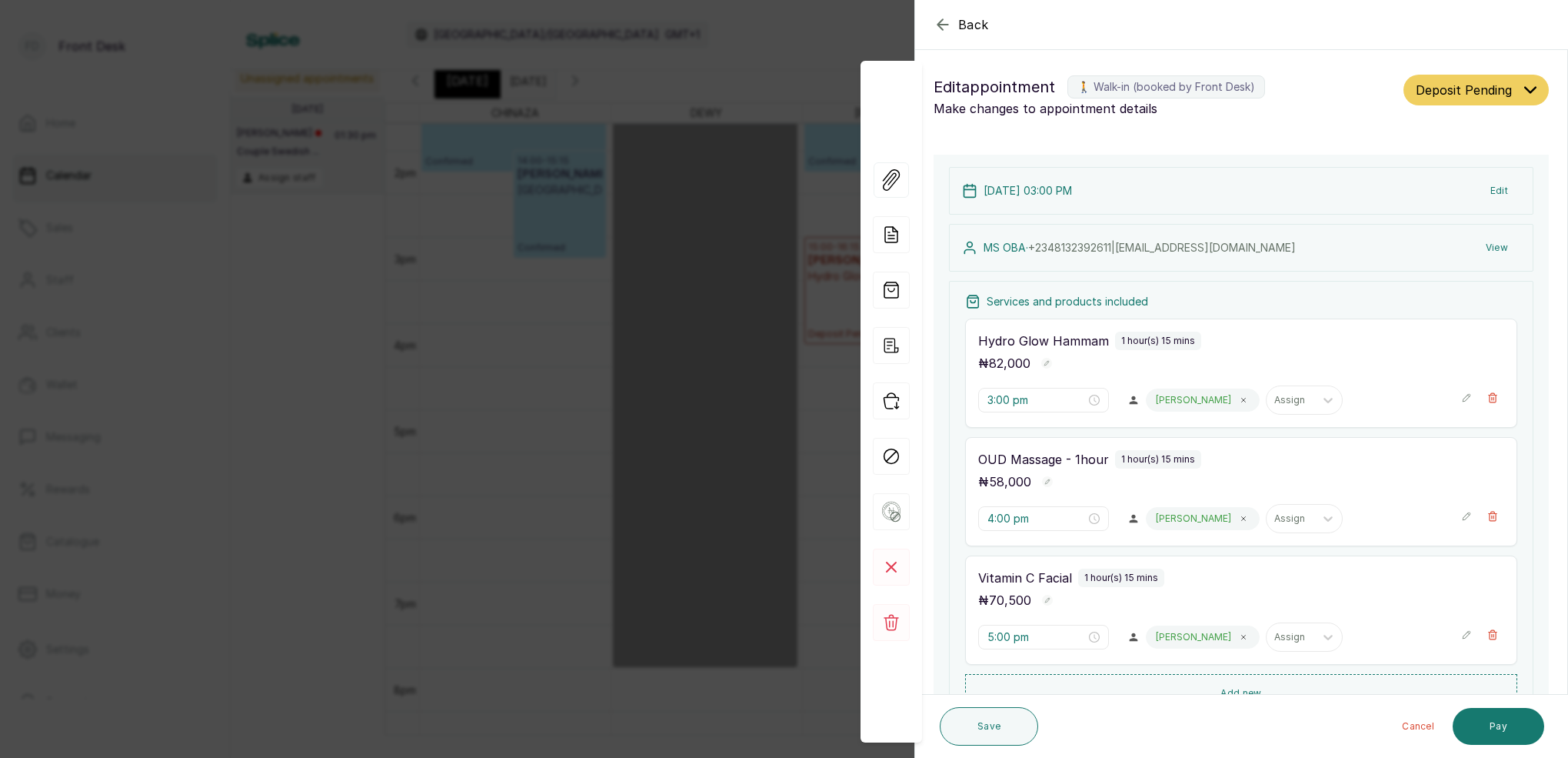
click at [1485, 251] on button "View" at bounding box center [1497, 248] width 47 height 27
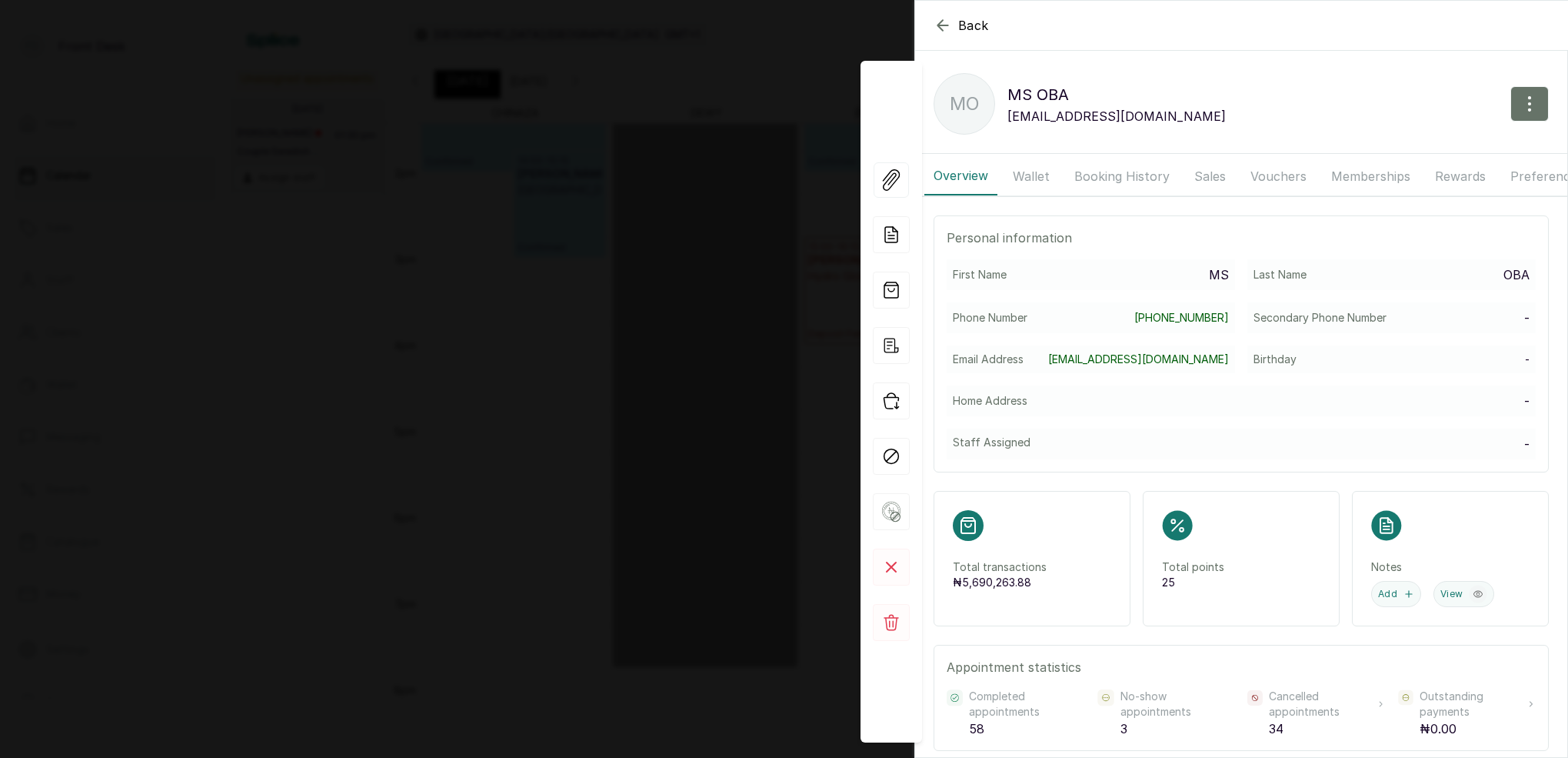
click at [1107, 166] on button "Booking History" at bounding box center [1122, 176] width 114 height 38
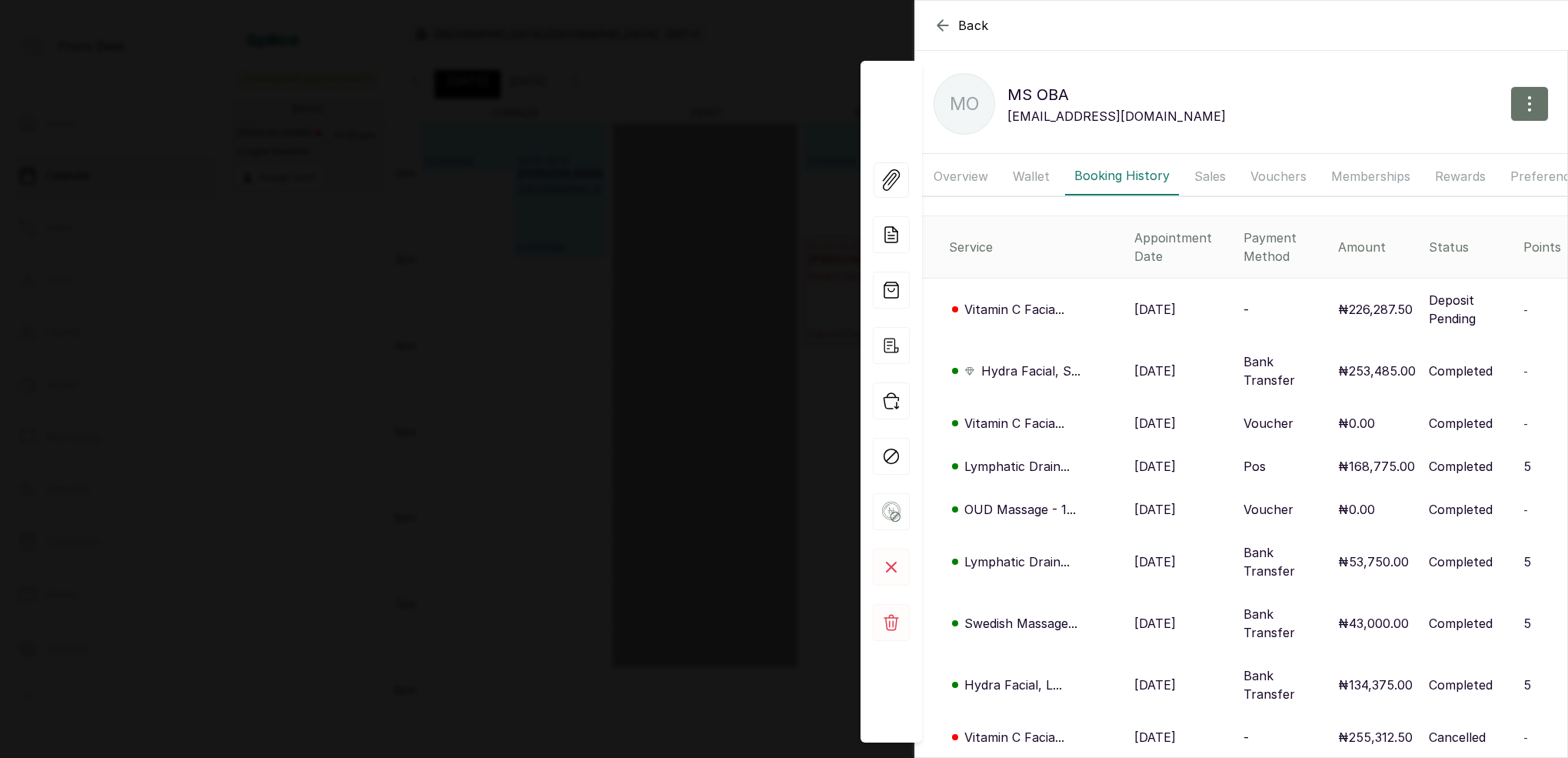
click at [936, 24] on icon "button" at bounding box center [943, 26] width 18 height 18
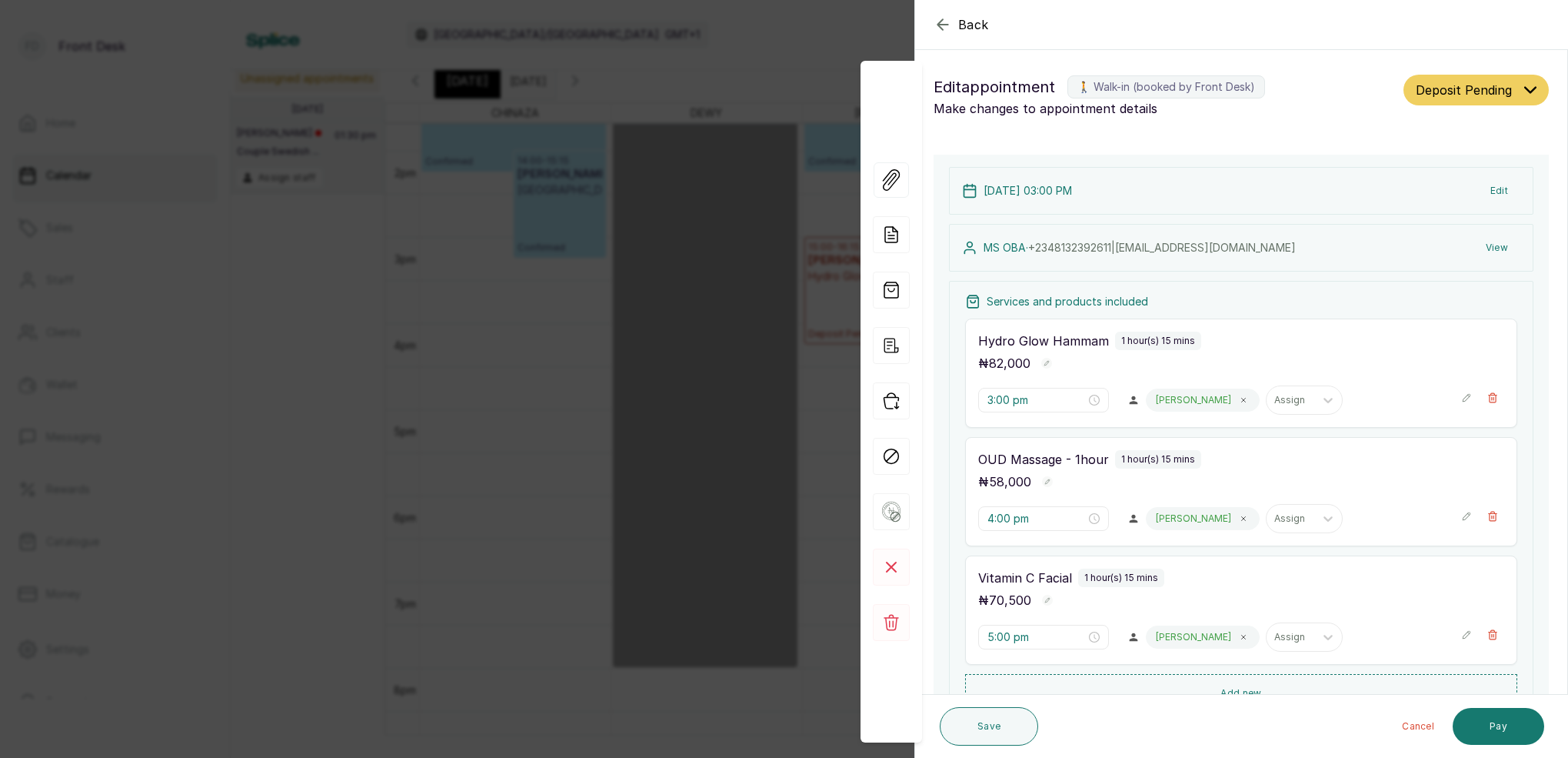
click at [936, 24] on icon "button" at bounding box center [943, 25] width 18 height 18
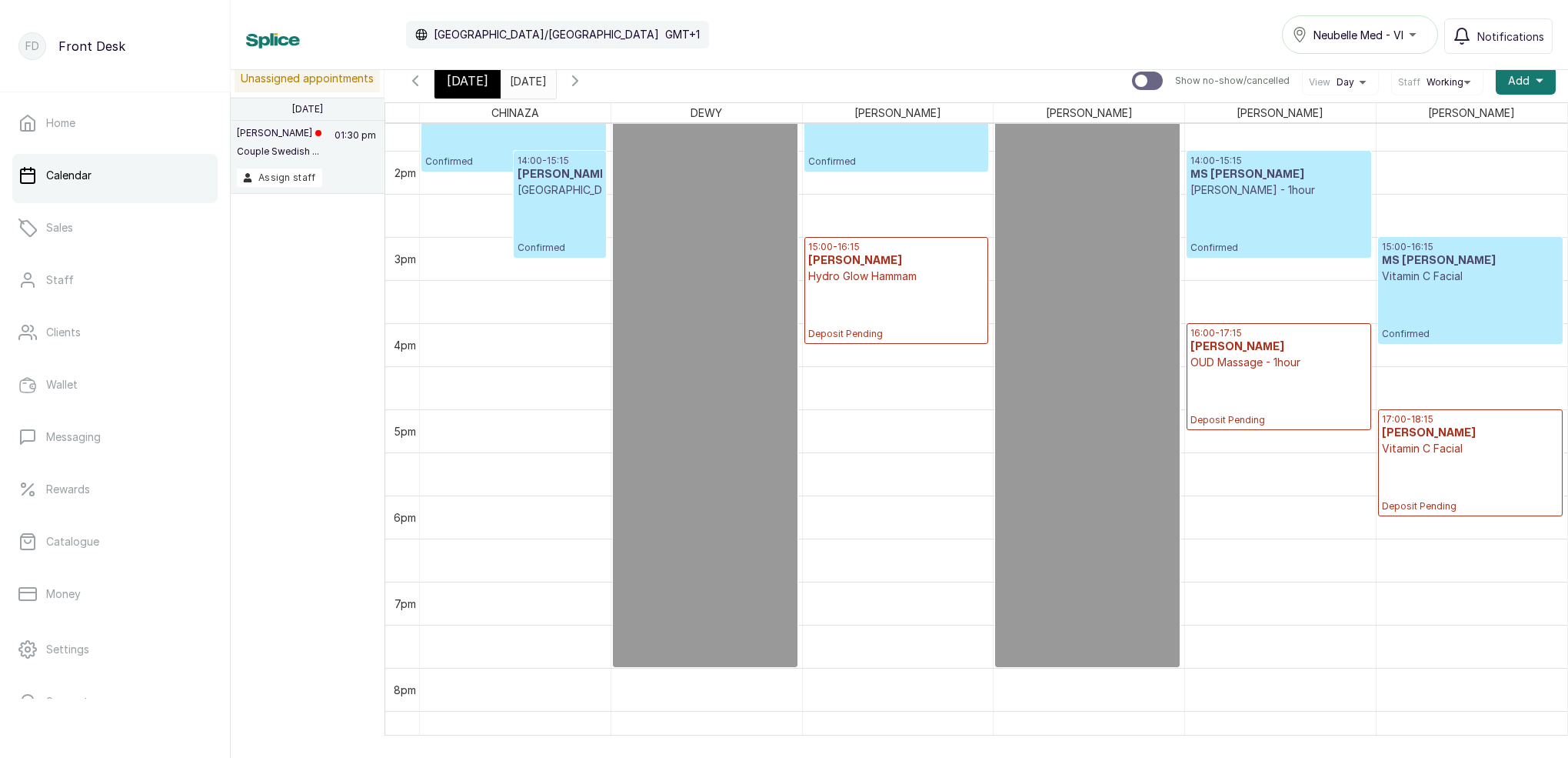
click at [461, 86] on span "[DATE]" at bounding box center [467, 80] width 41 height 18
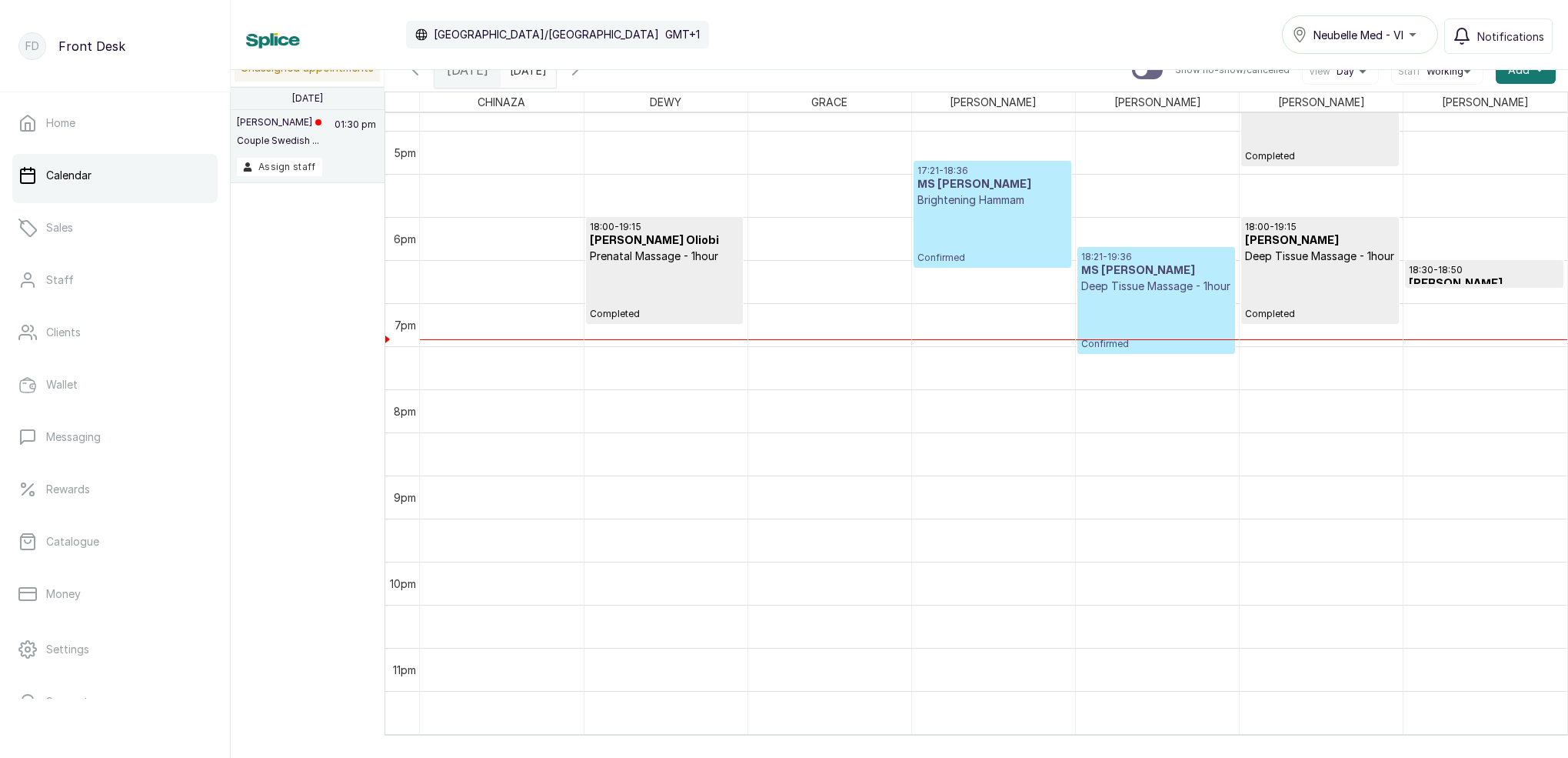
scroll to position [-1, 0]
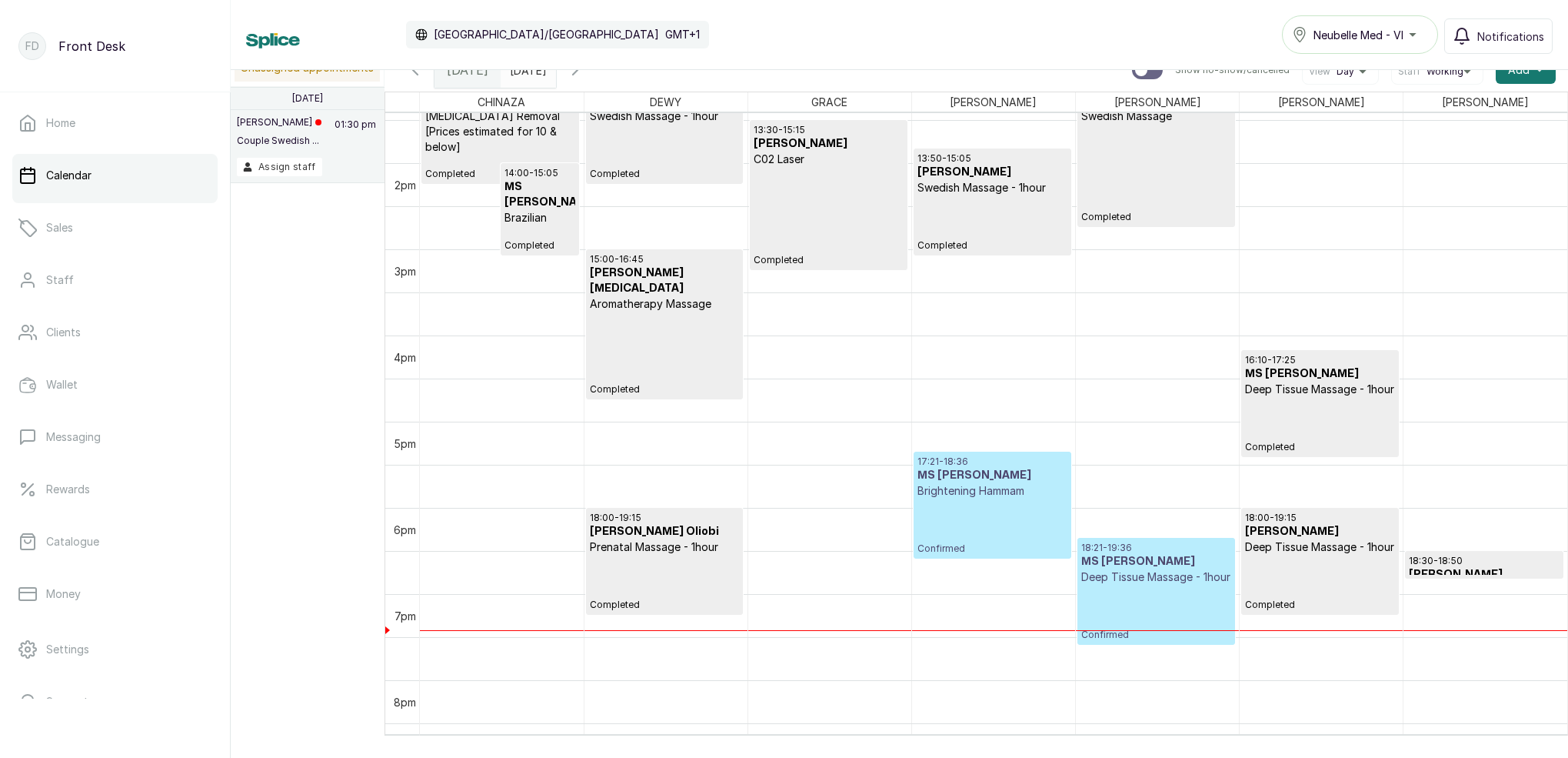
click at [585, 72] on icon "button" at bounding box center [576, 69] width 18 height 18
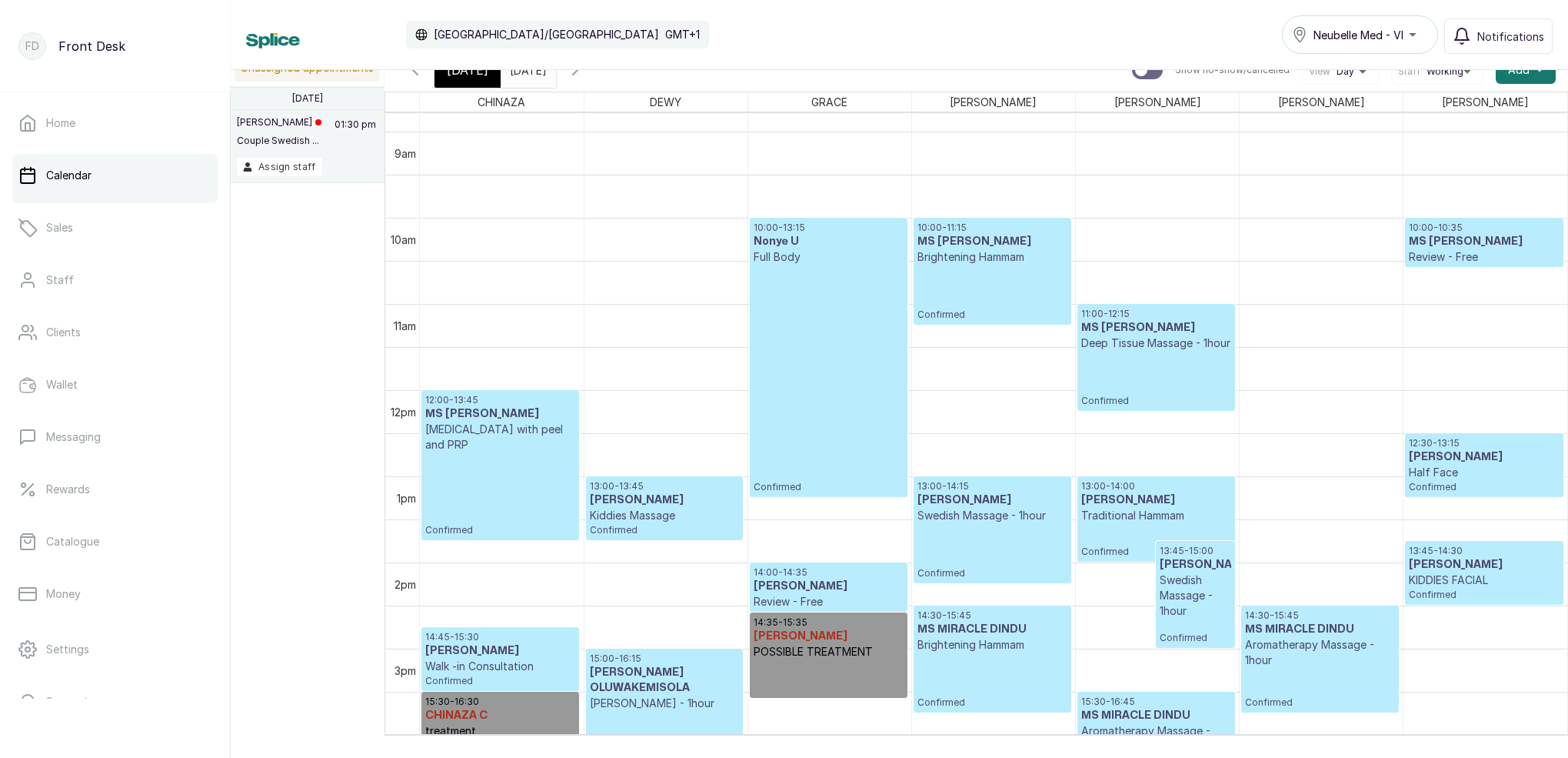
scroll to position [855, 0]
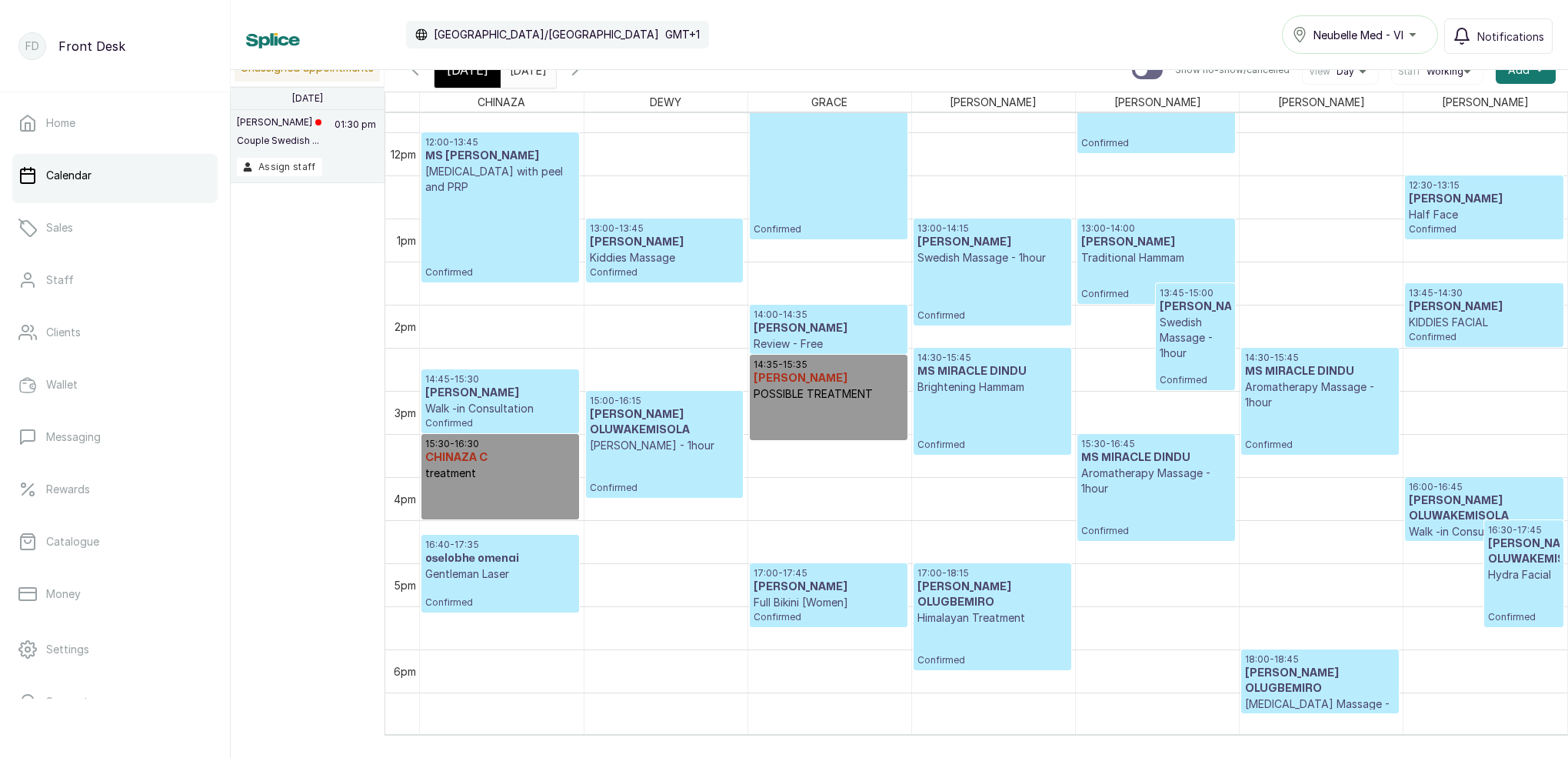
drag, startPoint x: 487, startPoint y: 78, endPoint x: 499, endPoint y: 80, distance: 12.2
click at [486, 78] on div "[DATE]" at bounding box center [468, 69] width 66 height 36
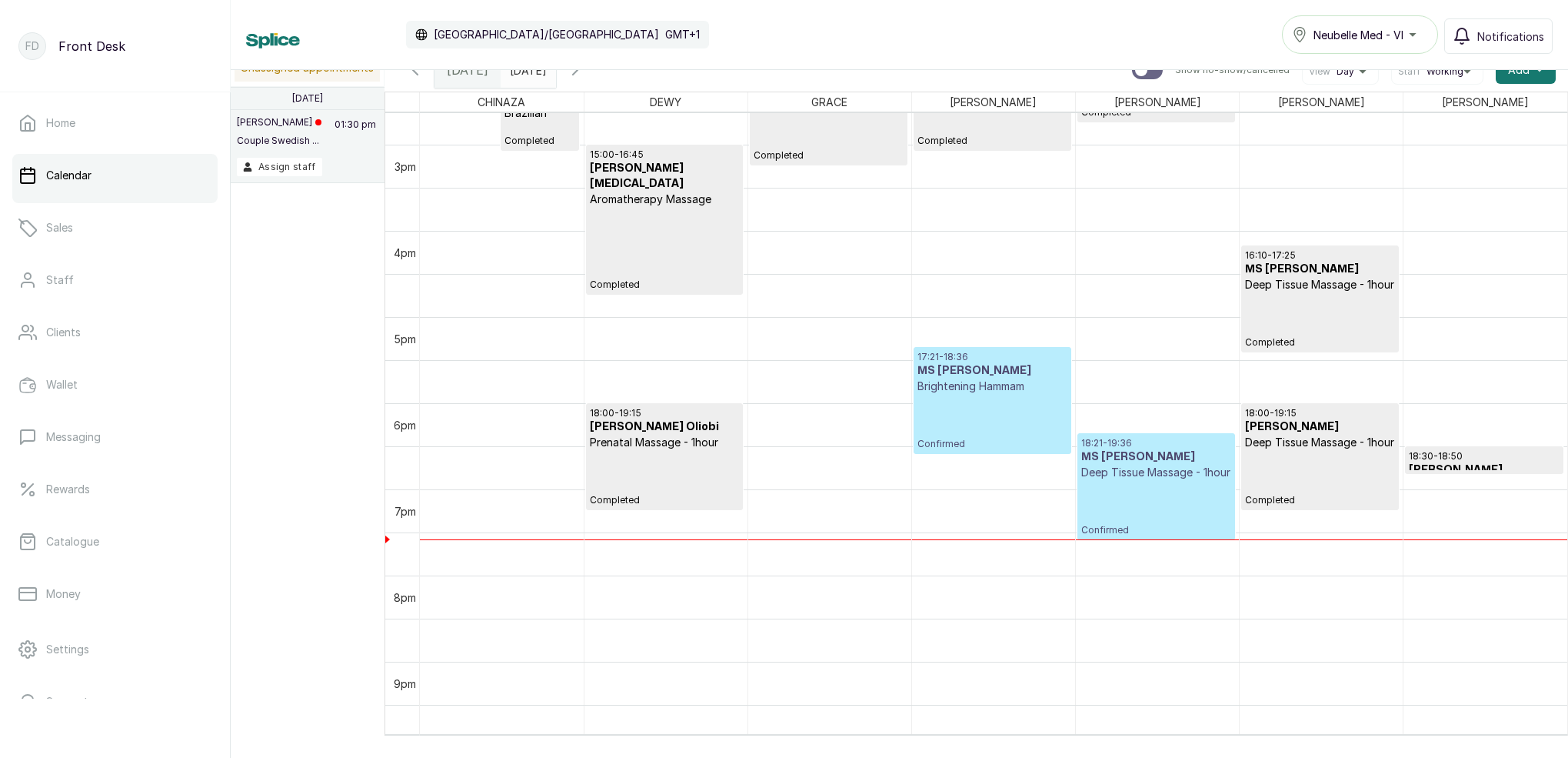
scroll to position [1328, 0]
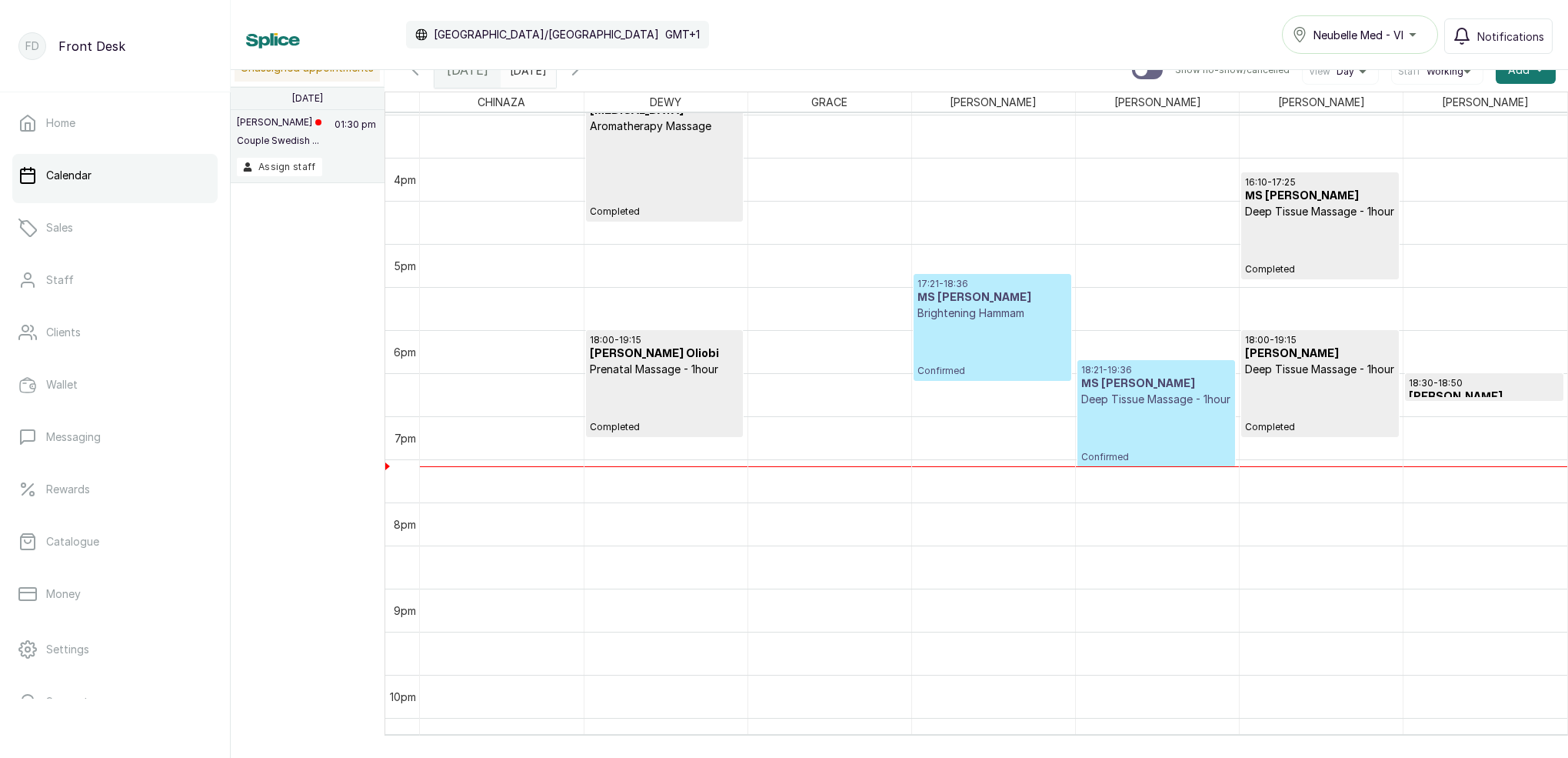
click at [1181, 406] on p "Deep Tissue Massage - 1hour" at bounding box center [1157, 399] width 150 height 16
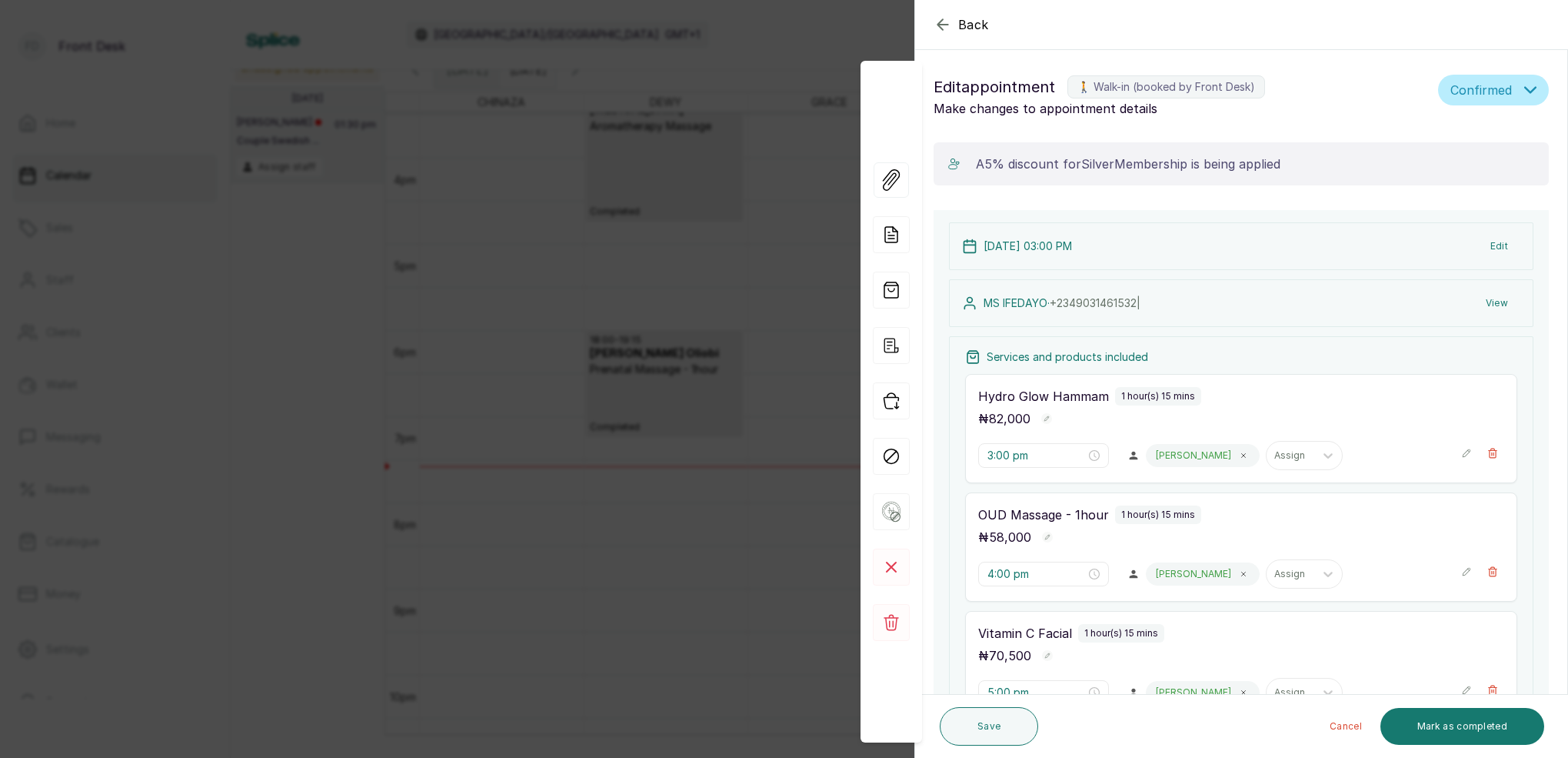
type input "5:21 pm"
type input "6:21 pm"
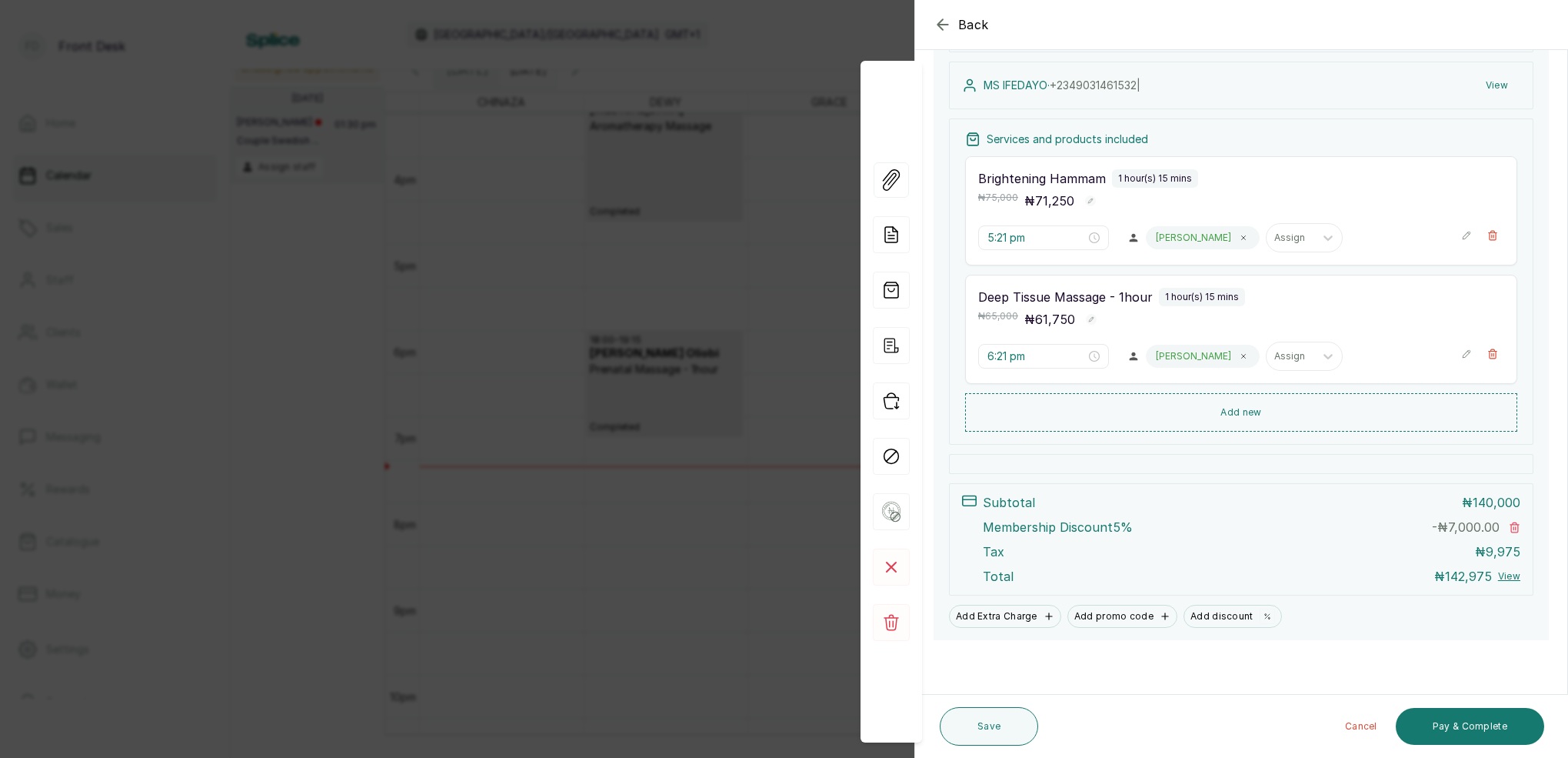
scroll to position [218, 0]
drag, startPoint x: 1476, startPoint y: 737, endPoint x: 1477, endPoint y: 715, distance: 22.0
click at [1476, 732] on button "Pay & Complete" at bounding box center [1470, 726] width 148 height 37
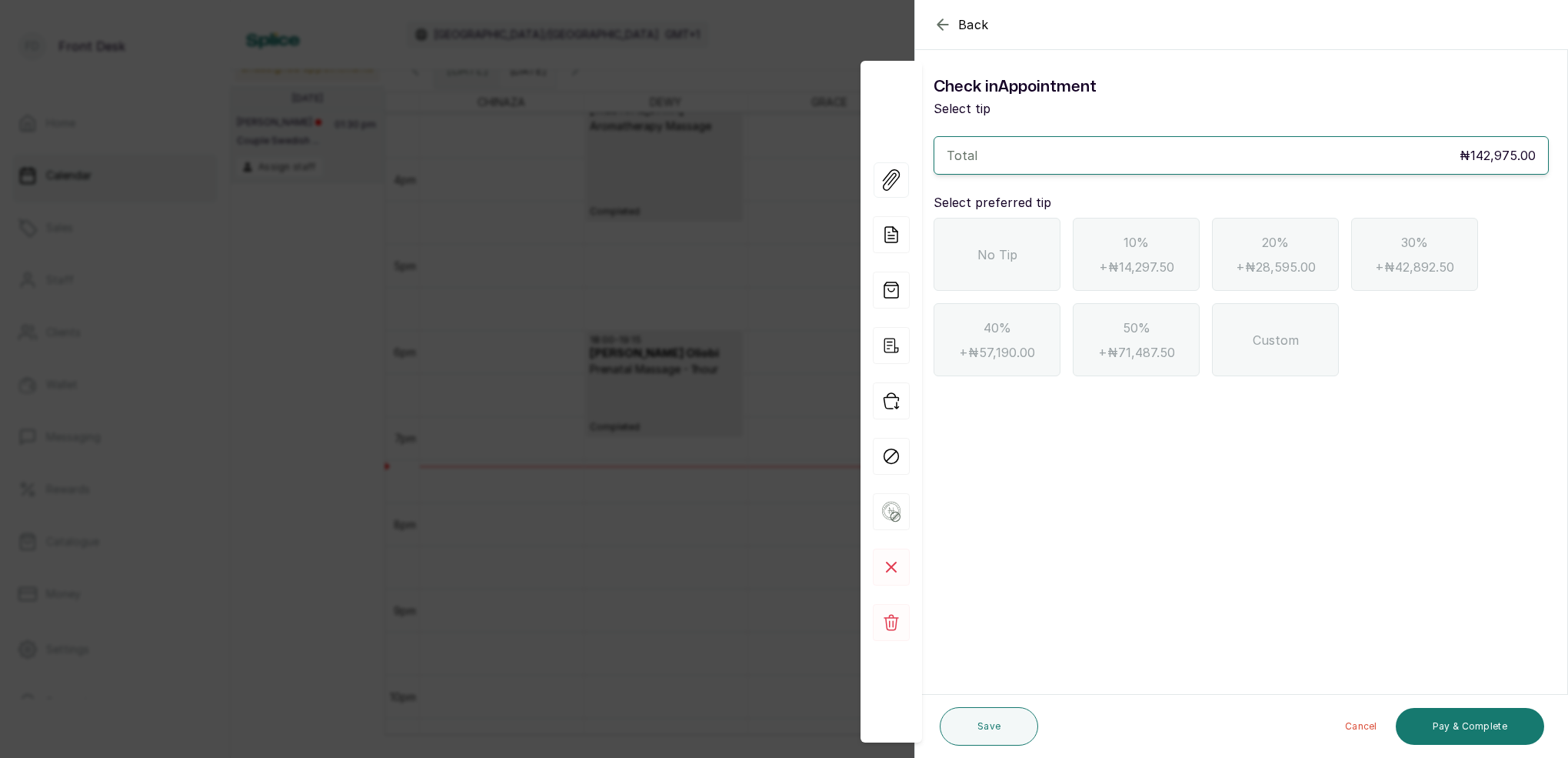
scroll to position [0, 0]
click at [1013, 240] on div "No Tip" at bounding box center [997, 254] width 127 height 73
click at [1463, 707] on div "Cancel Pay & Complete" at bounding box center [1294, 727] width 500 height 49
click at [1466, 715] on button "Pay & Complete" at bounding box center [1470, 726] width 148 height 37
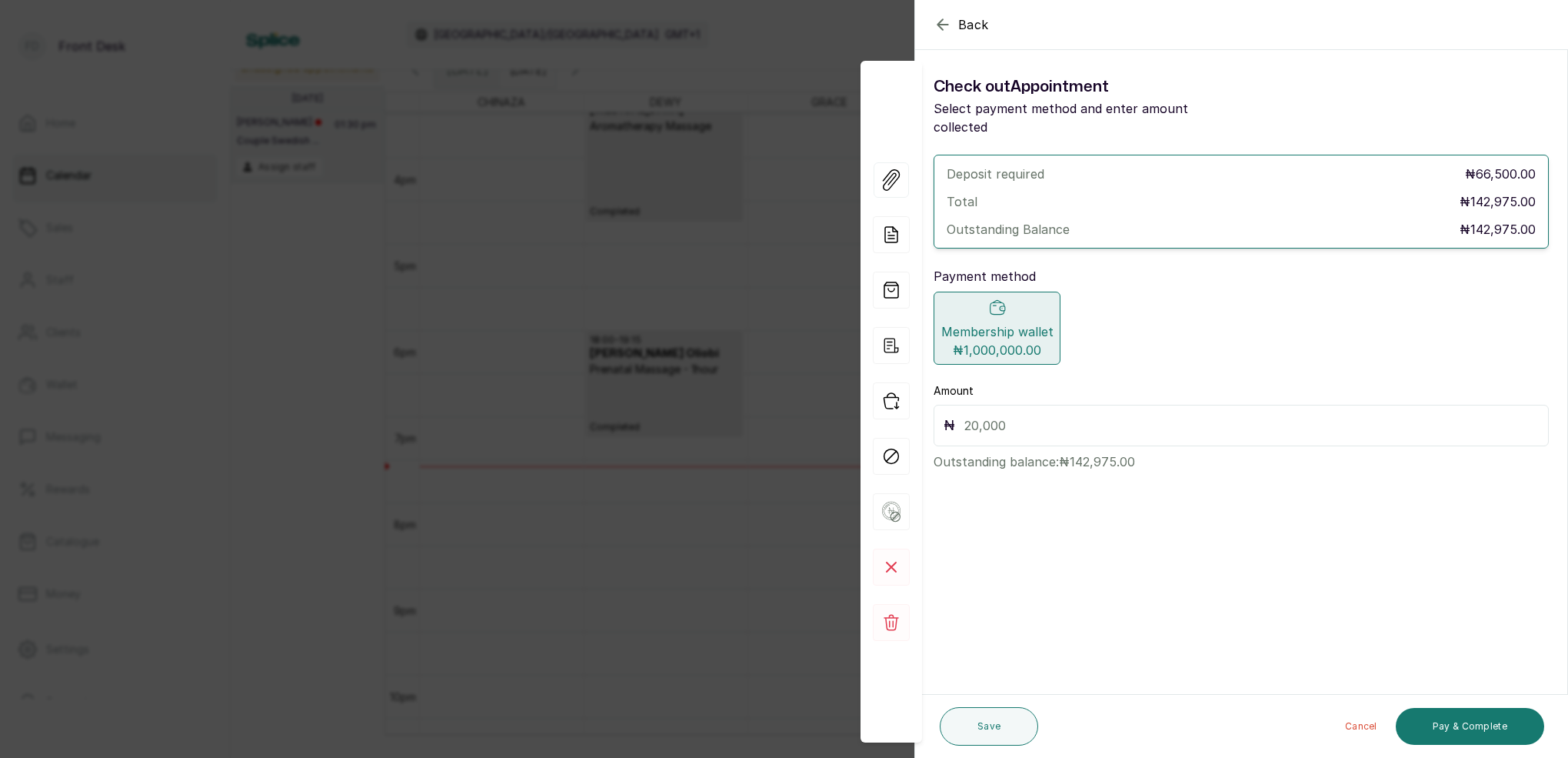
click at [1004, 415] on input "text" at bounding box center [1252, 426] width 575 height 22
type input "142,975"
click at [1018, 341] on span "₦1,000,000.00" at bounding box center [997, 350] width 89 height 18
click at [1031, 341] on span "₦1,000,000.00" at bounding box center [997, 350] width 89 height 18
click at [1499, 716] on button "Pay & Complete" at bounding box center [1470, 726] width 148 height 37
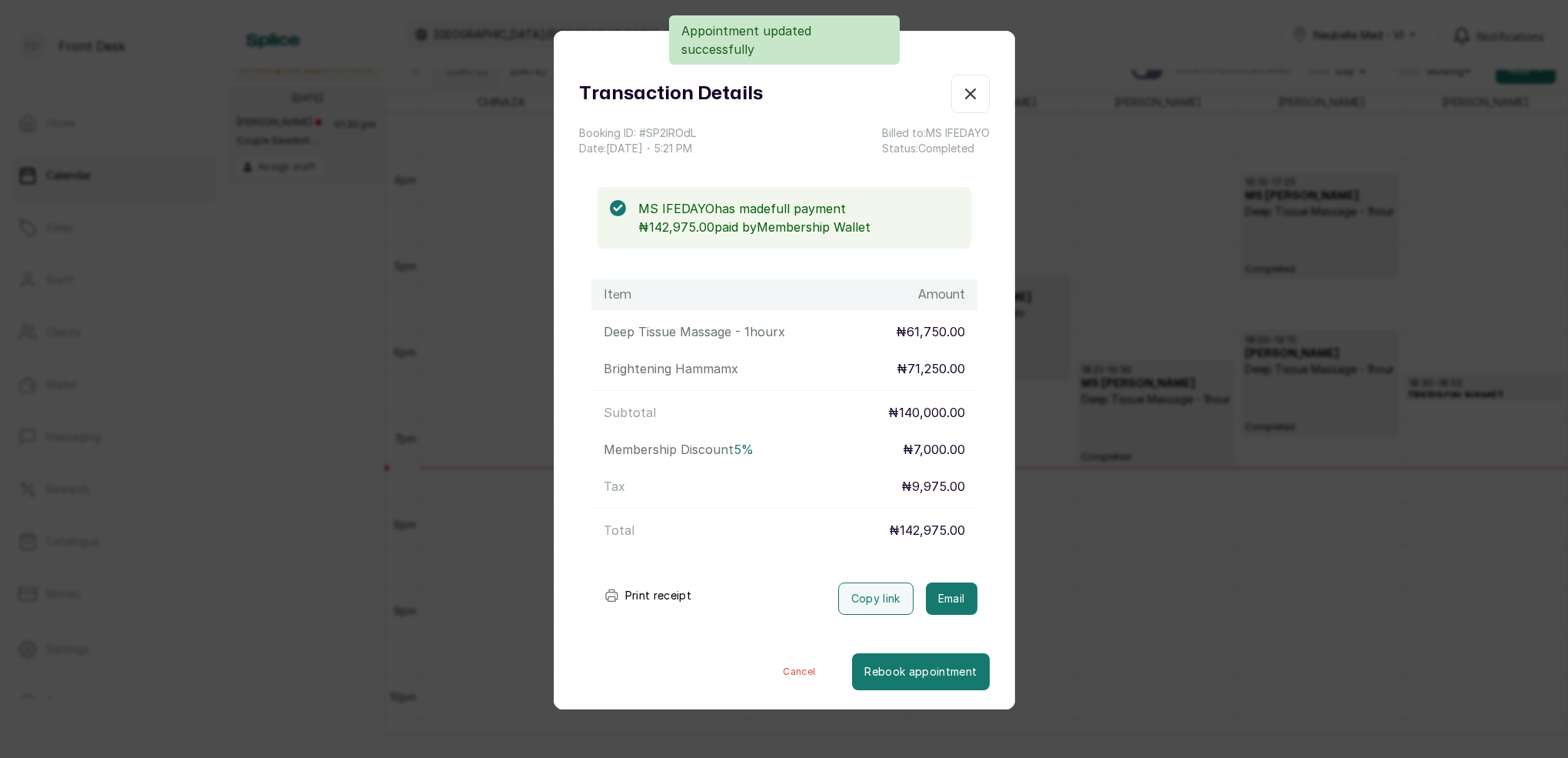
drag, startPoint x: 969, startPoint y: 599, endPoint x: 936, endPoint y: 533, distance: 73.8
click at [969, 598] on button "Email" at bounding box center [951, 598] width 51 height 32
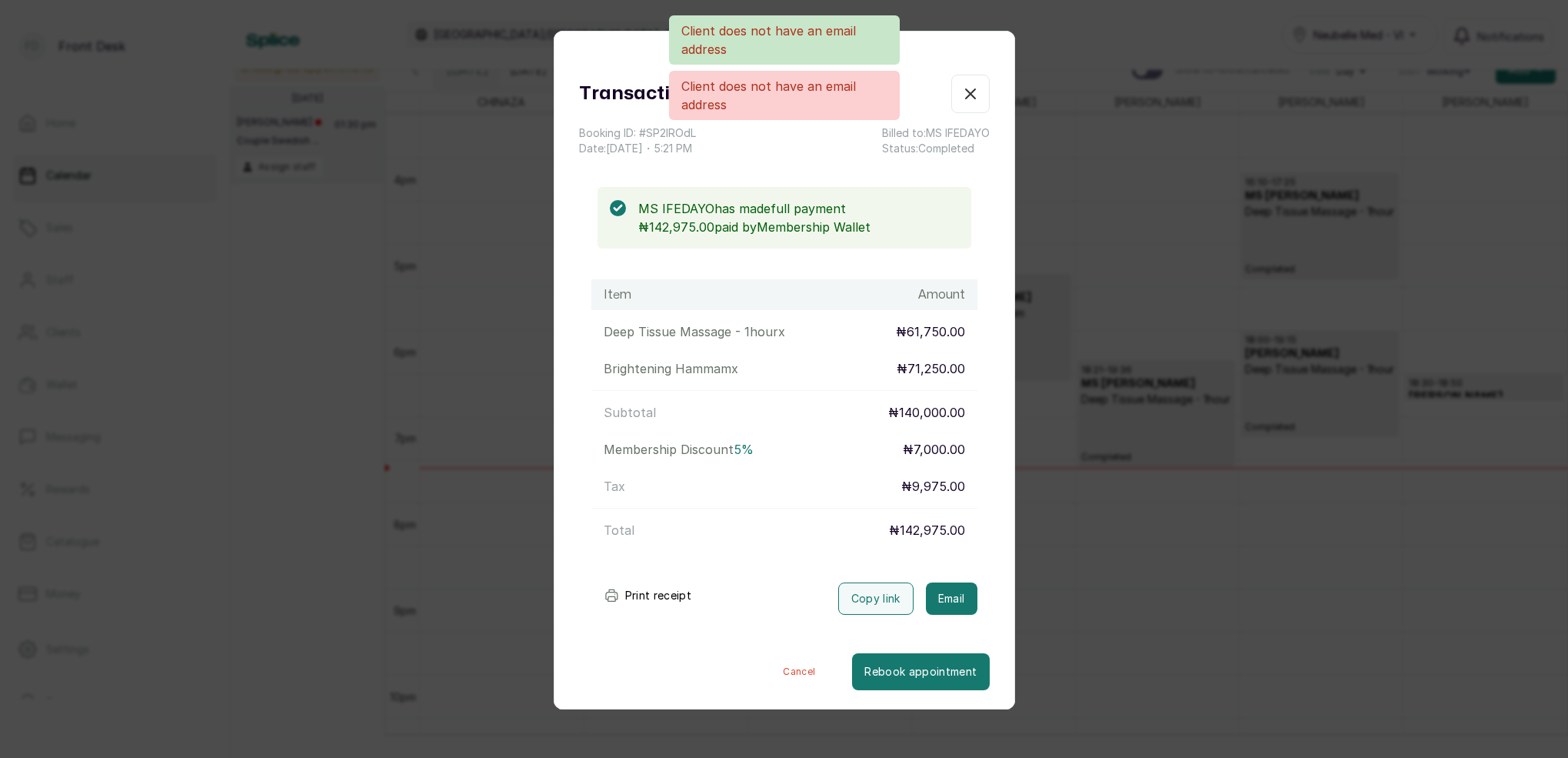
click at [968, 93] on div "Client does not have an email address Client does not have an email address" at bounding box center [784, 68] width 1568 height 104
click at [1043, 88] on div "Client does not have an email address Client does not have an email address" at bounding box center [784, 68] width 1568 height 104
click at [976, 91] on div "Client does not have an email address Client does not have an email address" at bounding box center [784, 68] width 1568 height 104
drag, startPoint x: 1137, startPoint y: 176, endPoint x: 1125, endPoint y: 172, distance: 12.6
click at [1137, 176] on div "Transaction Details Booking ID: # SP2lROdL Date: [DATE] ・ 5:21 PM Billed to: MS…" at bounding box center [784, 379] width 1568 height 758
